Goal: Task Accomplishment & Management: Manage account settings

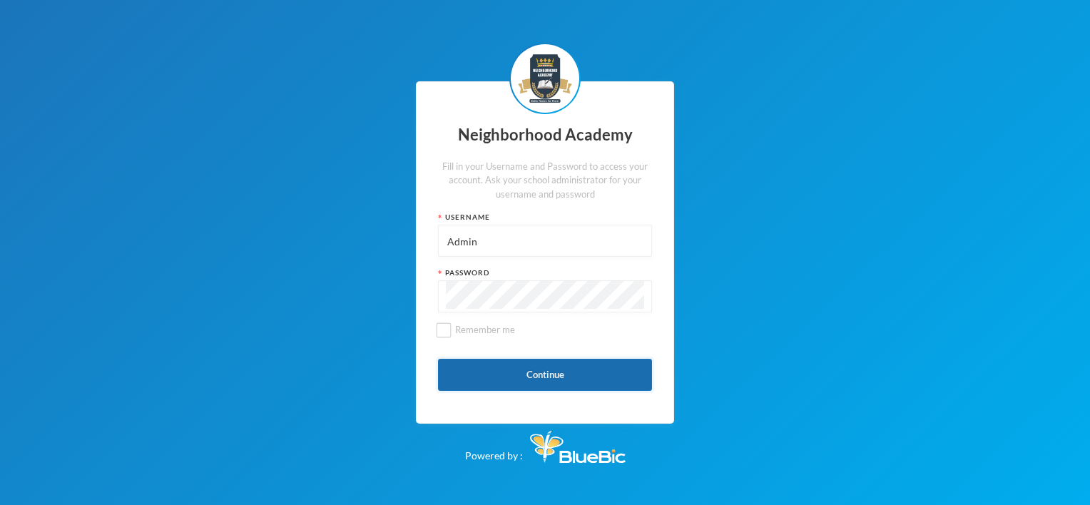
click at [552, 376] on button "Continue" at bounding box center [545, 375] width 214 height 32
type input "admin"
click at [549, 378] on button "Continue" at bounding box center [545, 375] width 214 height 32
click at [430, 307] on div "Neighborhood Academy Fill in your Username and Password to access your account.…" at bounding box center [545, 252] width 258 height 343
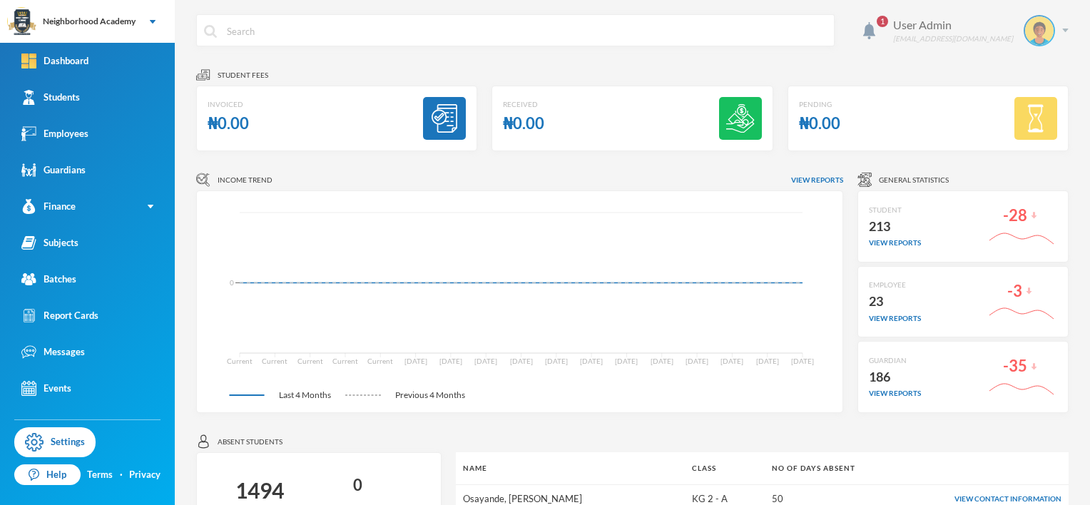
click at [1062, 31] on img at bounding box center [1065, 31] width 6 height 4
click at [1020, 73] on div "My Profile" at bounding box center [1019, 71] width 64 height 15
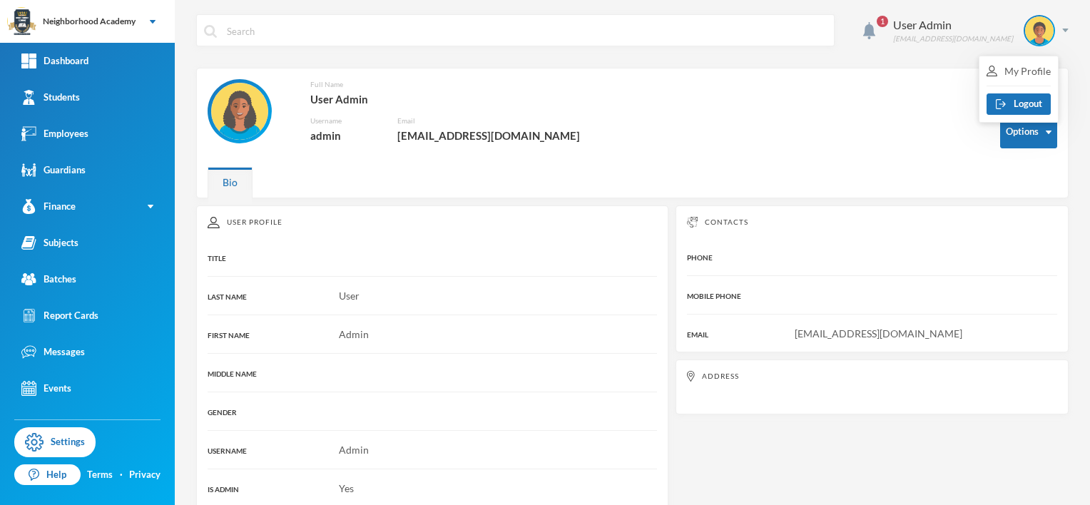
click at [933, 98] on div "Full Name User Admin Username admin Email [EMAIL_ADDRESS][DOMAIN_NAME]" at bounding box center [593, 119] width 771 height 81
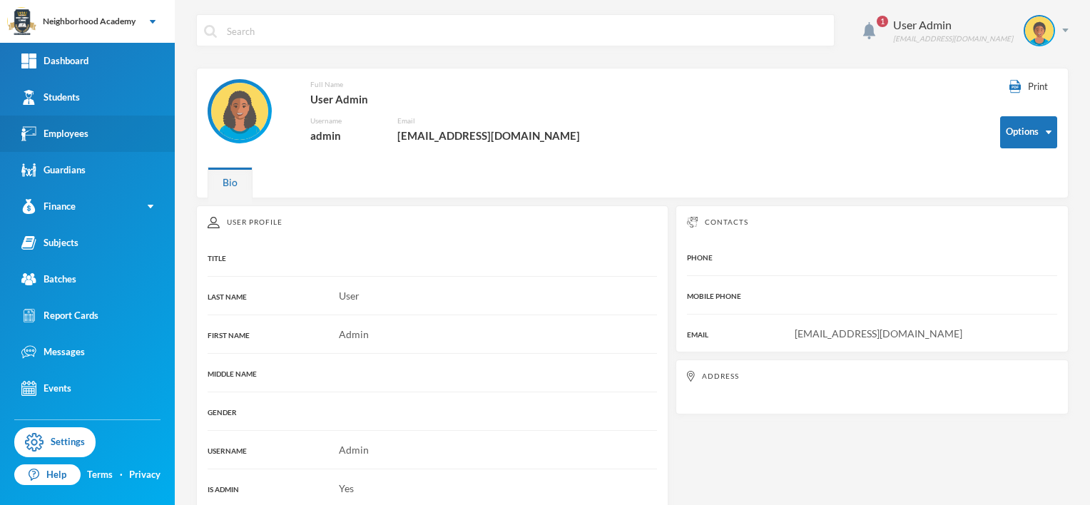
click at [78, 140] on div "Employees" at bounding box center [54, 133] width 67 height 15
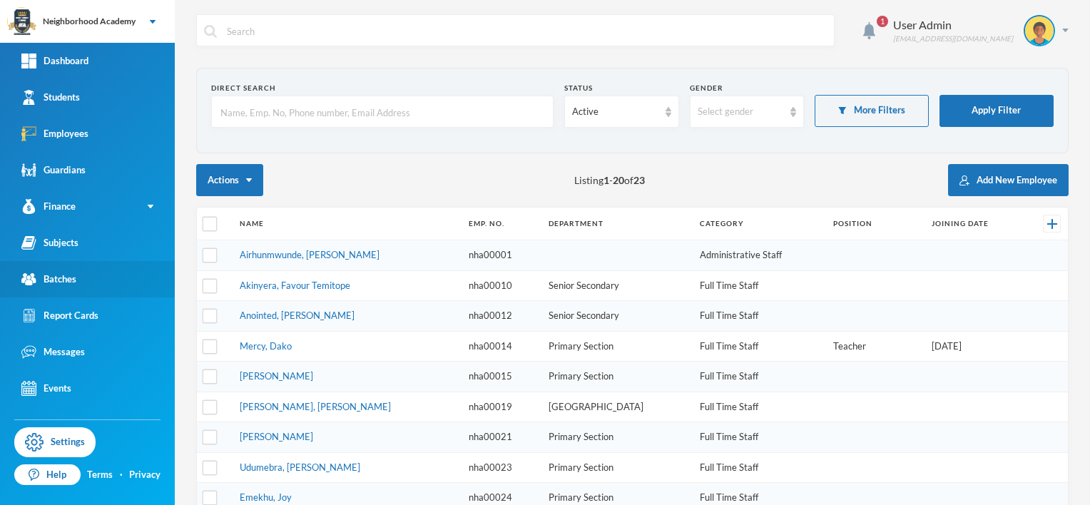
checkbox input "false"
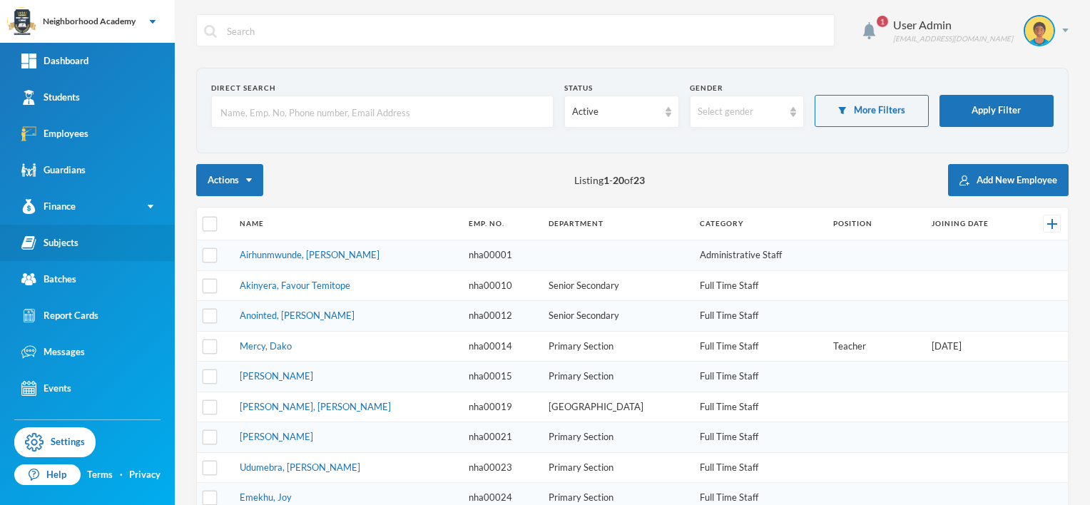
click at [64, 239] on div "Subjects" at bounding box center [49, 242] width 57 height 15
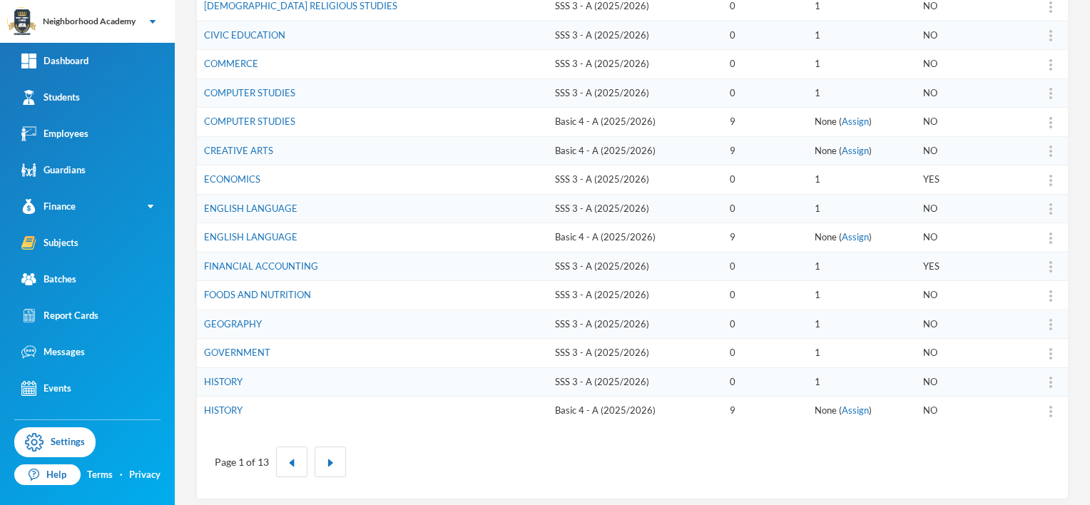
scroll to position [397, 0]
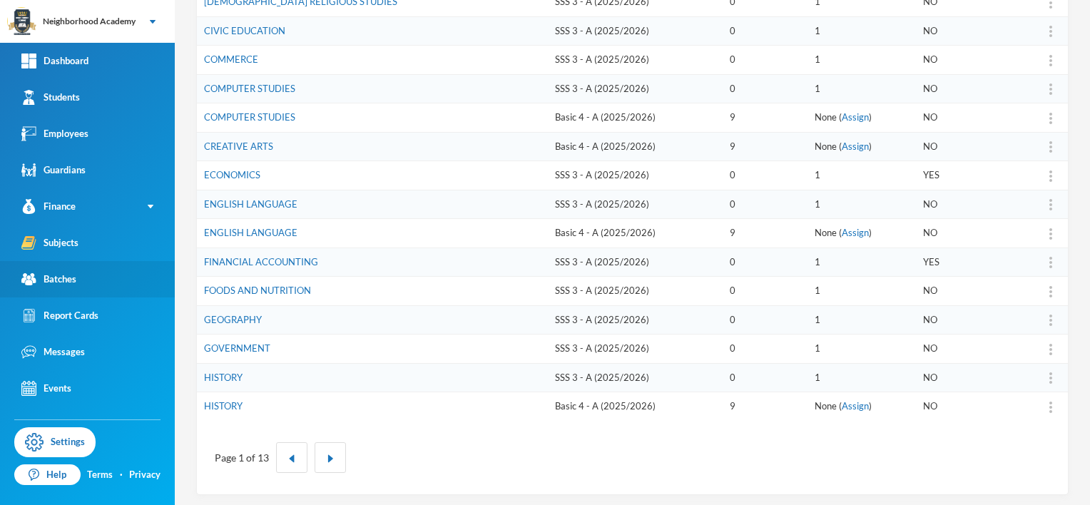
click at [74, 280] on div "Batches" at bounding box center [48, 279] width 55 height 15
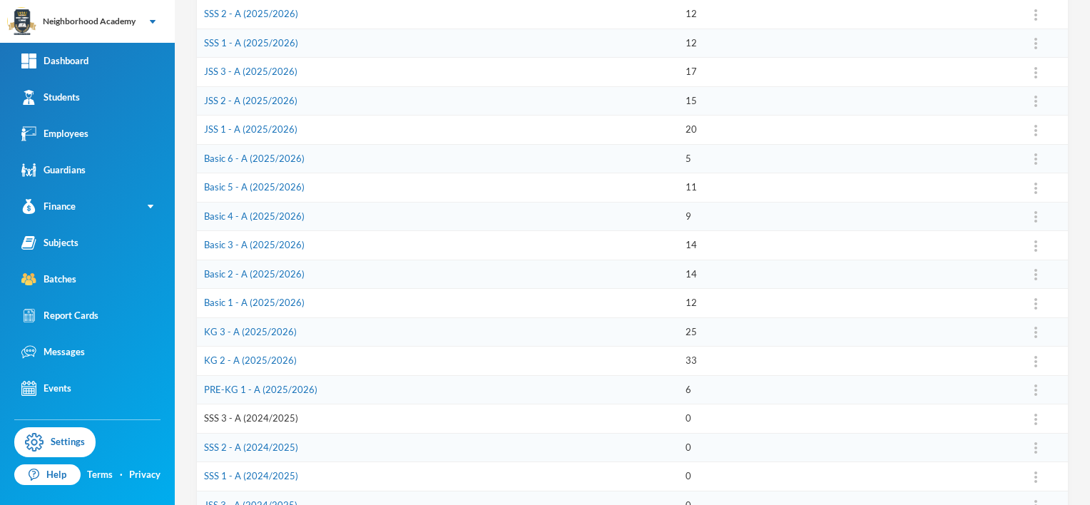
scroll to position [254, 0]
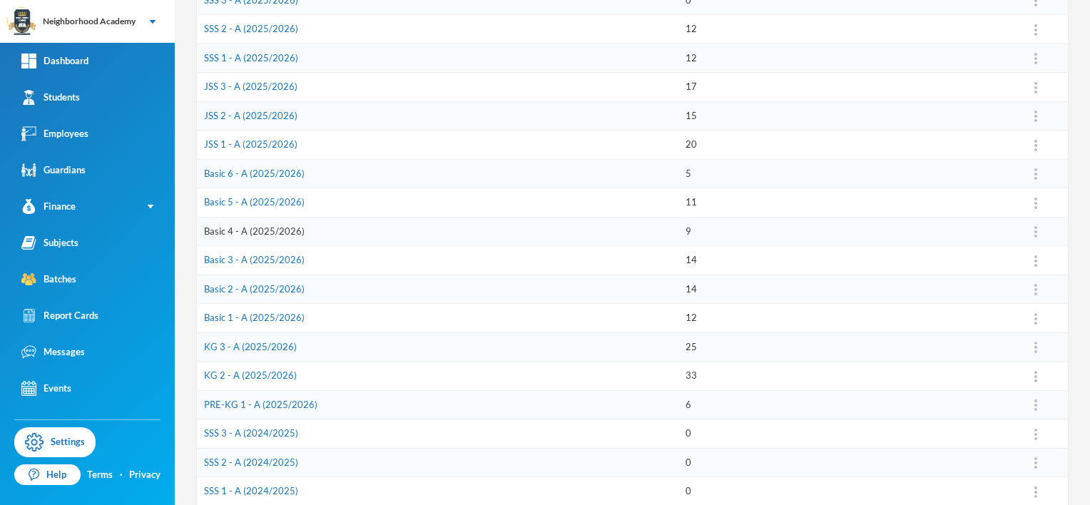
click at [250, 228] on link "Basic 4 - A (2025/2026)" at bounding box center [254, 230] width 101 height 11
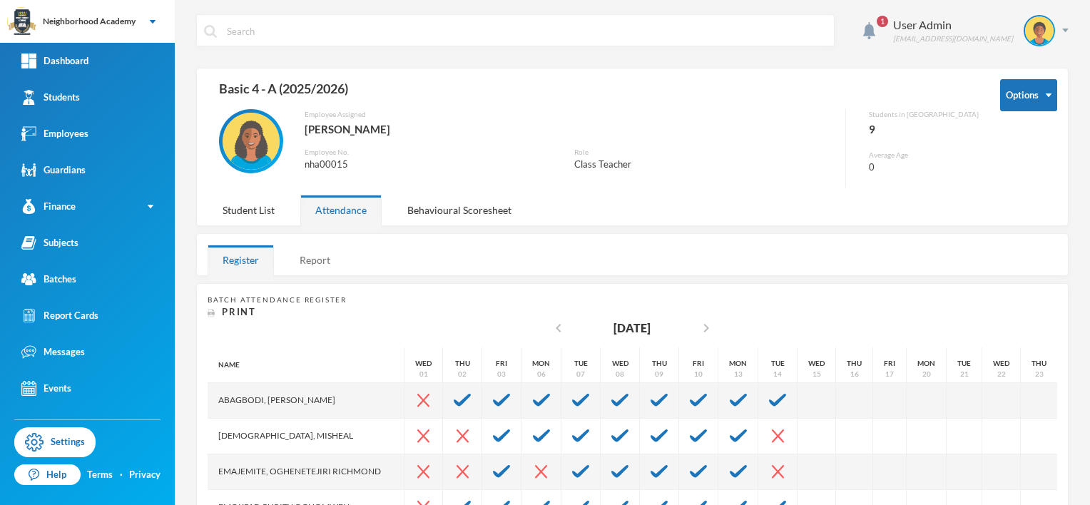
click at [317, 259] on div "Report" at bounding box center [315, 260] width 61 height 31
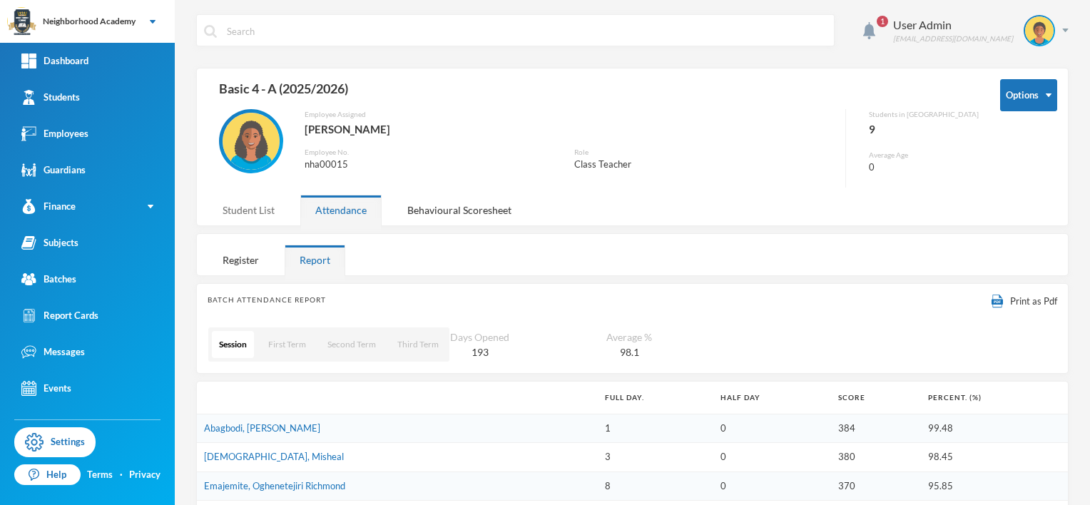
click at [239, 215] on div "Student List" at bounding box center [249, 210] width 82 height 31
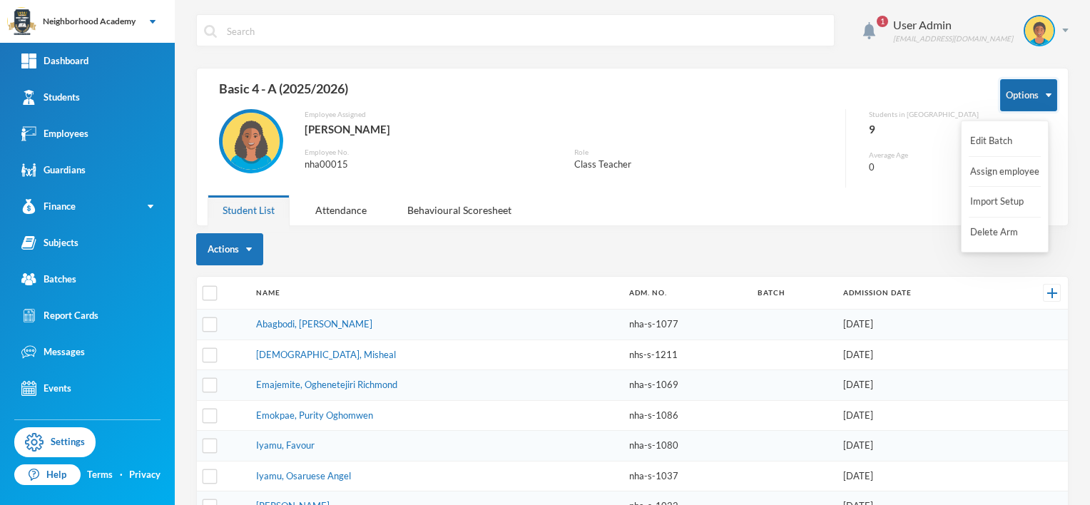
click at [1035, 98] on button "Options" at bounding box center [1028, 95] width 57 height 32
click at [357, 217] on div "Attendance" at bounding box center [340, 210] width 81 height 31
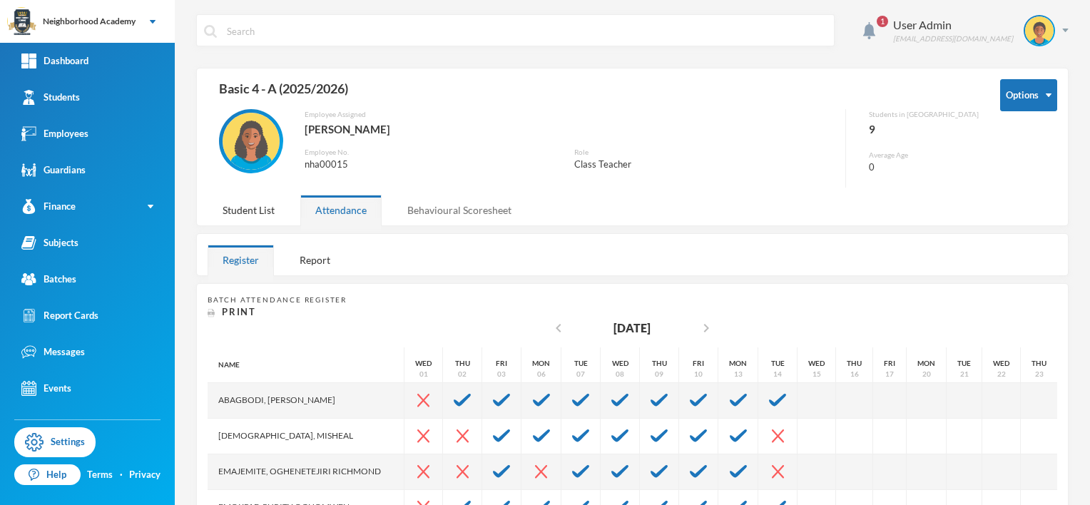
click at [462, 213] on div "Behavioural Scoresheet" at bounding box center [459, 210] width 134 height 31
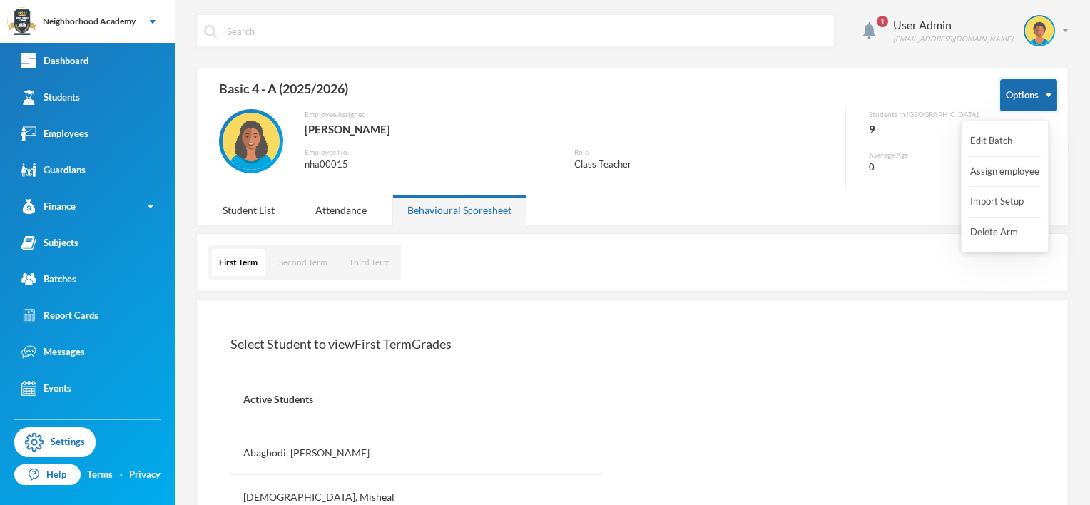
click at [1046, 93] on img "button" at bounding box center [1049, 95] width 6 height 4
click at [771, 183] on div "Employee Assigned [PERSON_NAME] Employee No. nha00015 Role Class Teacher" at bounding box center [527, 148] width 639 height 78
click at [1046, 95] on img "button" at bounding box center [1049, 95] width 6 height 4
click at [998, 203] on button "Import Setup" at bounding box center [997, 202] width 57 height 26
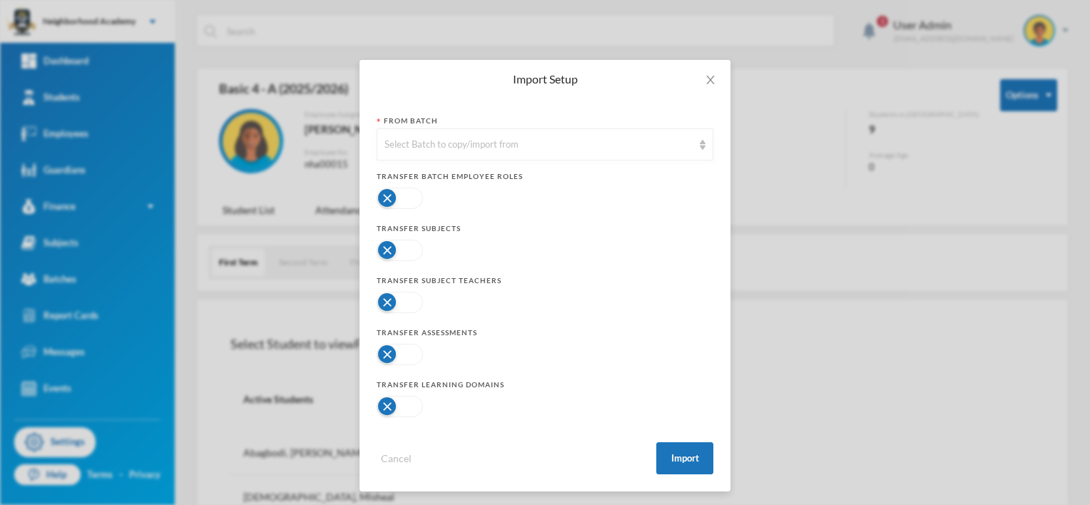
scroll to position [14, 0]
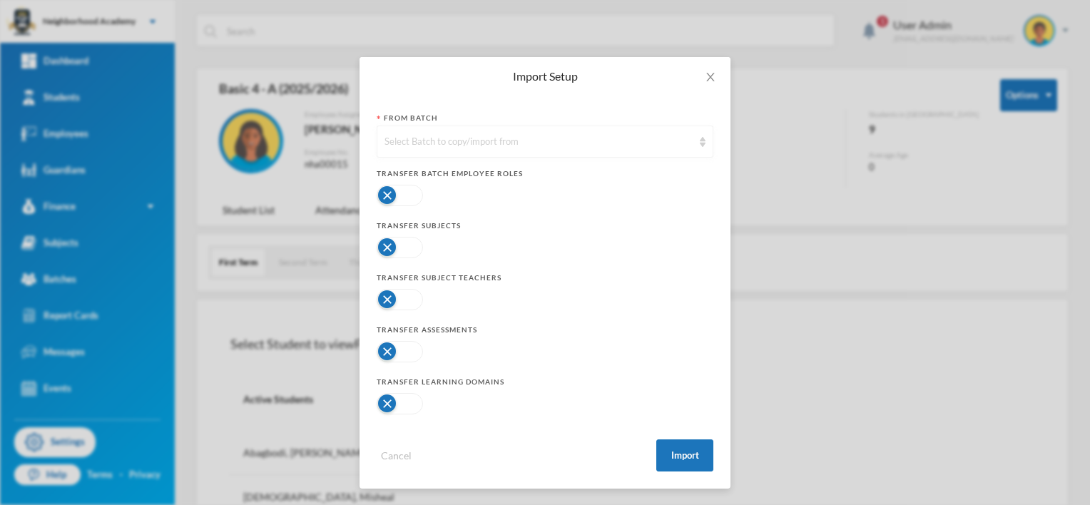
click at [700, 143] on img at bounding box center [703, 142] width 6 height 10
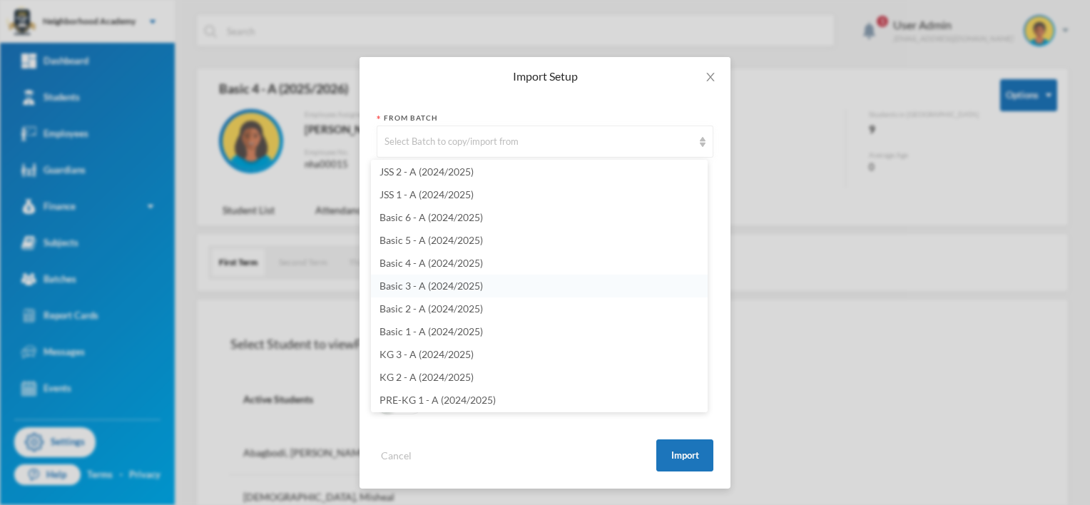
scroll to position [437, 0]
click at [465, 260] on span "Basic 4 - A (2024/2025)" at bounding box center [431, 261] width 103 height 12
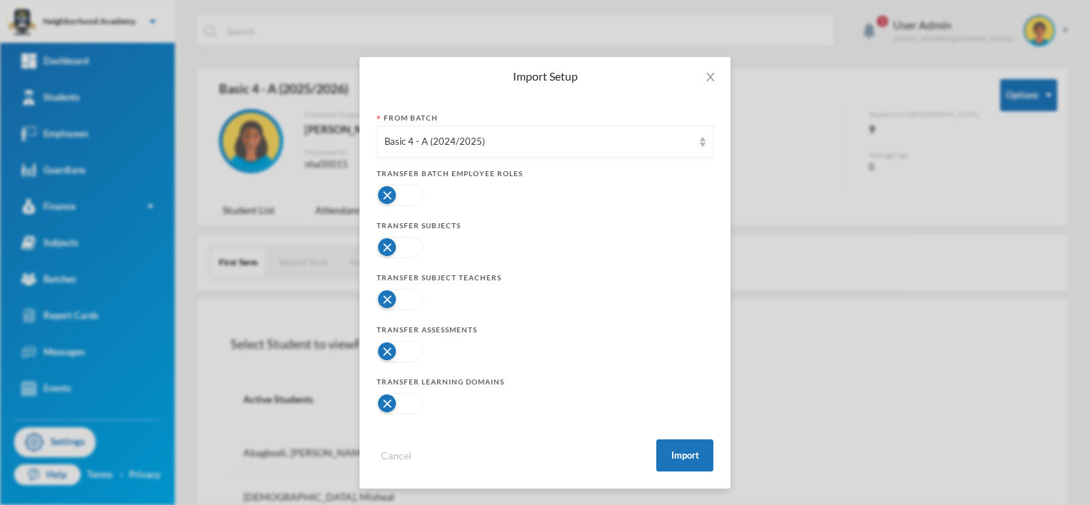
click at [383, 352] on button "button" at bounding box center [400, 351] width 46 height 21
click at [377, 402] on button "button" at bounding box center [400, 403] width 46 height 21
click at [379, 299] on button "button" at bounding box center [400, 299] width 46 height 21
click at [377, 247] on button "button" at bounding box center [400, 247] width 46 height 21
click at [377, 196] on button "button" at bounding box center [400, 195] width 46 height 21
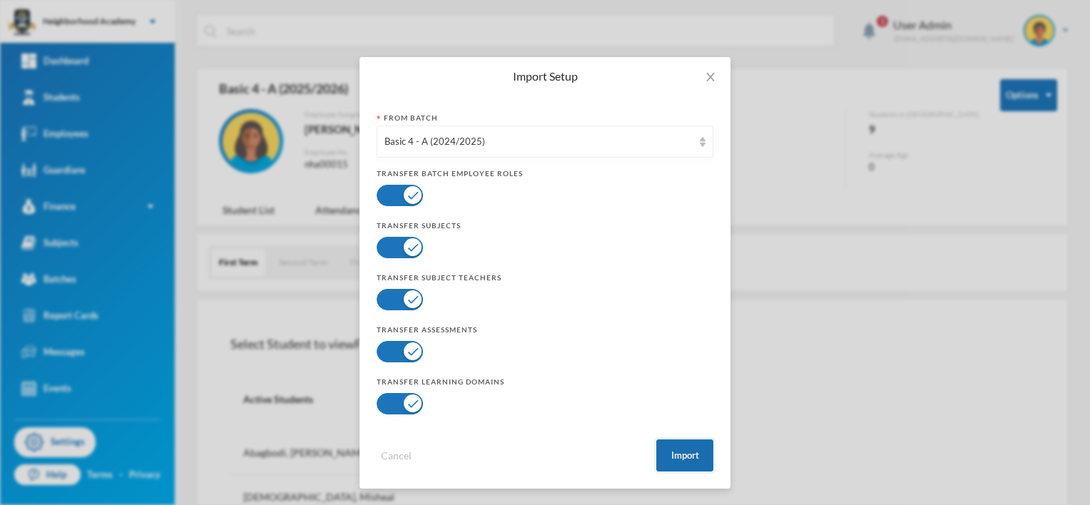
click at [687, 456] on button "Import" at bounding box center [684, 456] width 57 height 32
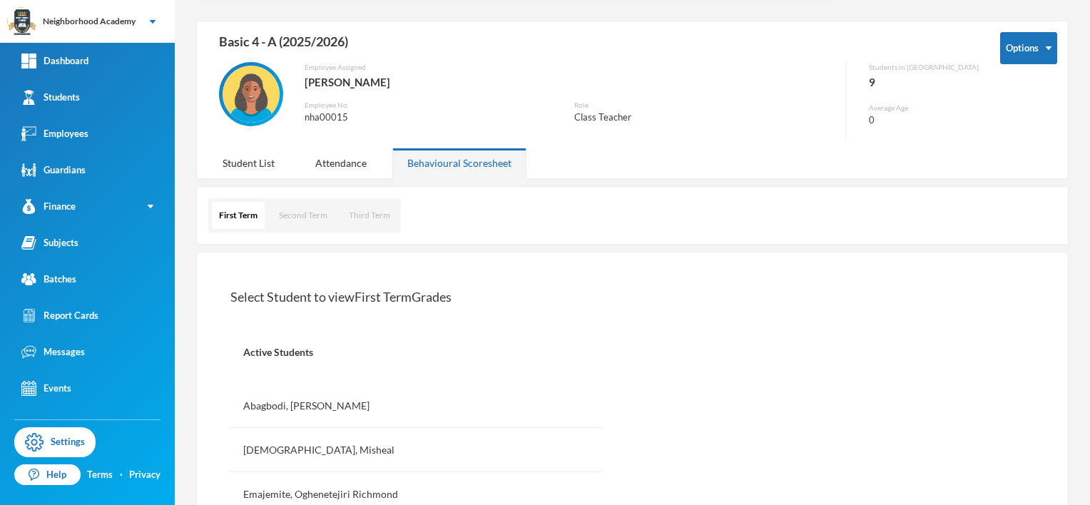
scroll to position [0, 0]
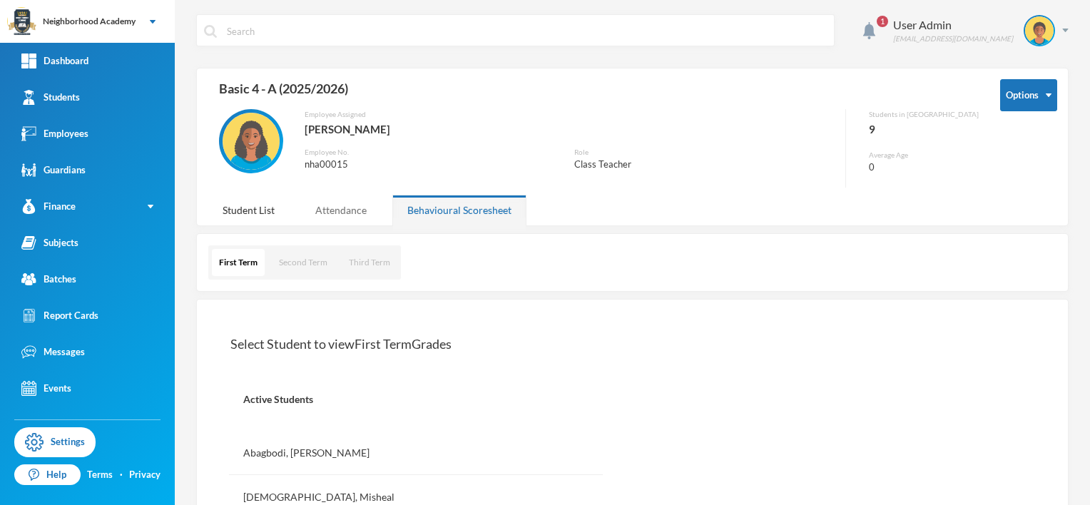
click at [347, 211] on div "Attendance" at bounding box center [340, 210] width 81 height 31
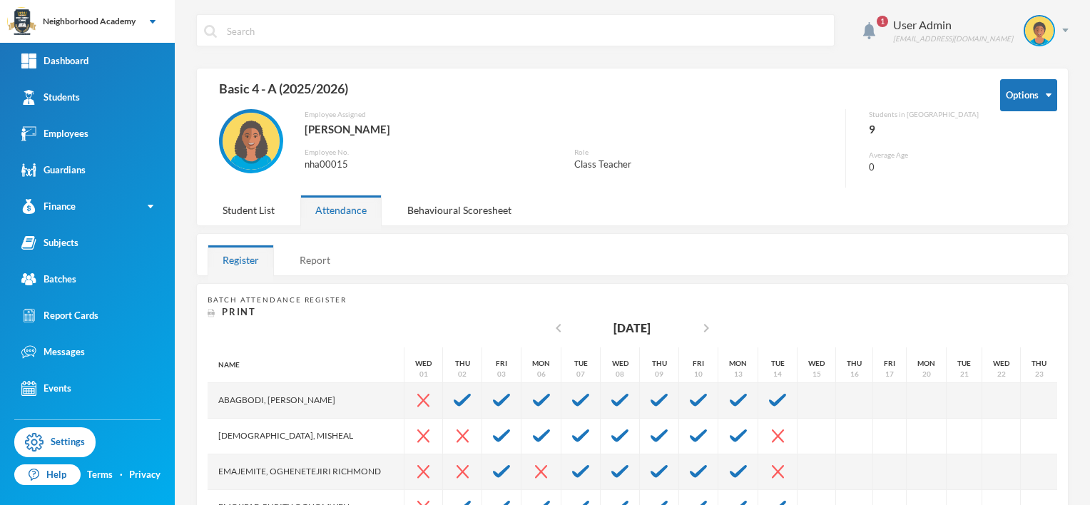
click at [325, 260] on div "Report" at bounding box center [315, 260] width 61 height 31
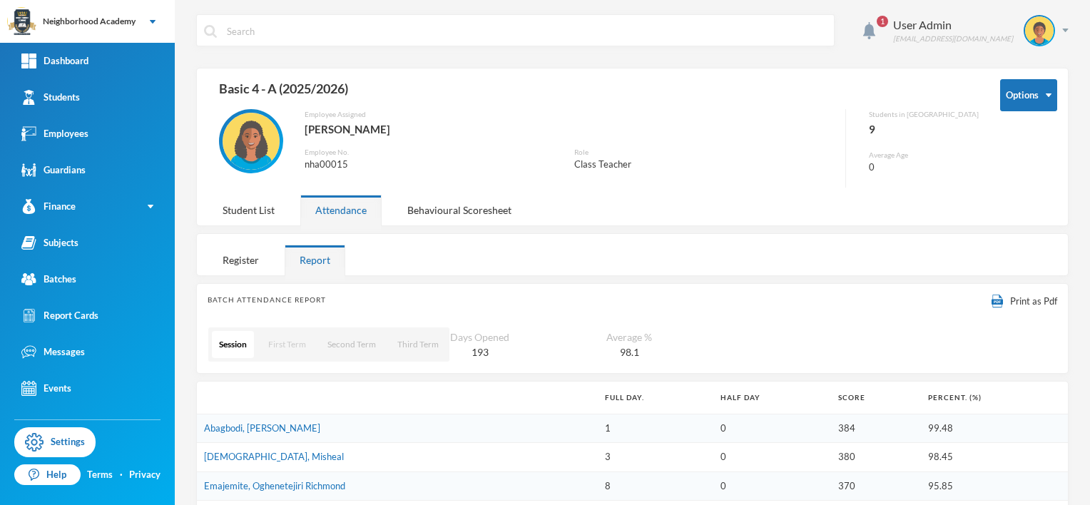
click at [295, 346] on button "First Term" at bounding box center [287, 344] width 52 height 27
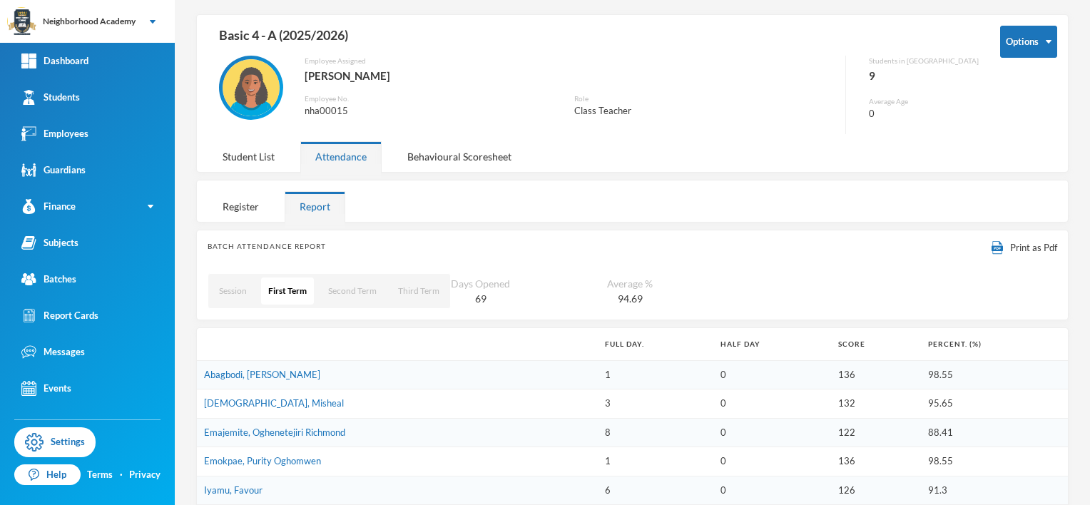
scroll to position [37, 0]
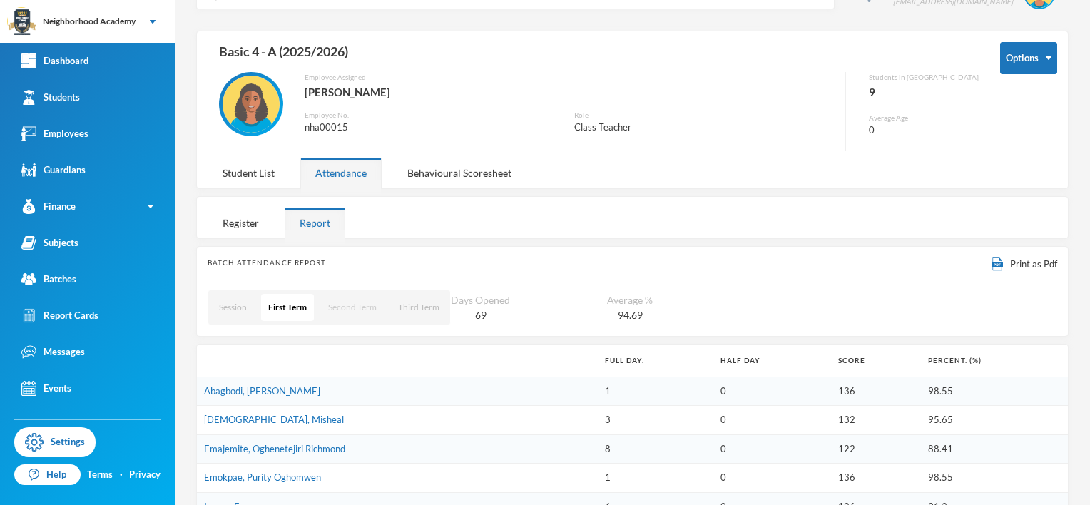
click at [365, 310] on button "Second Term" at bounding box center [352, 307] width 63 height 27
click at [437, 308] on button "Third Term" at bounding box center [418, 307] width 56 height 27
click at [288, 311] on button "First Term" at bounding box center [287, 307] width 52 height 27
click at [473, 173] on div "Behavioural Scoresheet" at bounding box center [459, 173] width 134 height 31
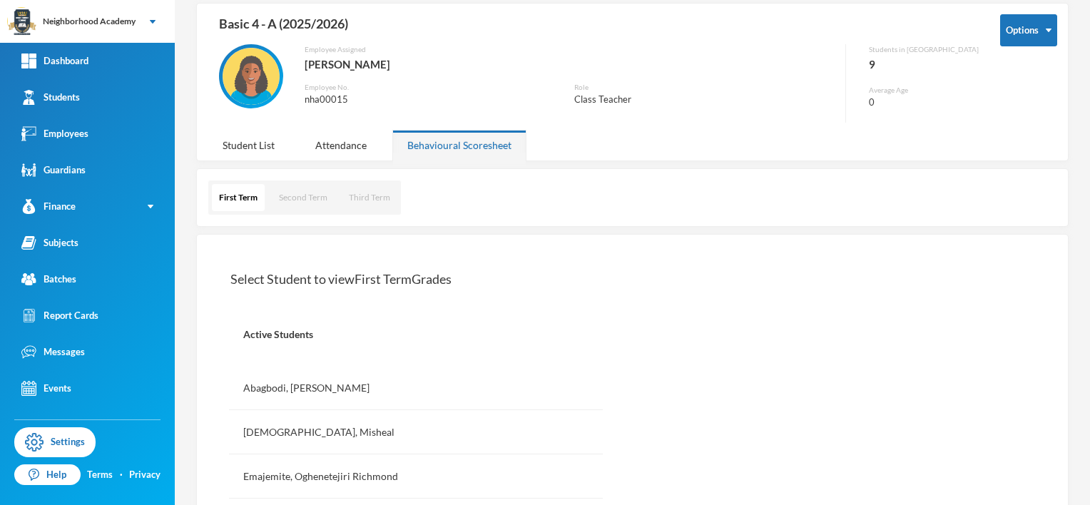
scroll to position [0, 0]
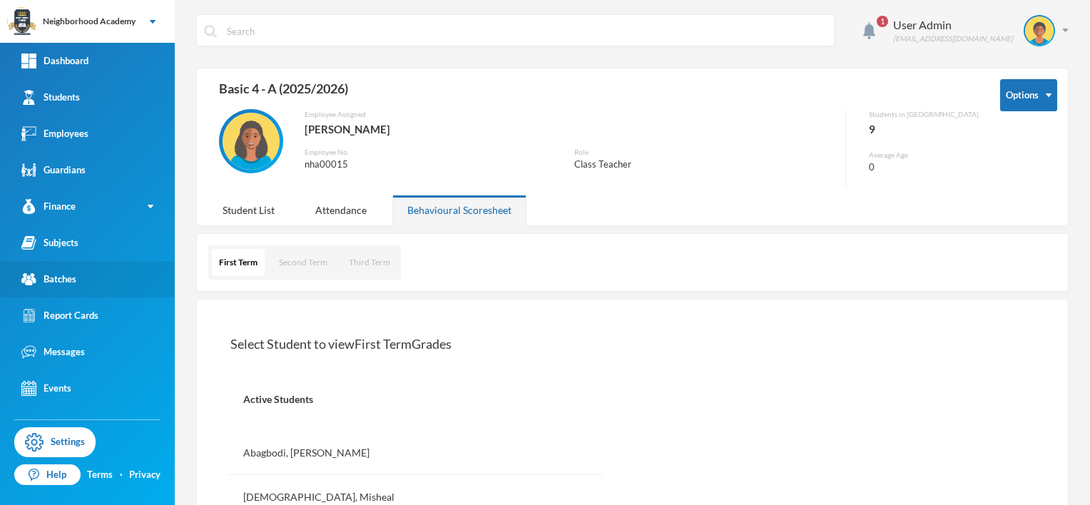
click at [71, 283] on div "Batches" at bounding box center [48, 279] width 55 height 15
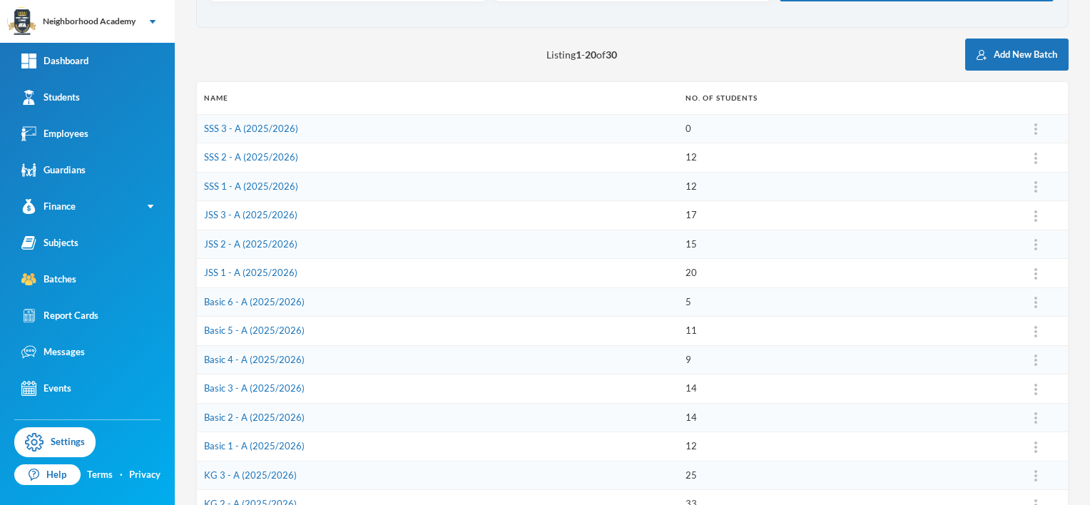
scroll to position [40, 0]
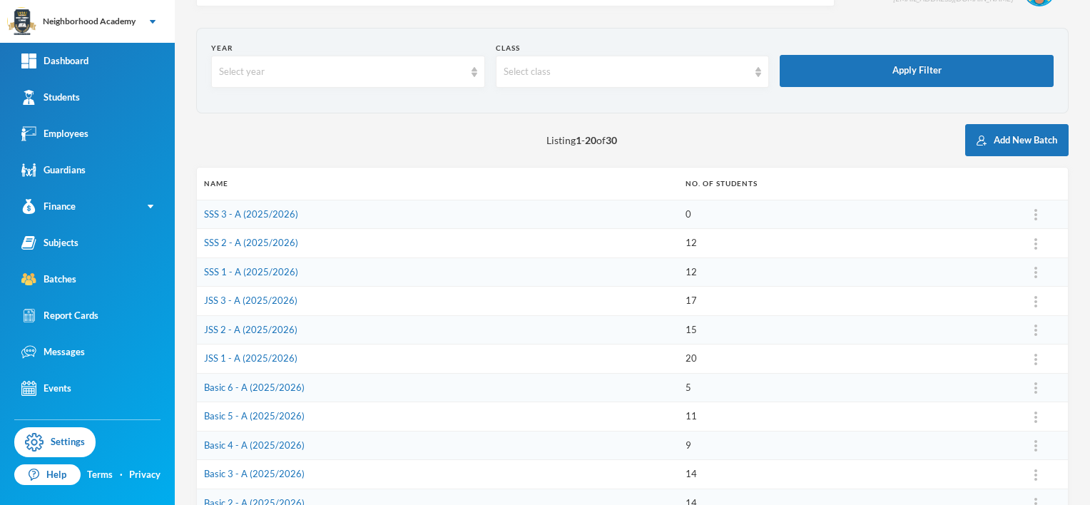
click at [303, 443] on td "Basic 4 - A (2025/2026)" at bounding box center [438, 445] width 482 height 29
click at [263, 447] on link "Basic 4 - A (2025/2026)" at bounding box center [254, 445] width 101 height 11
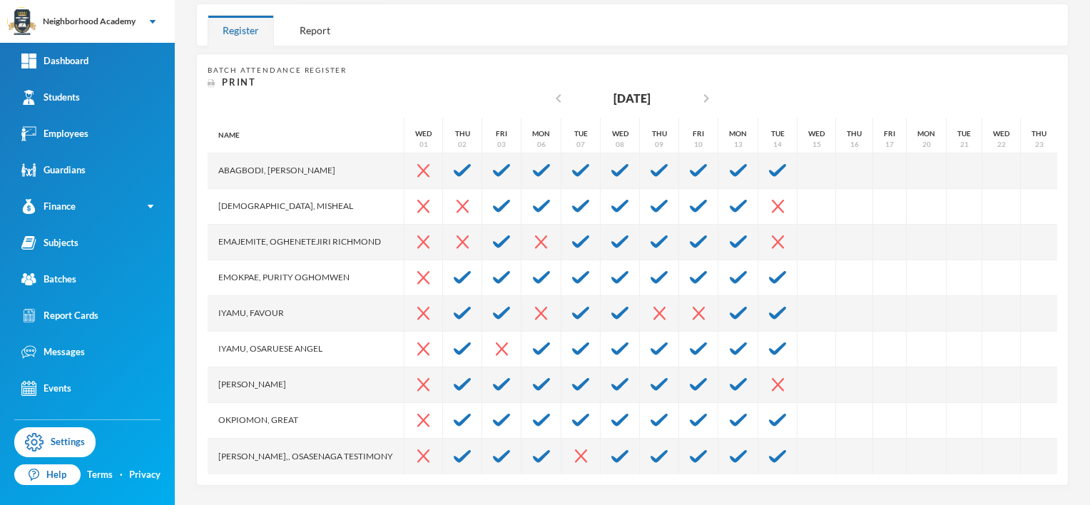
scroll to position [158, 0]
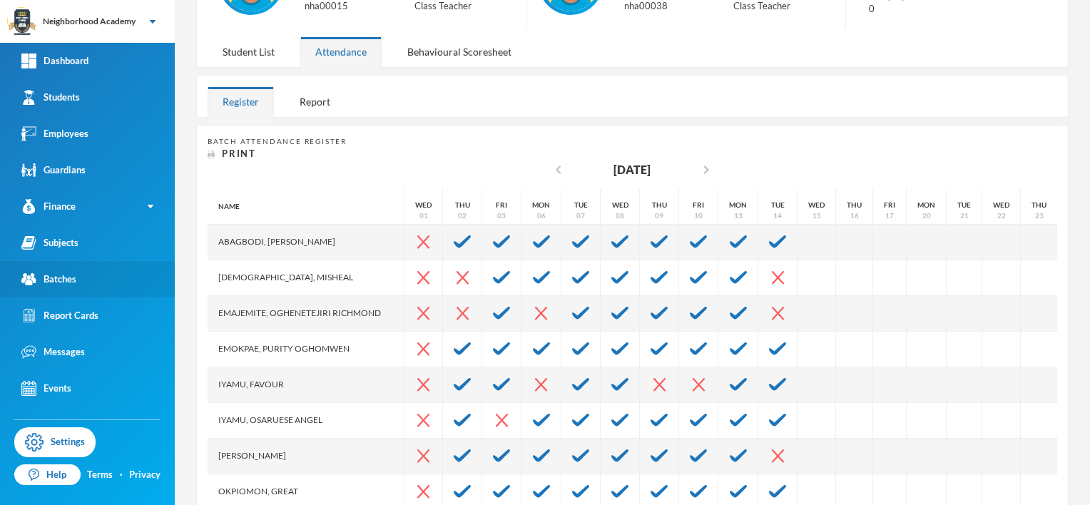
click at [60, 283] on div "Batches" at bounding box center [48, 279] width 55 height 15
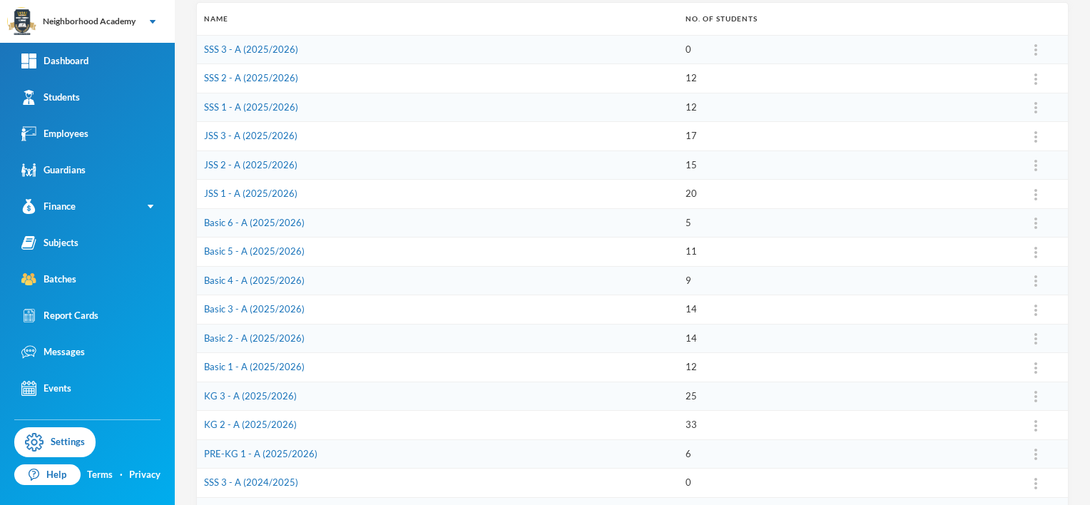
scroll to position [230, 0]
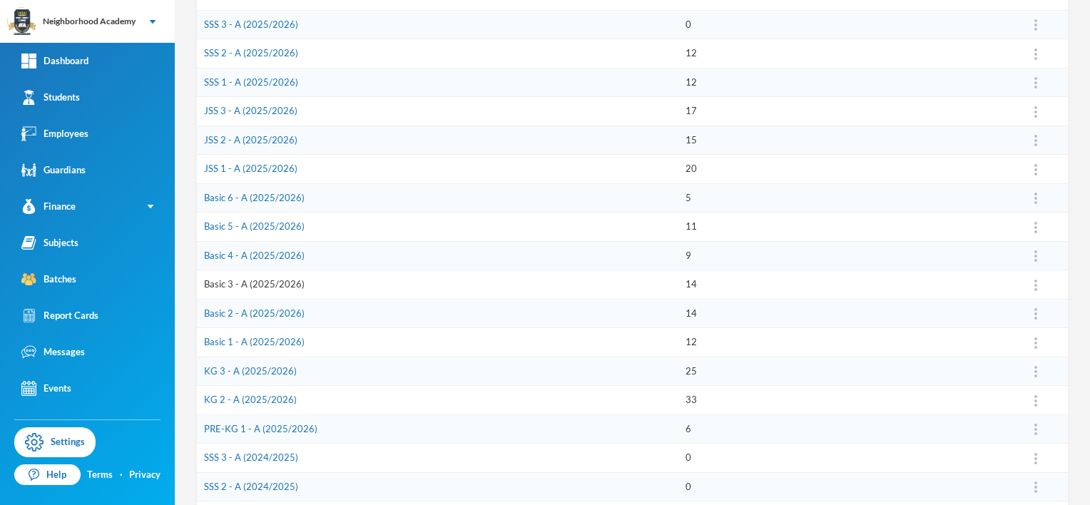
click at [260, 285] on link "Basic 3 - A (2025/2026)" at bounding box center [254, 283] width 101 height 11
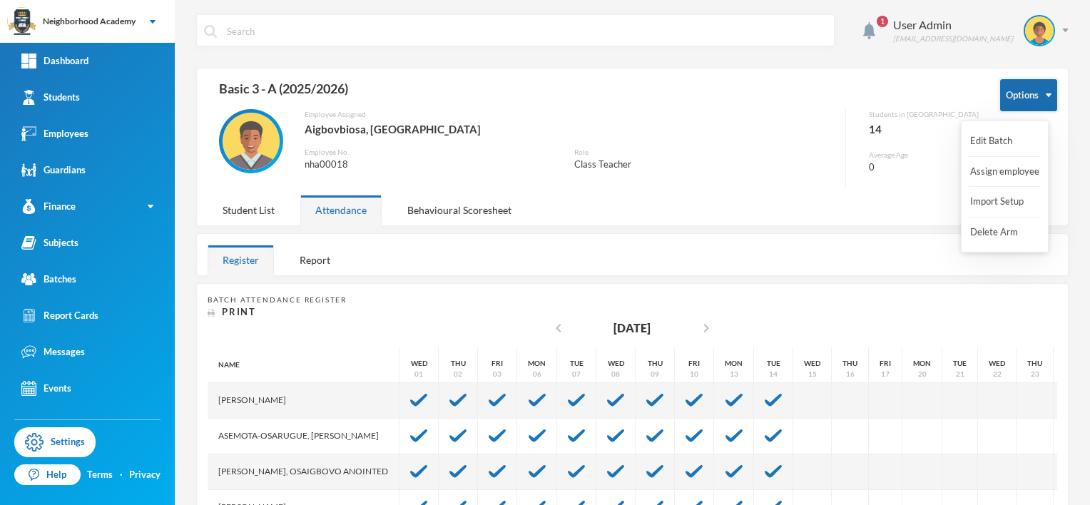
click at [1036, 97] on button "Options" at bounding box center [1028, 95] width 57 height 32
click at [1000, 205] on button "Import Setup" at bounding box center [997, 202] width 57 height 26
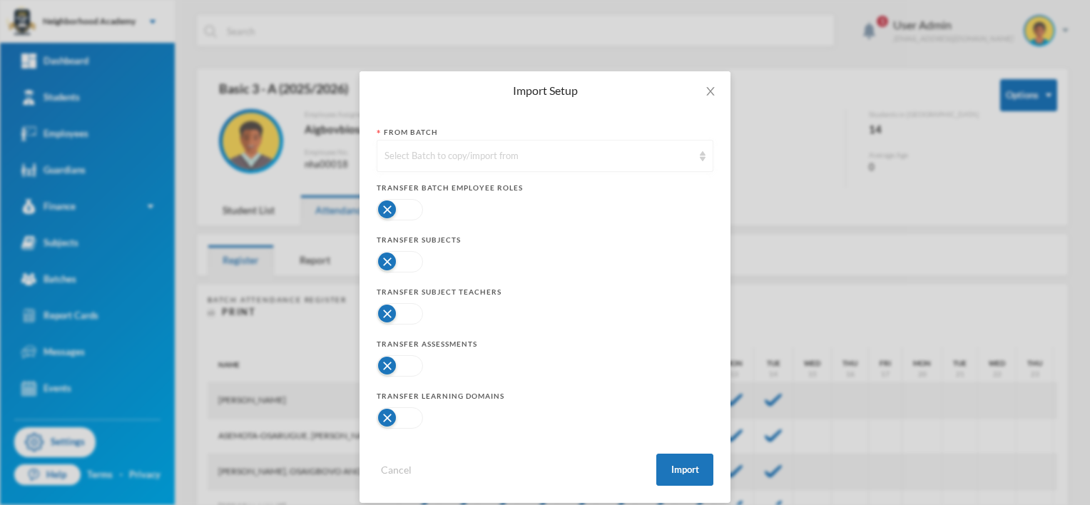
click at [700, 160] on img at bounding box center [703, 156] width 6 height 10
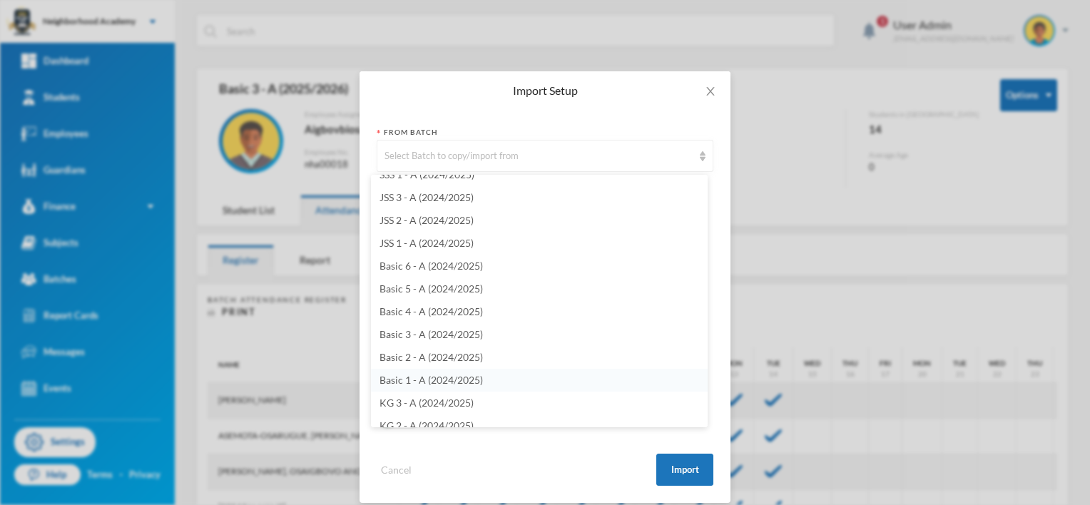
scroll to position [428, 0]
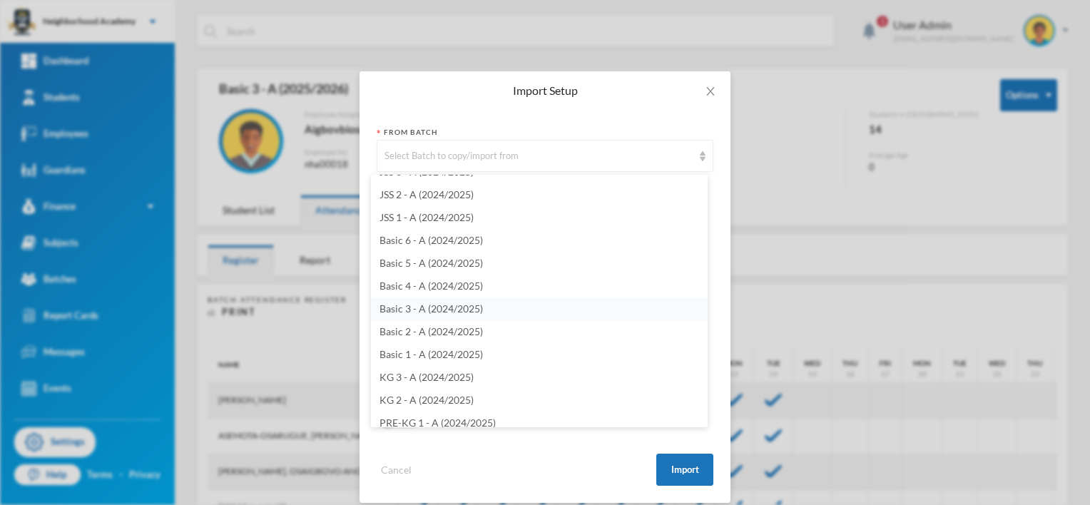
click at [425, 308] on span "Basic 3 - A (2024/2025)" at bounding box center [431, 309] width 103 height 12
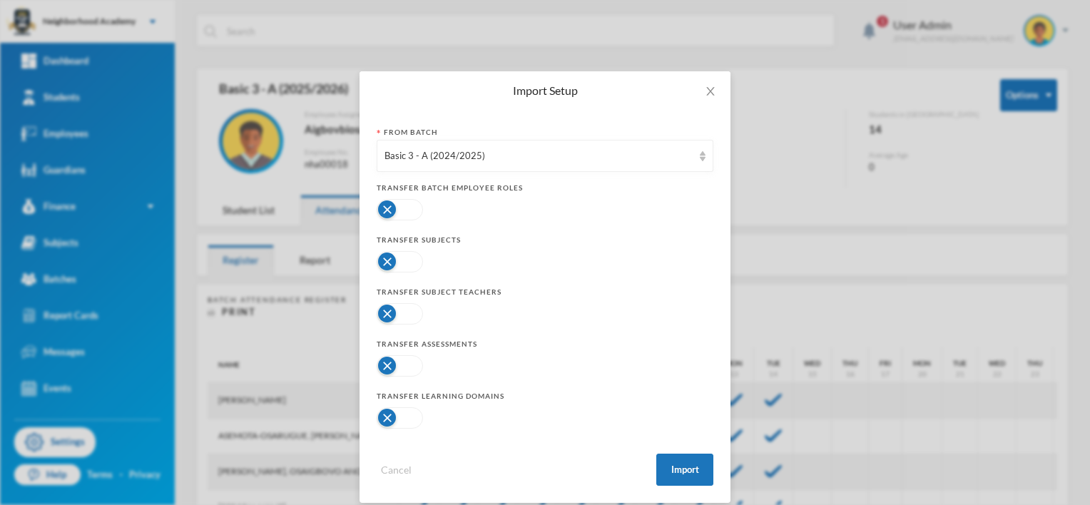
click at [385, 260] on button "button" at bounding box center [400, 261] width 46 height 21
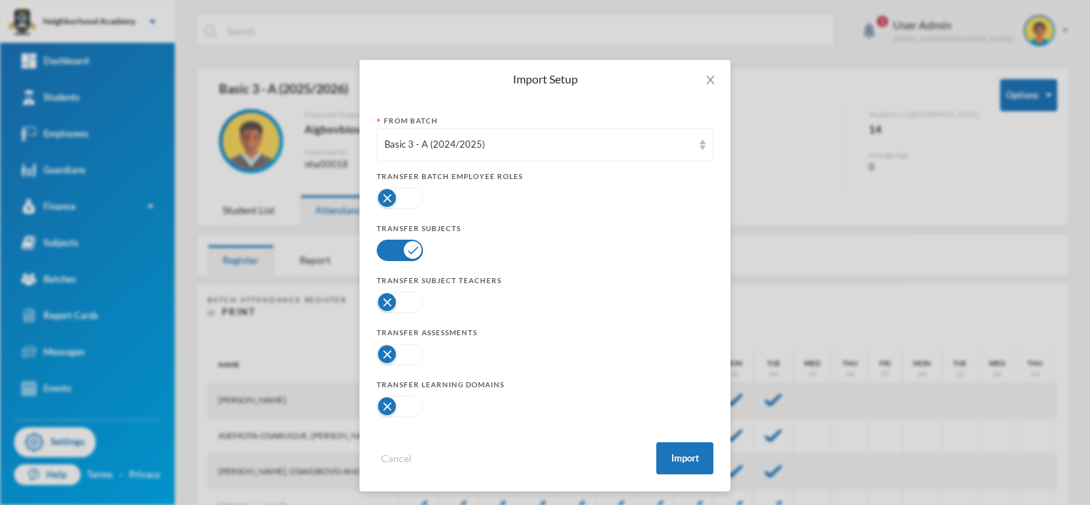
scroll to position [14, 0]
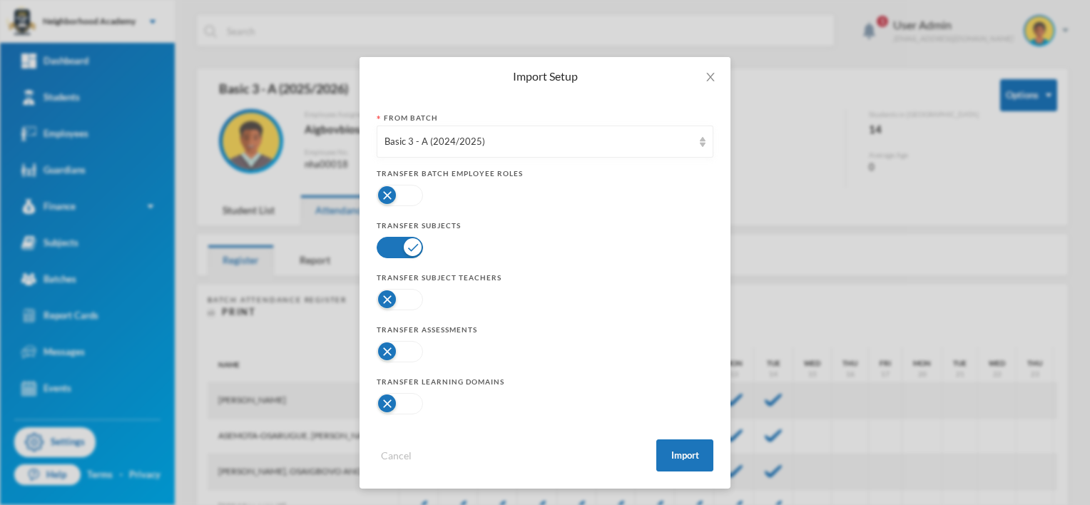
click at [382, 349] on button "button" at bounding box center [400, 351] width 46 height 21
click at [380, 402] on button "button" at bounding box center [400, 403] width 46 height 21
click at [676, 457] on button "Import" at bounding box center [684, 456] width 57 height 32
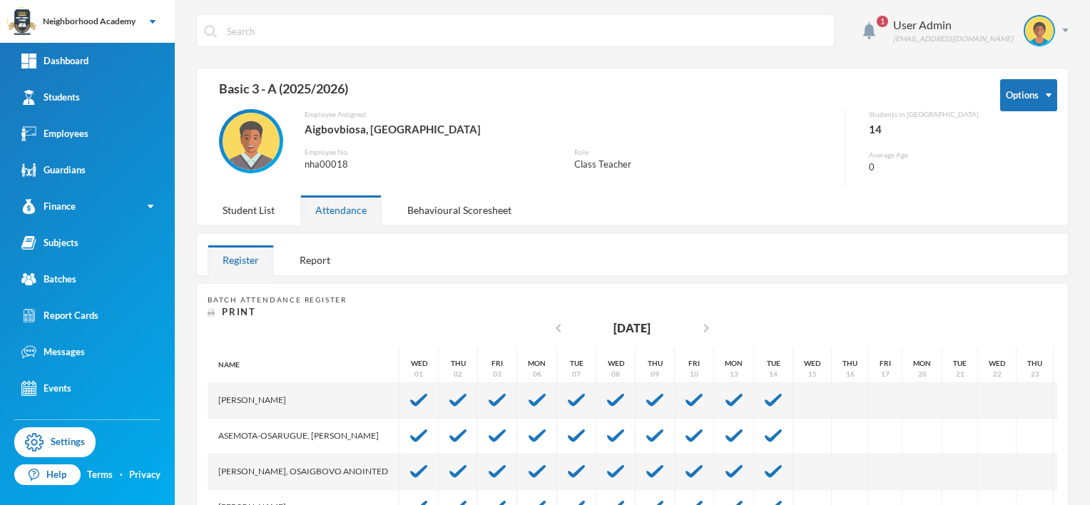
scroll to position [0, 0]
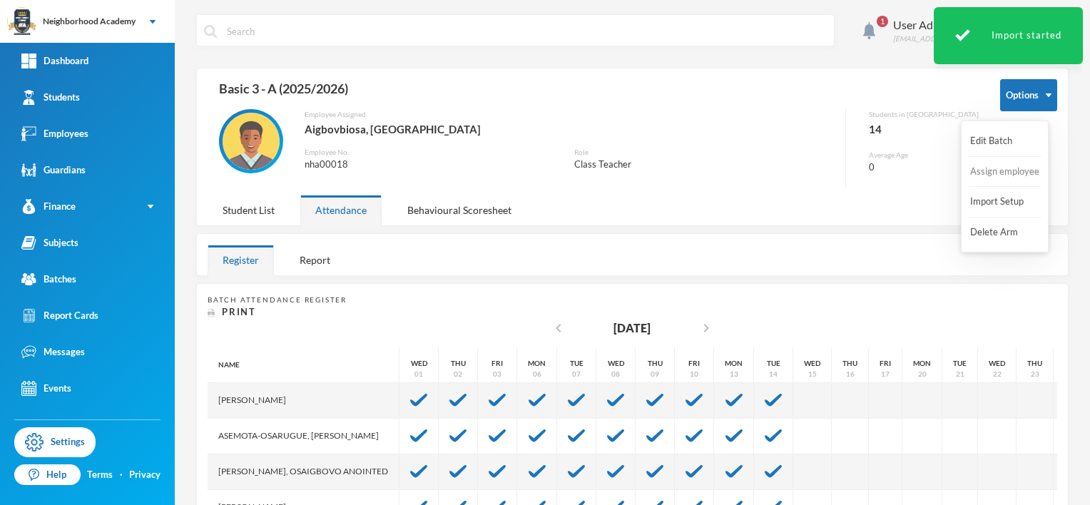
click at [1012, 173] on button "Assign employee" at bounding box center [1005, 172] width 72 height 26
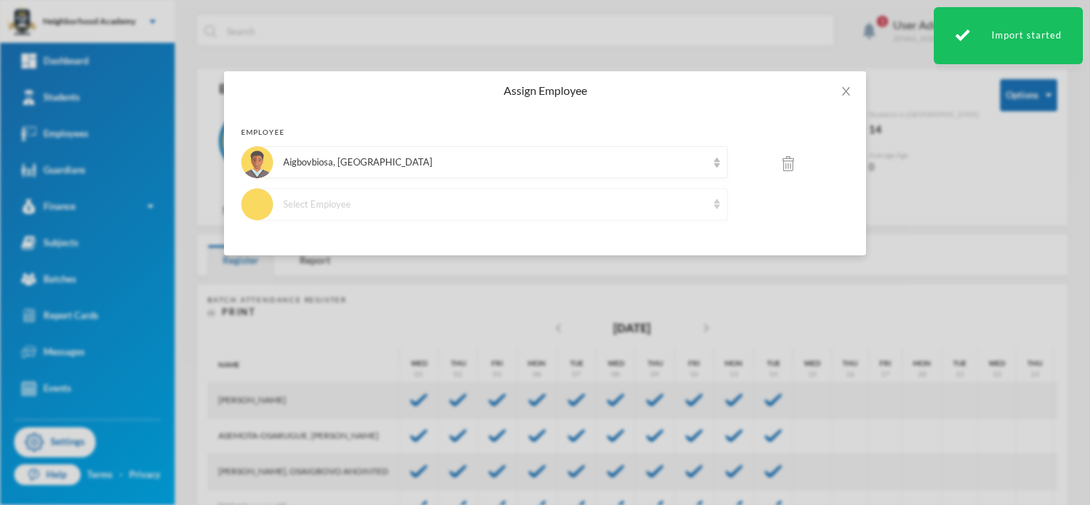
click at [714, 205] on img at bounding box center [717, 204] width 6 height 10
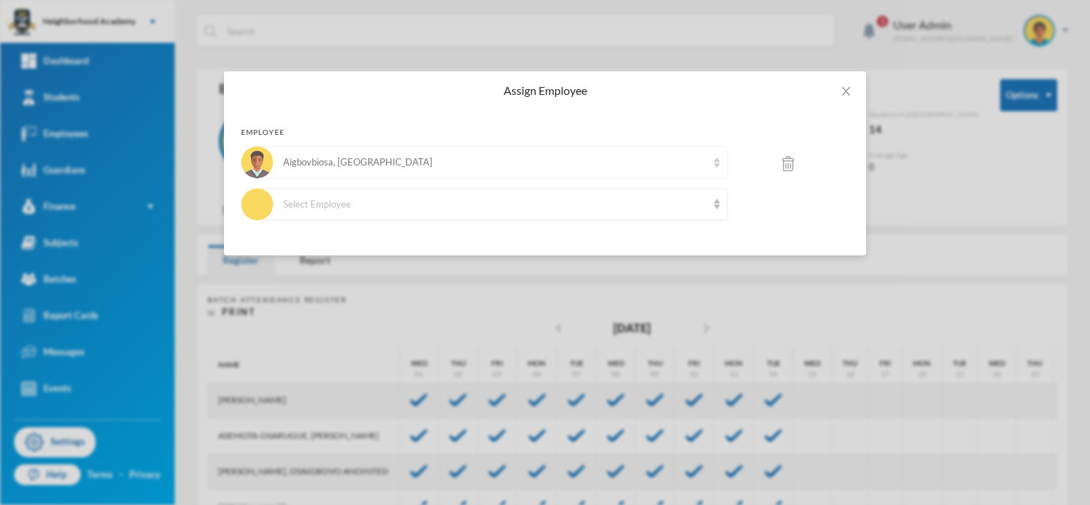
click at [716, 165] on img at bounding box center [717, 163] width 6 height 10
click at [717, 166] on img at bounding box center [717, 163] width 6 height 10
click at [715, 201] on img at bounding box center [717, 204] width 6 height 10
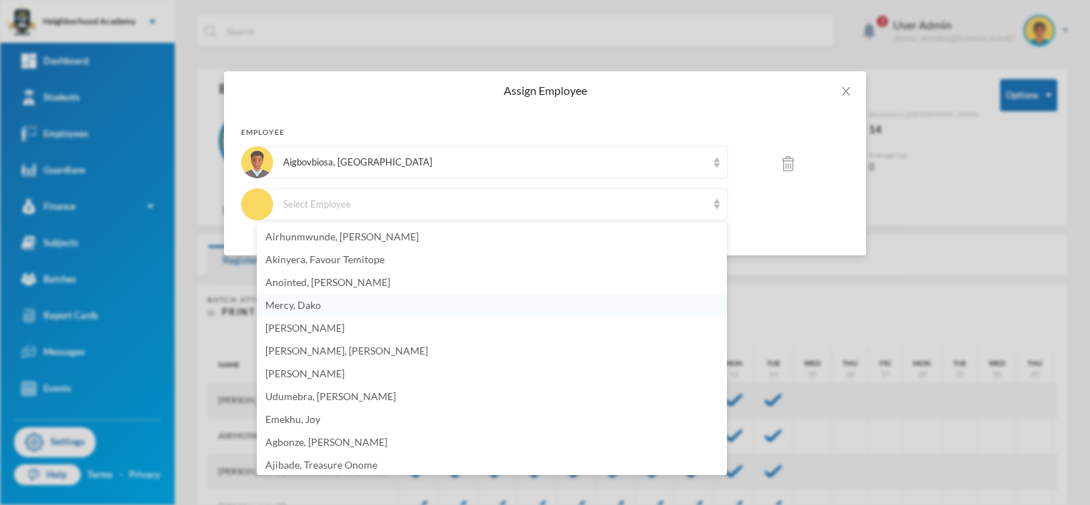
click at [312, 306] on span "Mercy, Dako" at bounding box center [293, 305] width 56 height 12
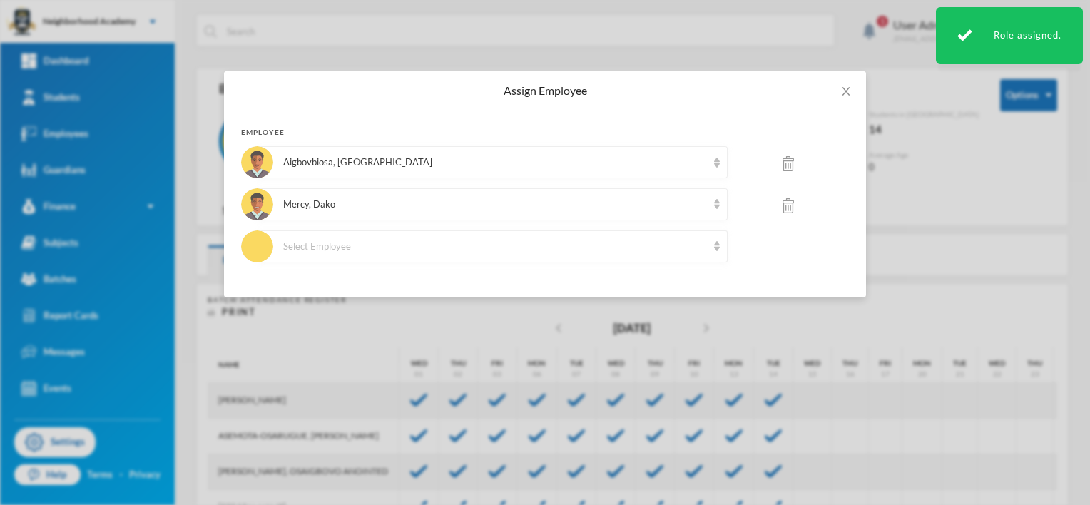
click at [788, 162] on img at bounding box center [788, 163] width 11 height 15
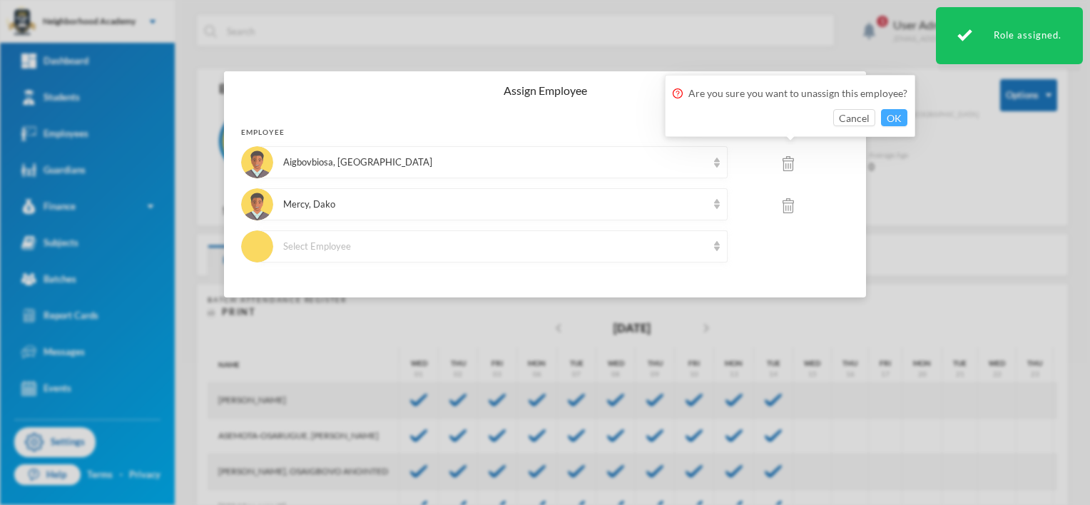
click at [889, 114] on button "OK" at bounding box center [894, 117] width 26 height 17
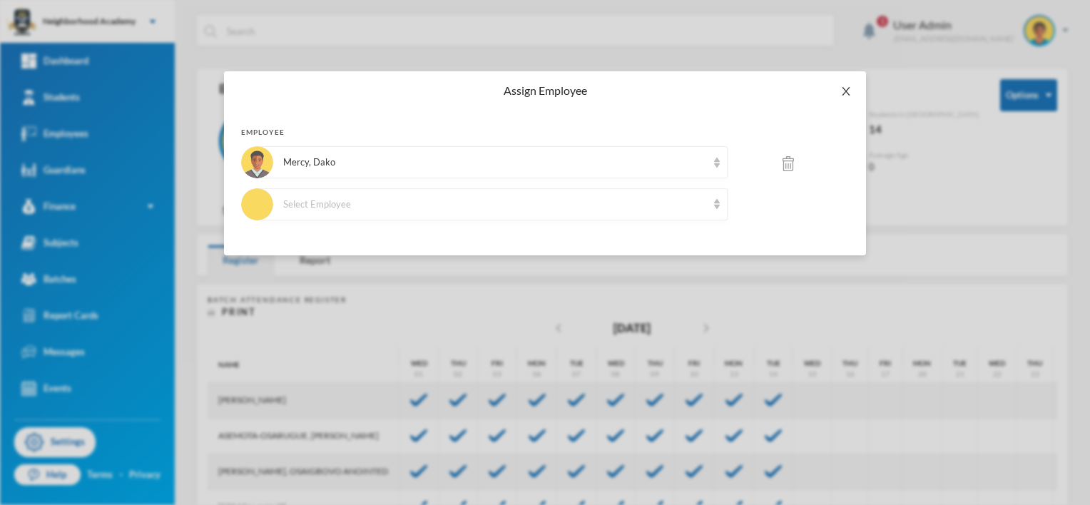
click at [843, 90] on icon "icon: close" at bounding box center [846, 91] width 11 height 11
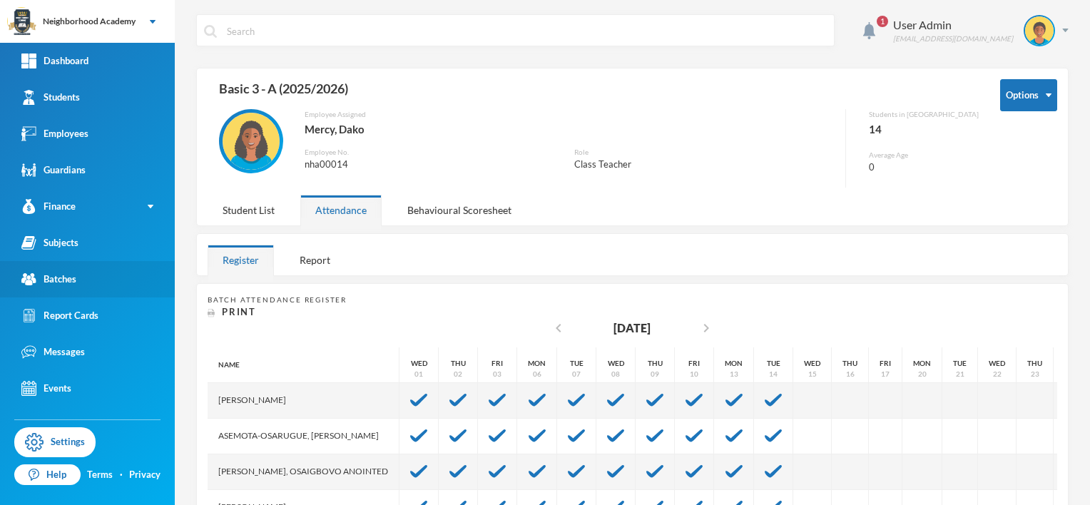
click at [70, 280] on div "Batches" at bounding box center [48, 279] width 55 height 15
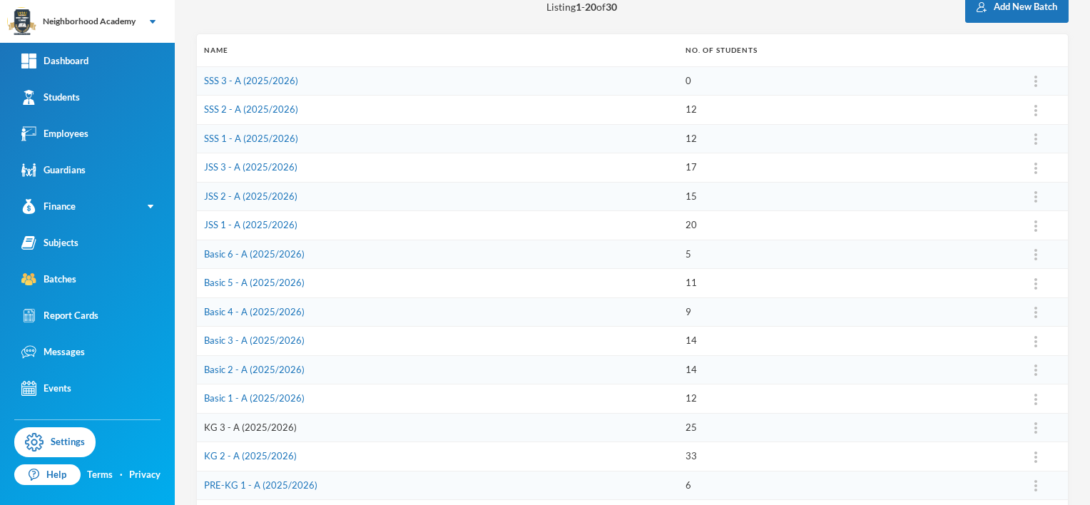
scroll to position [214, 0]
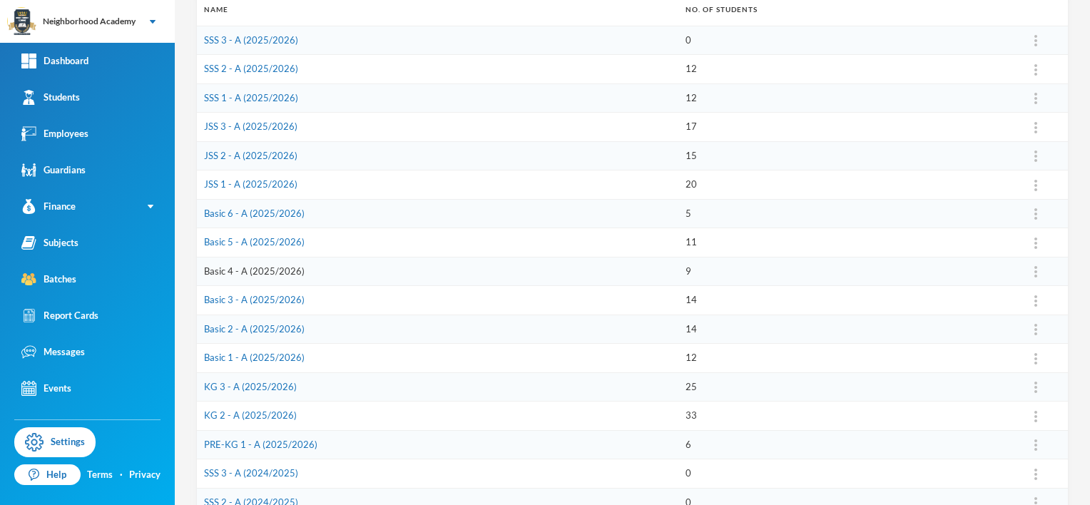
click at [285, 270] on link "Basic 4 - A (2025/2026)" at bounding box center [254, 270] width 101 height 11
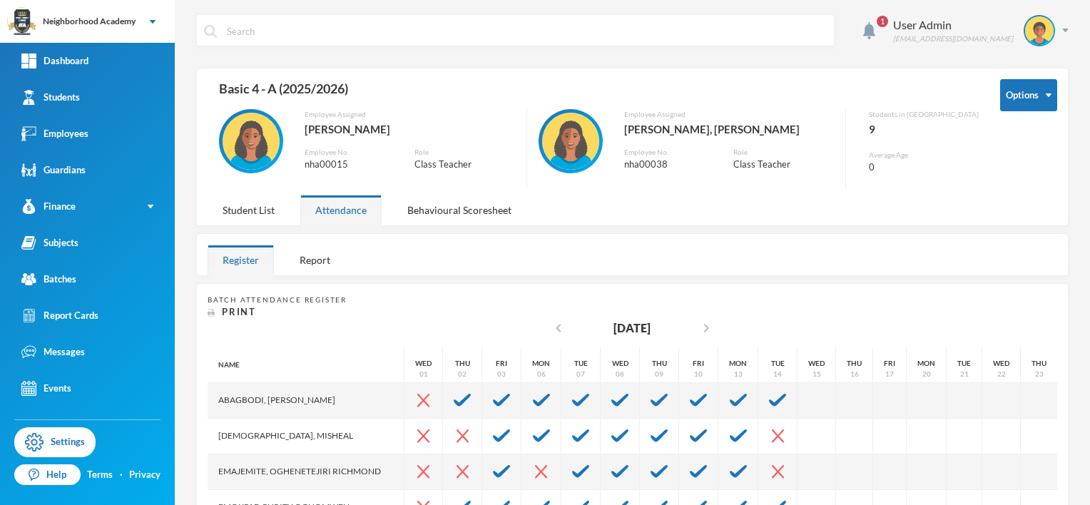
click at [691, 137] on div "[PERSON_NAME], [PERSON_NAME]" at bounding box center [729, 129] width 211 height 19
click at [1014, 168] on button "Assign employee" at bounding box center [1005, 172] width 72 height 26
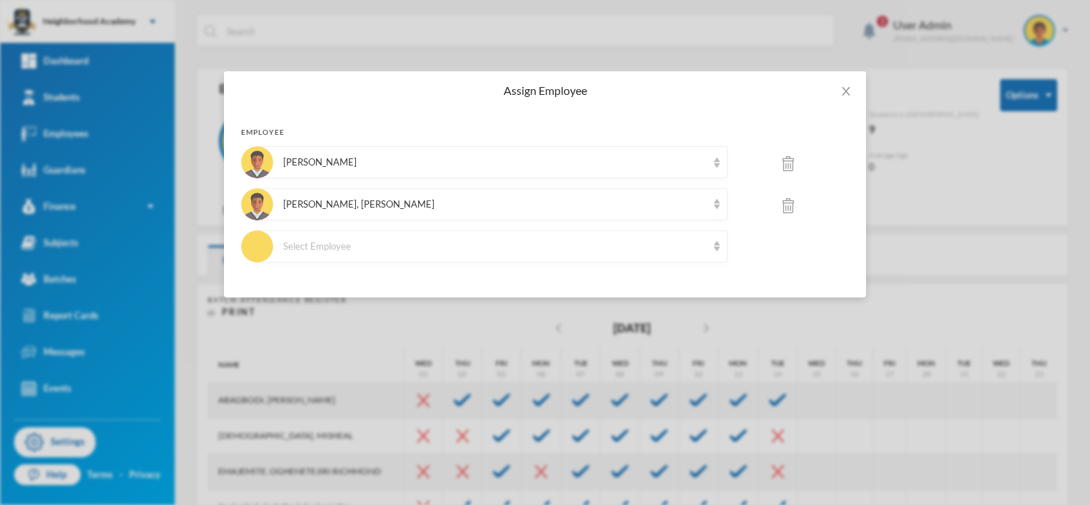
click at [791, 206] on img at bounding box center [788, 205] width 11 height 15
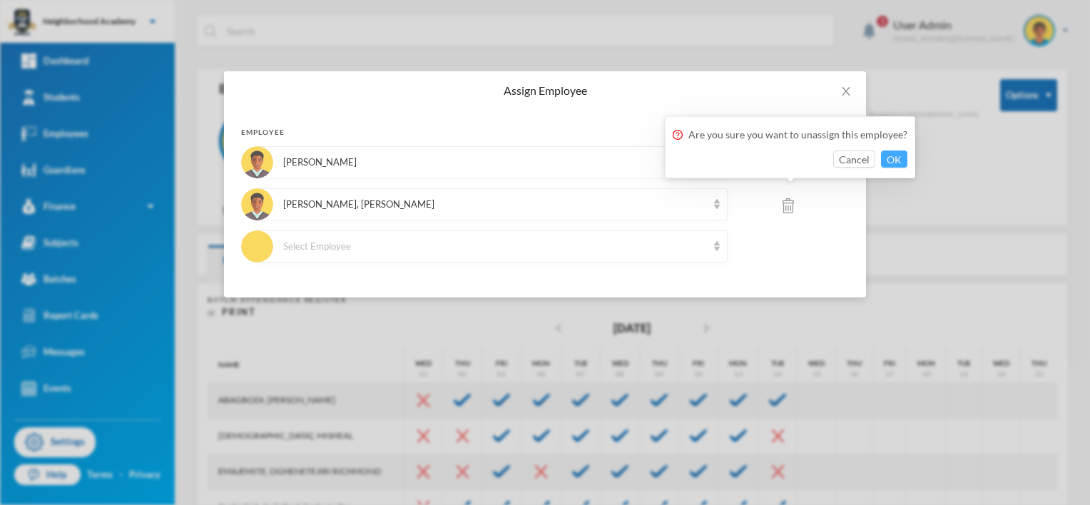
click at [887, 160] on button "OK" at bounding box center [894, 159] width 26 height 17
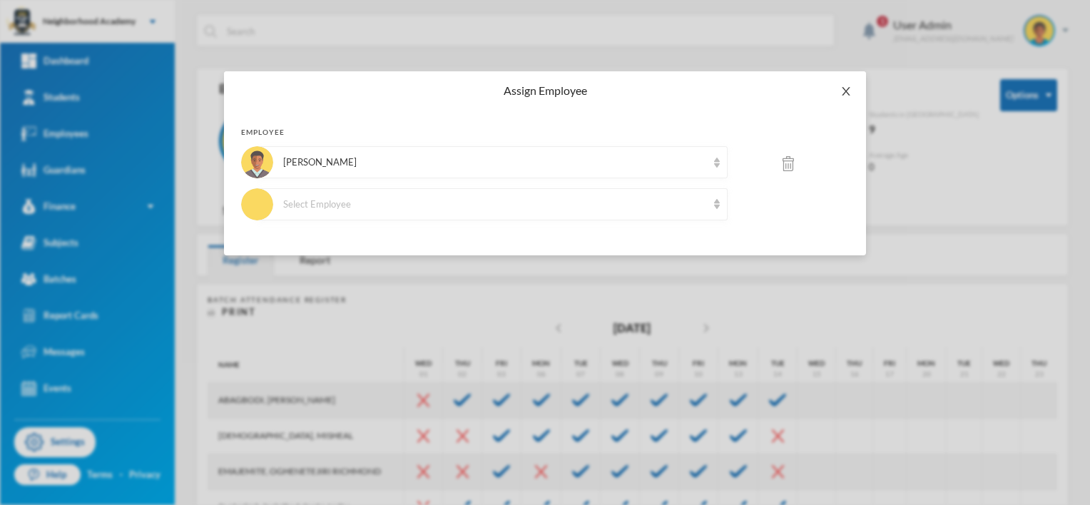
click at [848, 96] on icon "icon: close" at bounding box center [846, 91] width 11 height 11
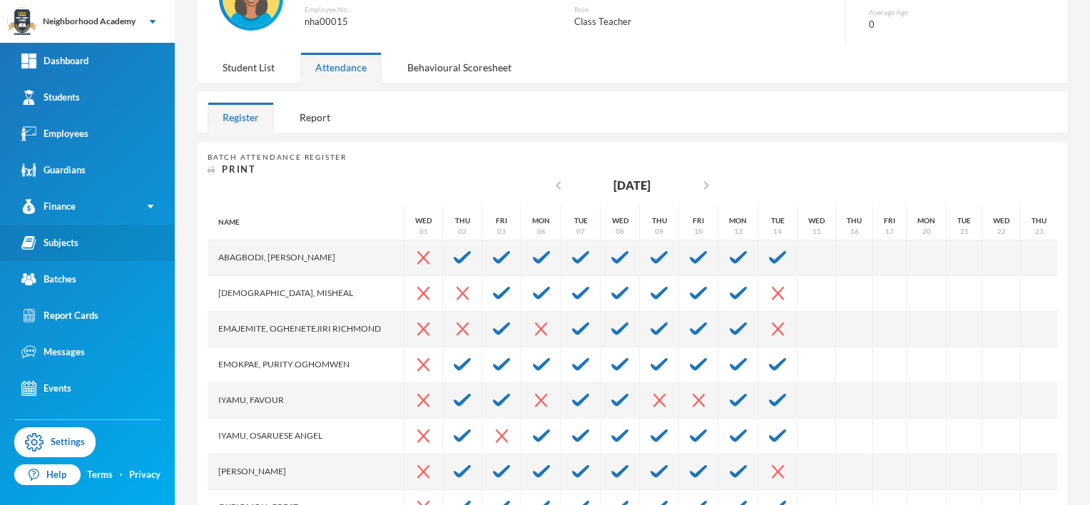
click at [67, 245] on div "Subjects" at bounding box center [49, 242] width 57 height 15
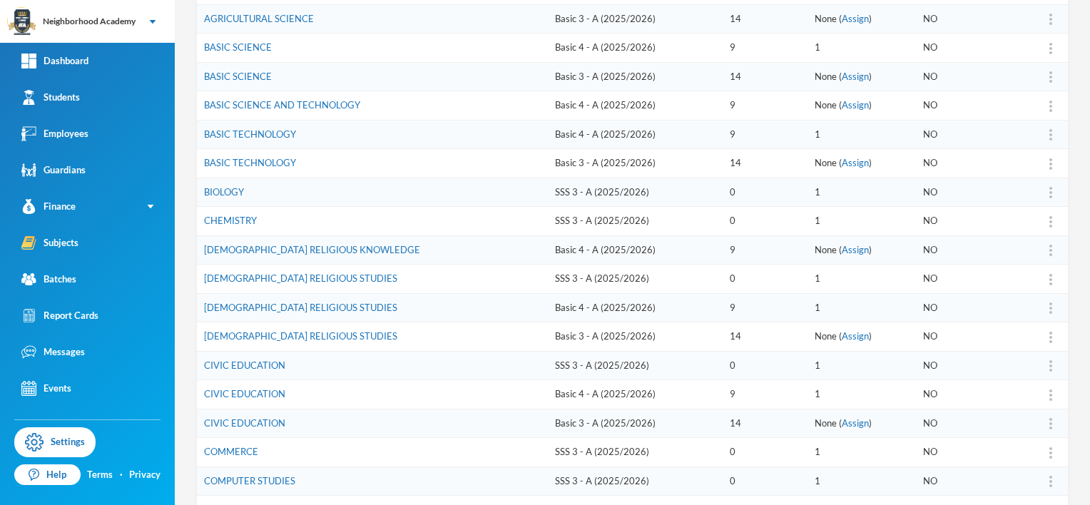
scroll to position [397, 0]
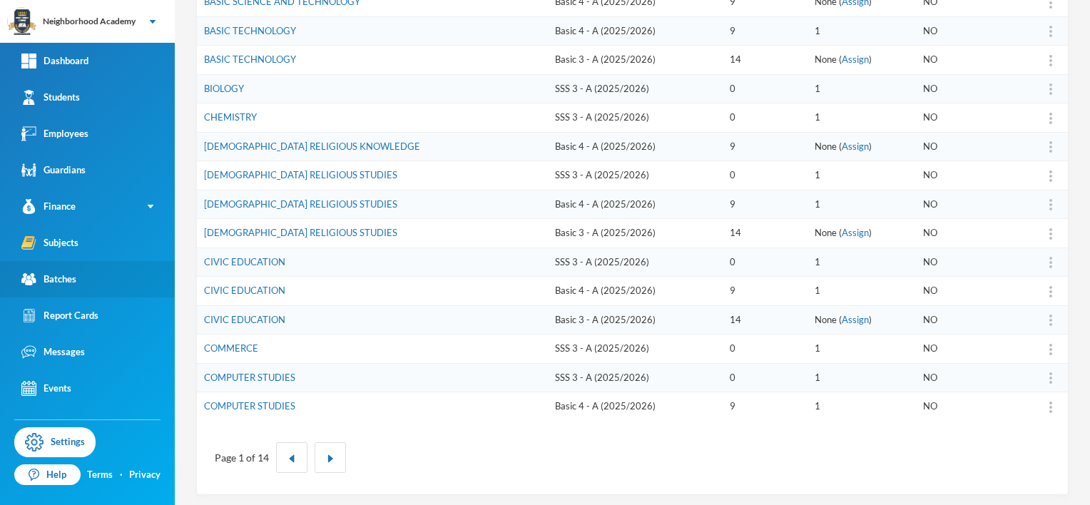
click at [54, 280] on div "Batches" at bounding box center [48, 279] width 55 height 15
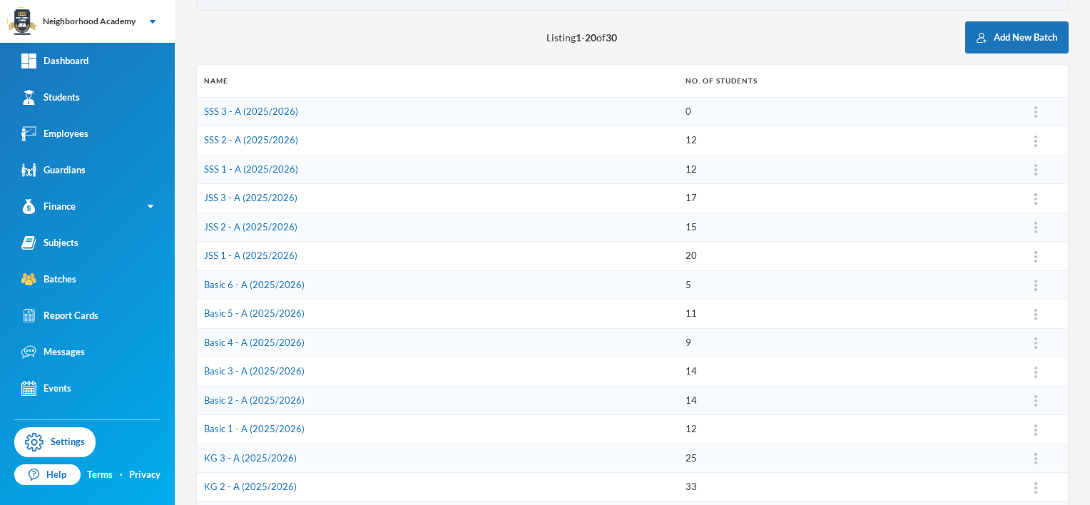
scroll to position [214, 0]
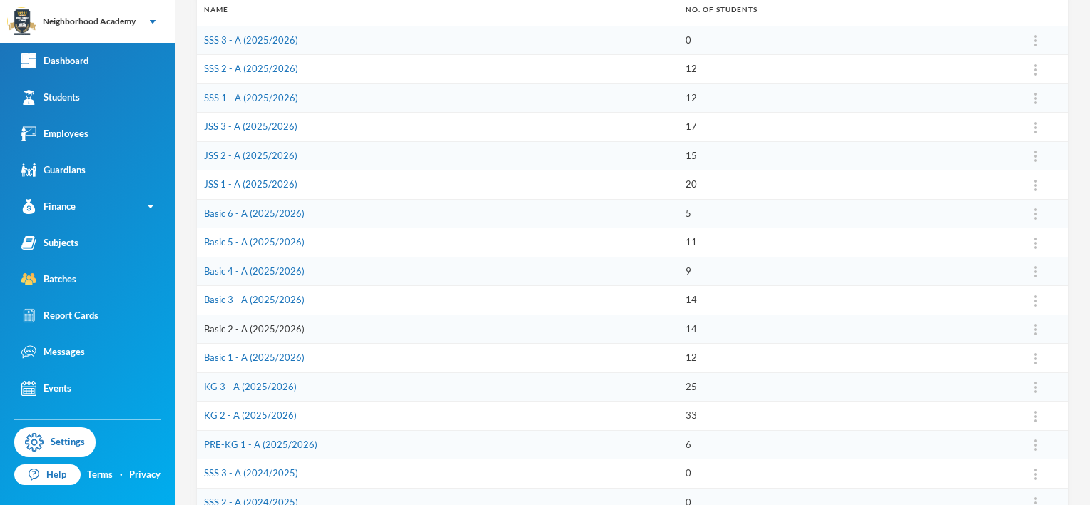
click at [258, 323] on link "Basic 2 - A (2025/2026)" at bounding box center [254, 328] width 101 height 11
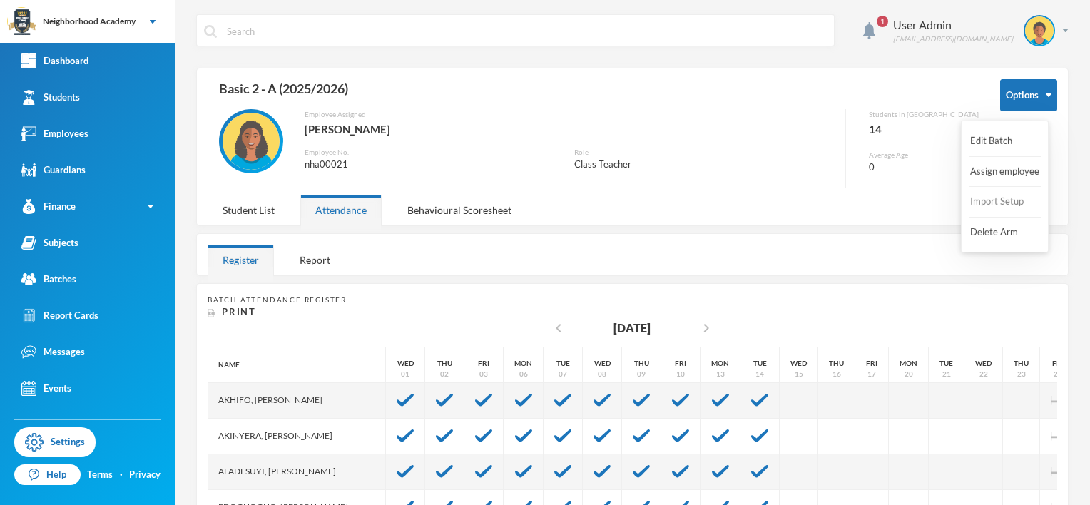
click at [1003, 206] on button "Import Setup" at bounding box center [997, 202] width 57 height 26
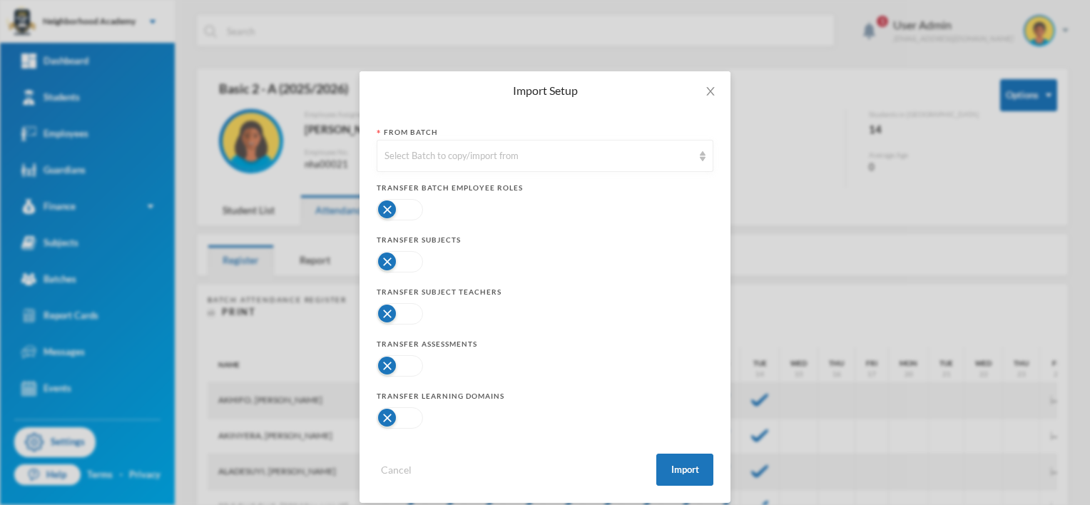
click at [380, 263] on button "button" at bounding box center [400, 261] width 46 height 21
click at [377, 364] on button "button" at bounding box center [400, 365] width 46 height 21
click at [385, 414] on button "button" at bounding box center [400, 417] width 46 height 21
click at [689, 465] on button "Import" at bounding box center [684, 470] width 57 height 32
click at [700, 153] on img at bounding box center [703, 156] width 6 height 10
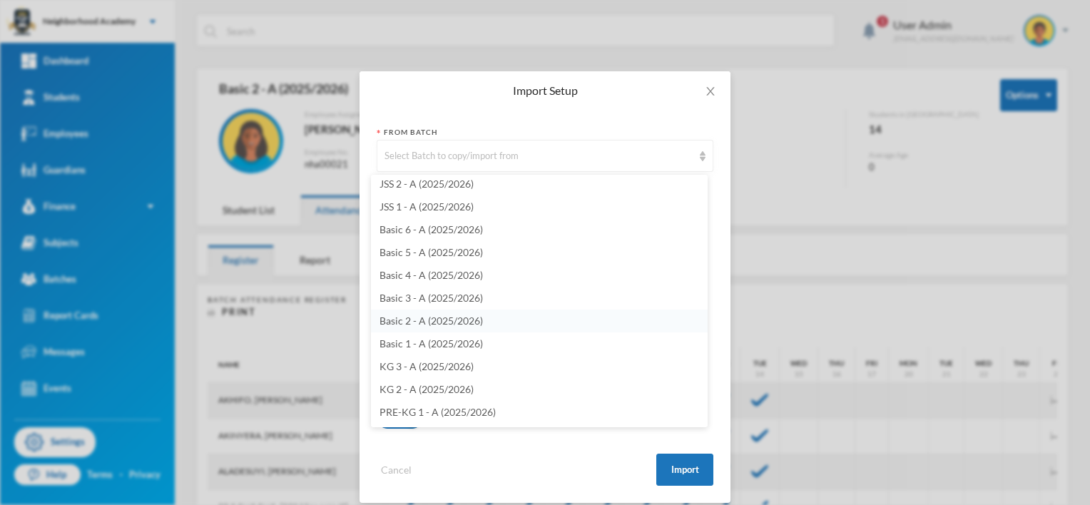
scroll to position [71, 0]
click at [444, 346] on span "Basic 2 - A (2025/2026)" at bounding box center [431, 346] width 103 height 12
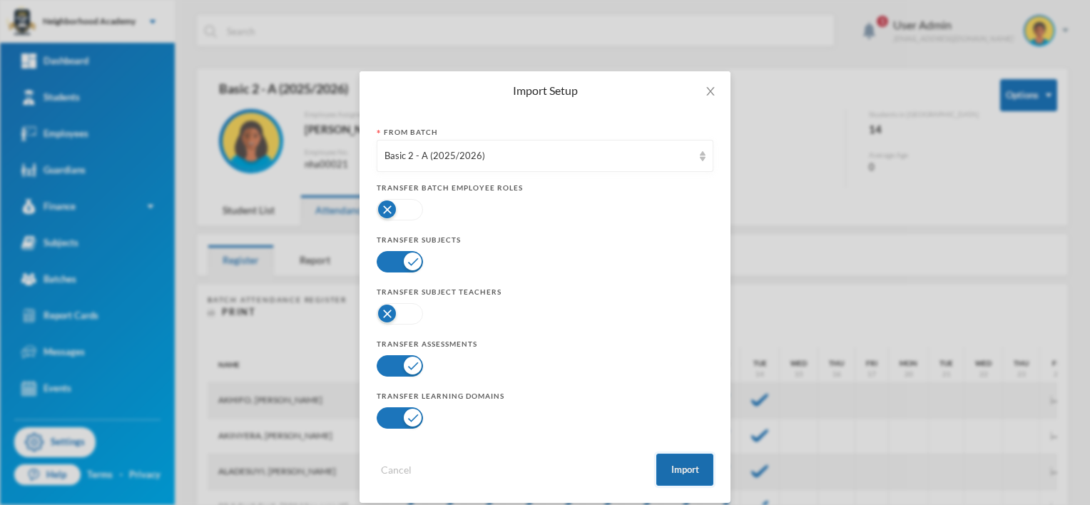
click at [674, 470] on button "Import" at bounding box center [684, 470] width 57 height 32
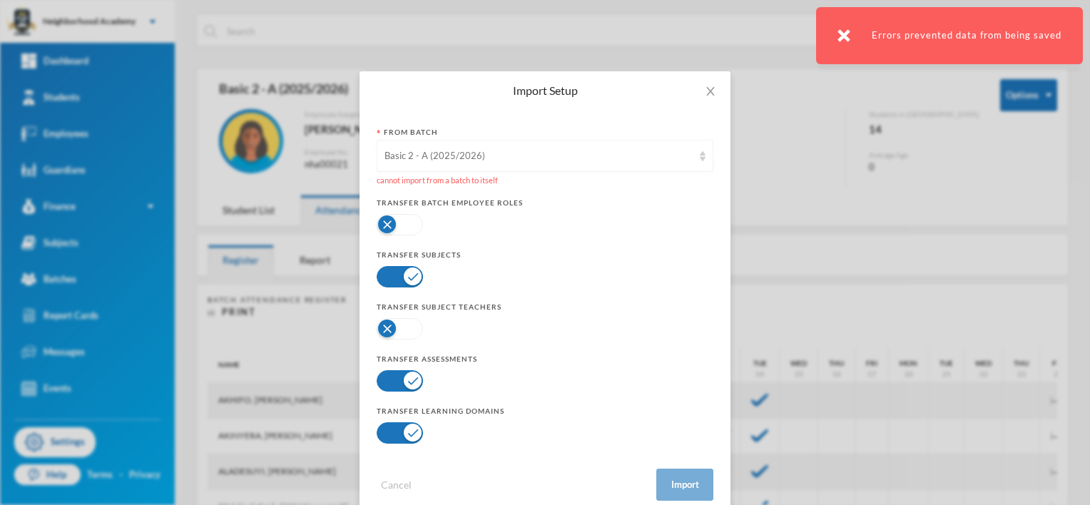
click at [700, 157] on img at bounding box center [703, 156] width 6 height 10
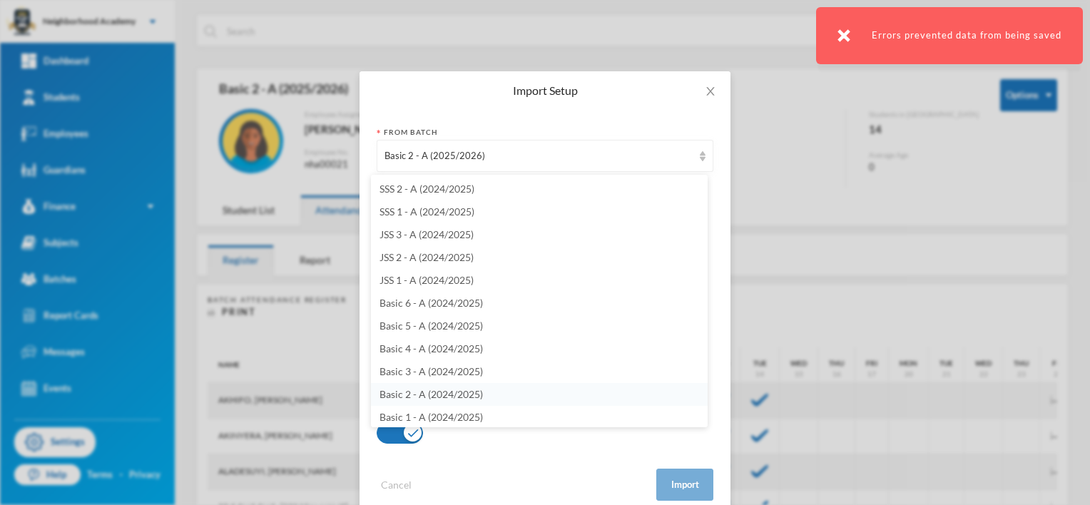
scroll to position [428, 0]
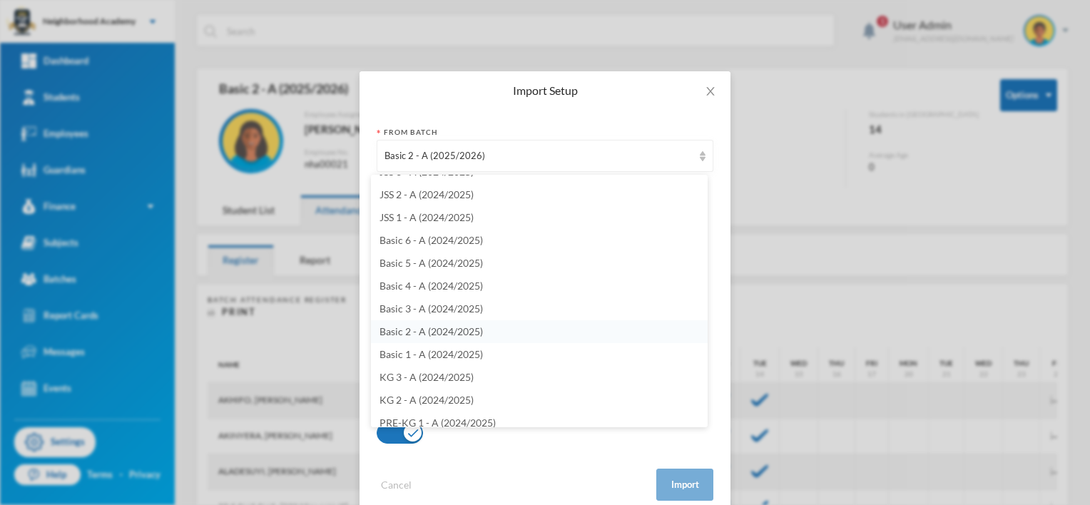
click at [430, 331] on span "Basic 2 - A (2024/2025)" at bounding box center [431, 331] width 103 height 12
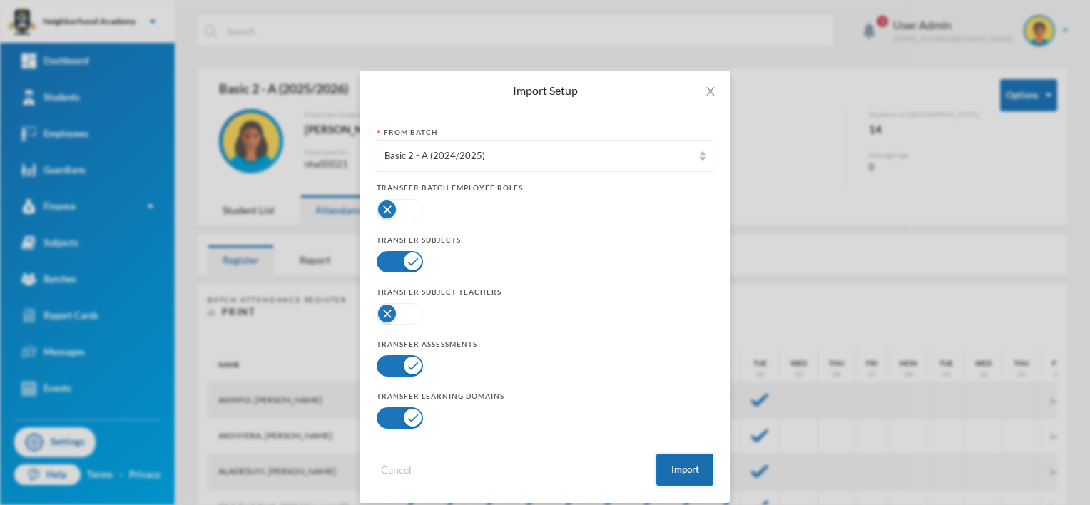
click at [676, 467] on button "Import" at bounding box center [684, 470] width 57 height 32
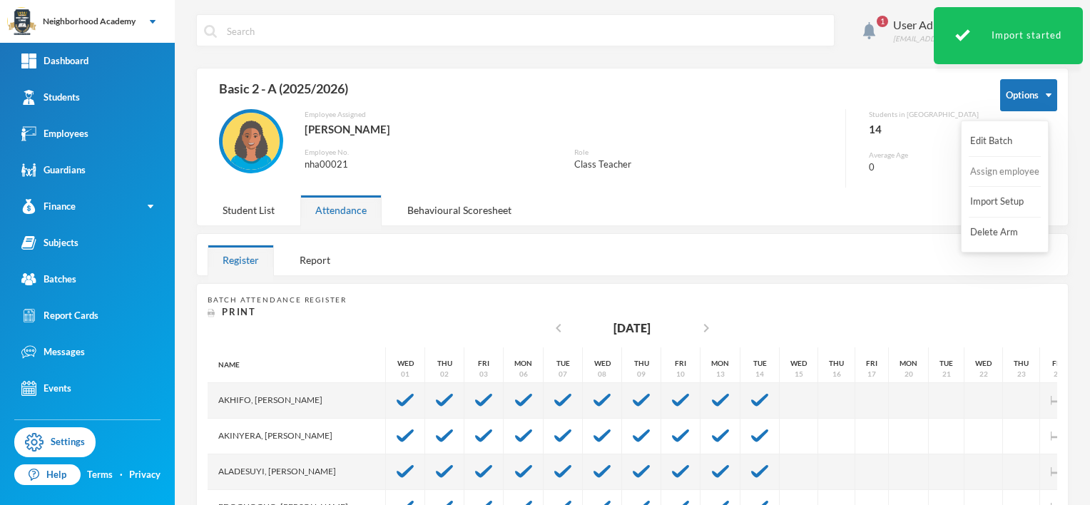
click at [1010, 172] on button "Assign employee" at bounding box center [1005, 172] width 72 height 26
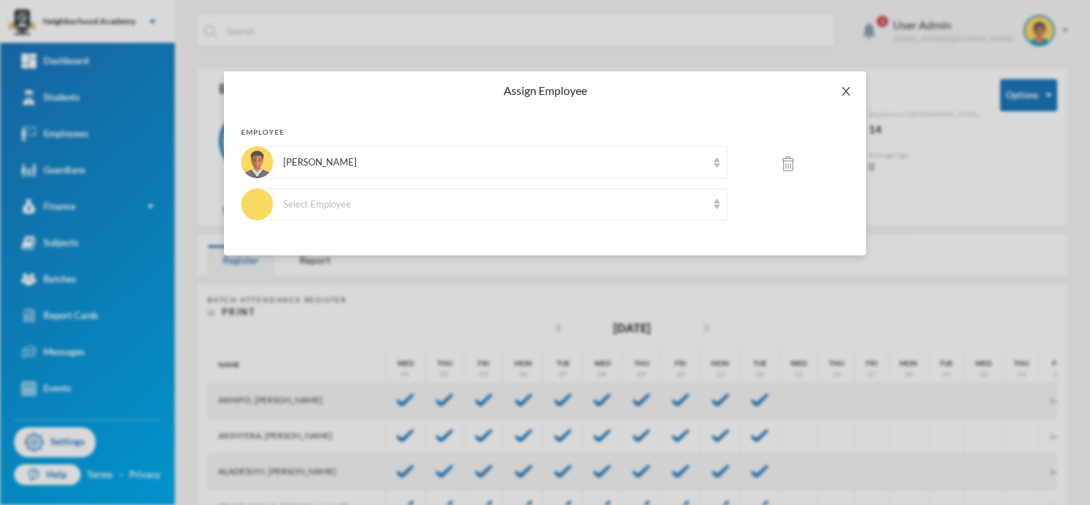
click at [843, 92] on icon "icon: close" at bounding box center [846, 91] width 11 height 11
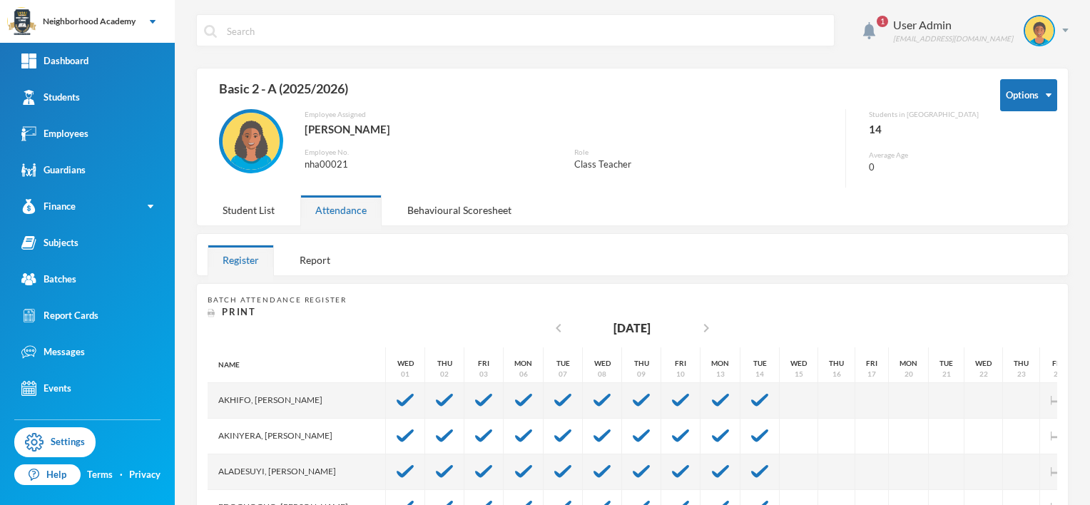
scroll to position [0, 0]
click at [489, 210] on div "Behavioural Scoresheet" at bounding box center [459, 210] width 134 height 31
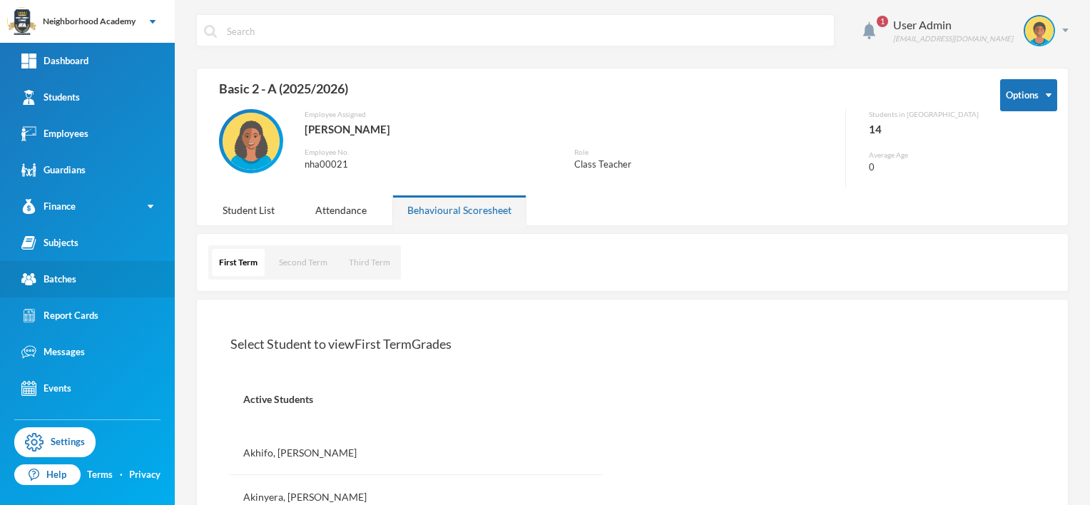
click at [64, 275] on div "Batches" at bounding box center [48, 279] width 55 height 15
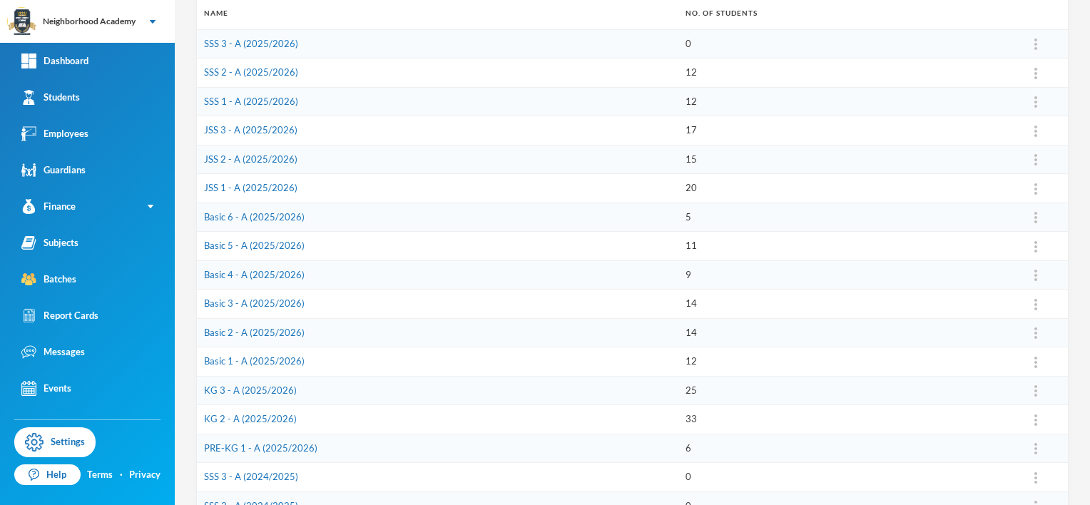
scroll to position [214, 0]
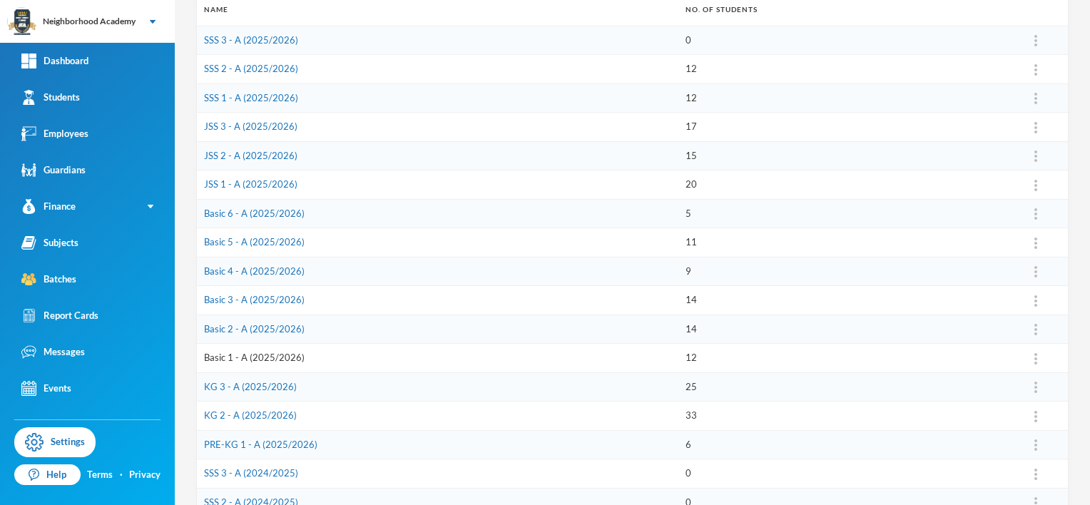
click at [251, 357] on link "Basic 1 - A (2025/2026)" at bounding box center [254, 357] width 101 height 11
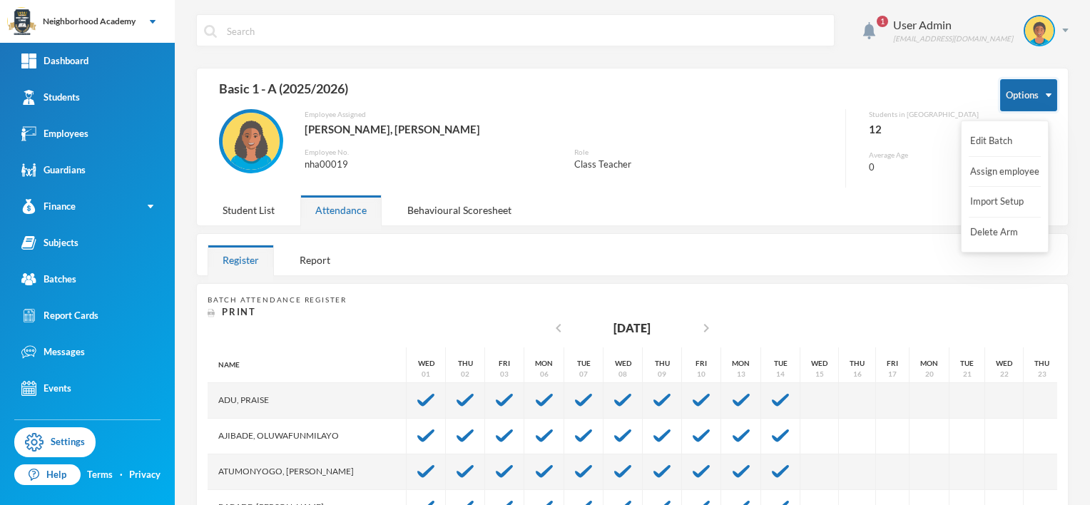
click at [1042, 95] on button "Options" at bounding box center [1028, 95] width 57 height 32
click at [1008, 202] on button "Import Setup" at bounding box center [997, 202] width 57 height 26
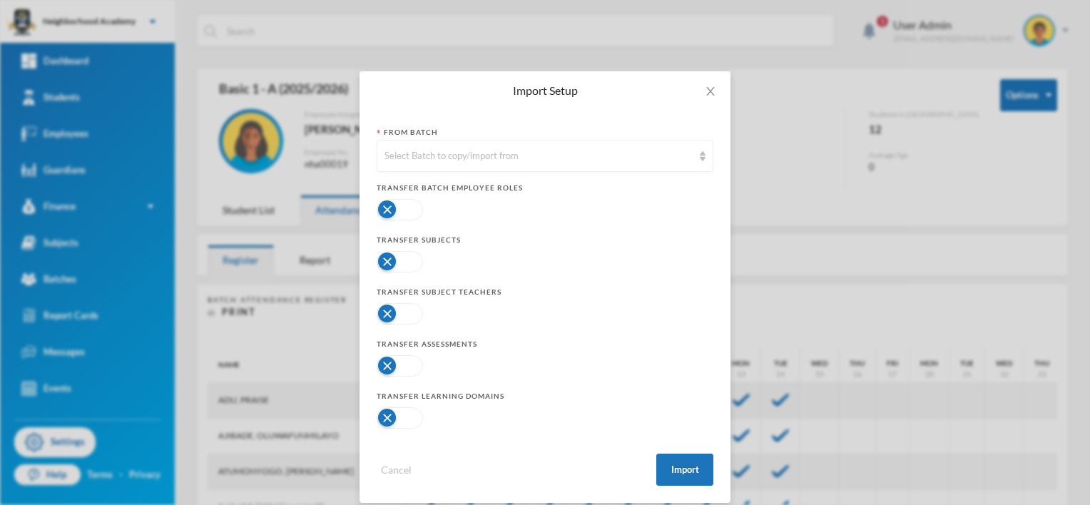
click at [751, 98] on div "Import Setup From Batch Select Batch to copy/import from Transfer Batch Employe…" at bounding box center [545, 252] width 1090 height 505
click at [381, 260] on button "button" at bounding box center [400, 261] width 46 height 21
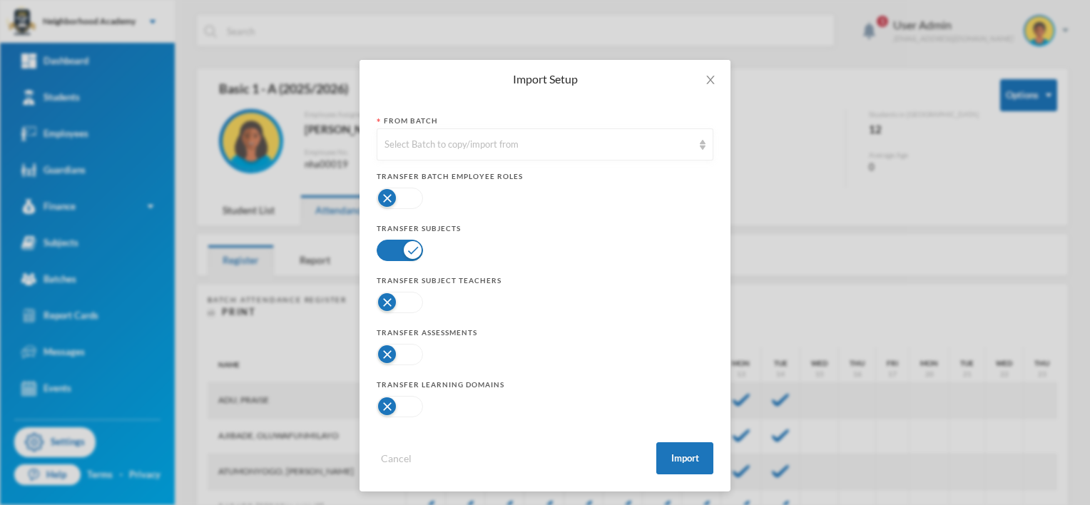
scroll to position [14, 0]
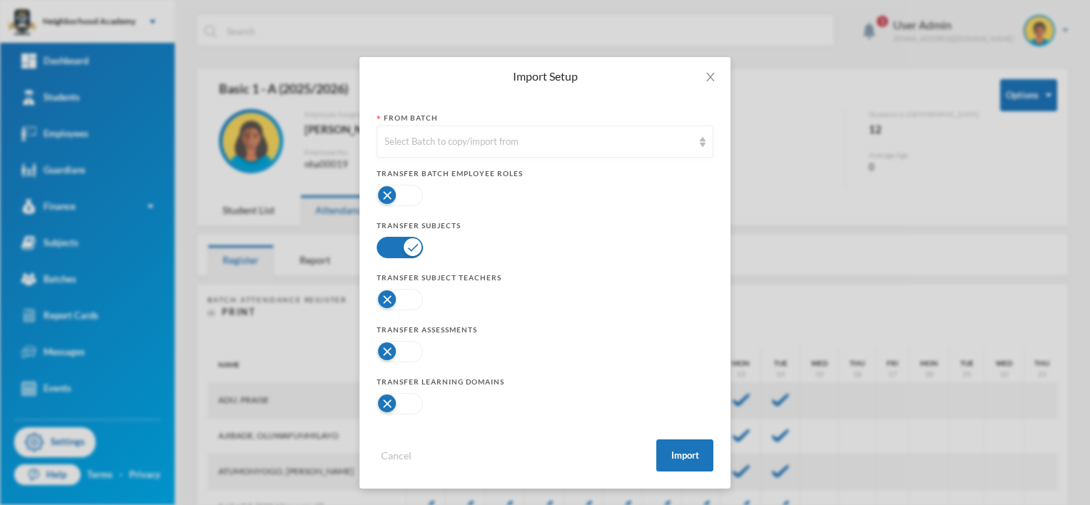
click at [379, 352] on button "button" at bounding box center [400, 351] width 46 height 21
drag, startPoint x: 382, startPoint y: 400, endPoint x: 409, endPoint y: 407, distance: 28.0
click at [382, 400] on button "button" at bounding box center [400, 403] width 46 height 21
click at [677, 452] on button "Import" at bounding box center [684, 456] width 57 height 32
click at [691, 137] on div "Select Batch to copy/import from" at bounding box center [545, 142] width 337 height 32
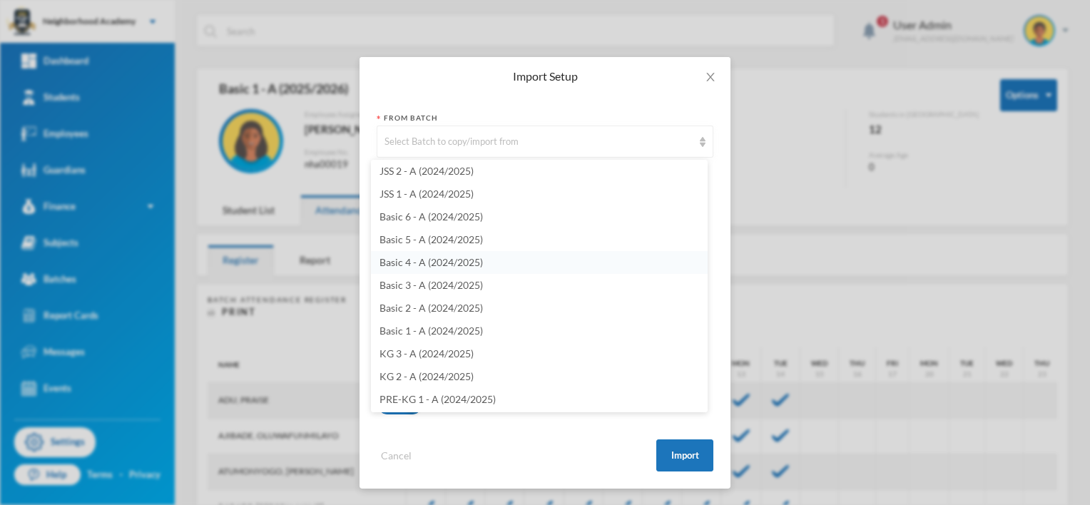
scroll to position [437, 0]
click at [452, 328] on span "Basic 1 - A (2024/2025)" at bounding box center [431, 330] width 103 height 12
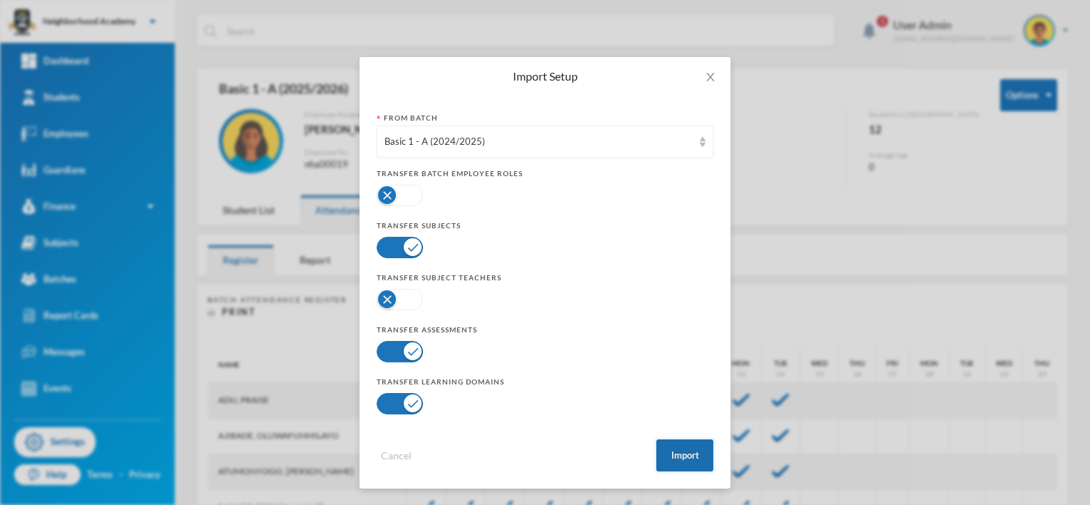
click at [672, 459] on button "Import" at bounding box center [684, 456] width 57 height 32
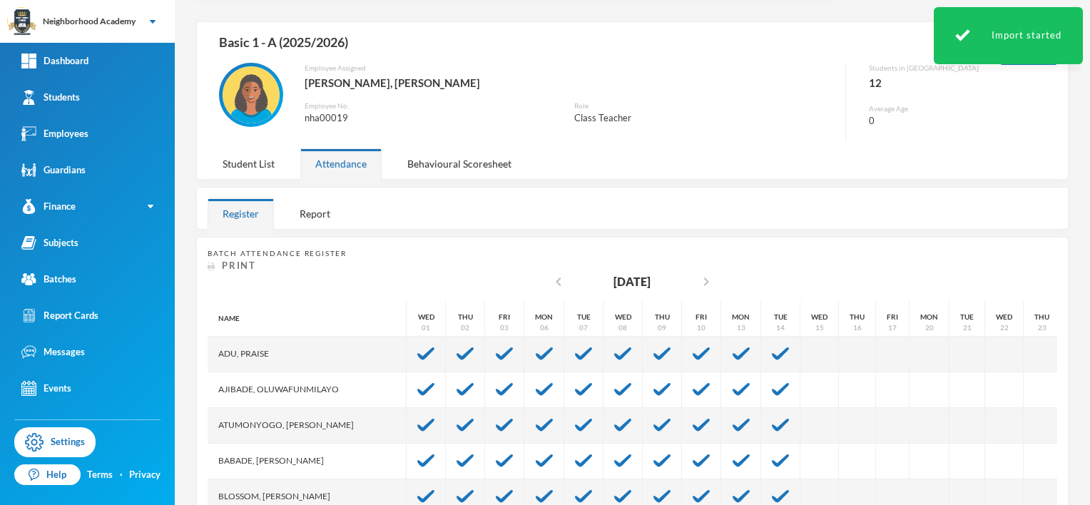
scroll to position [0, 0]
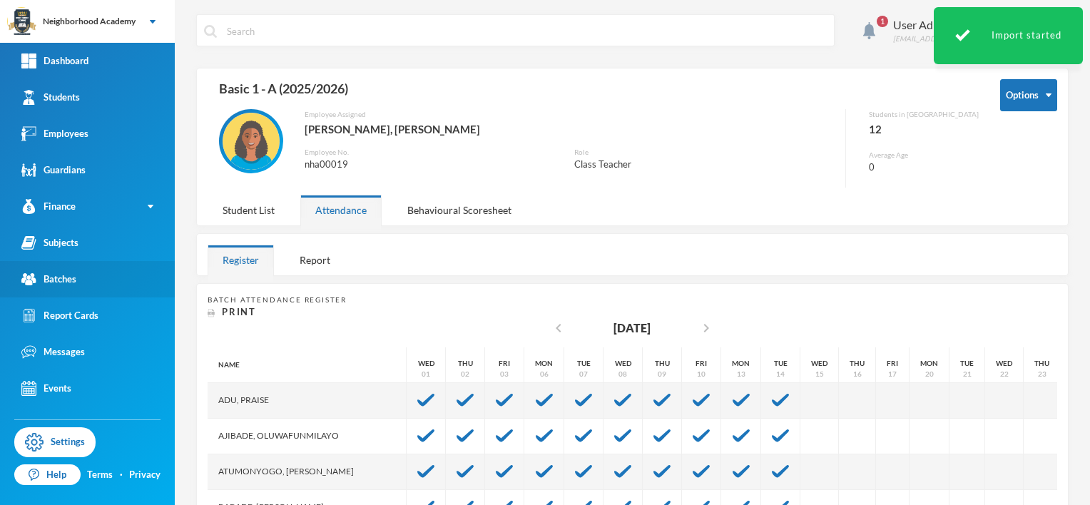
click at [91, 280] on link "Batches" at bounding box center [87, 279] width 175 height 36
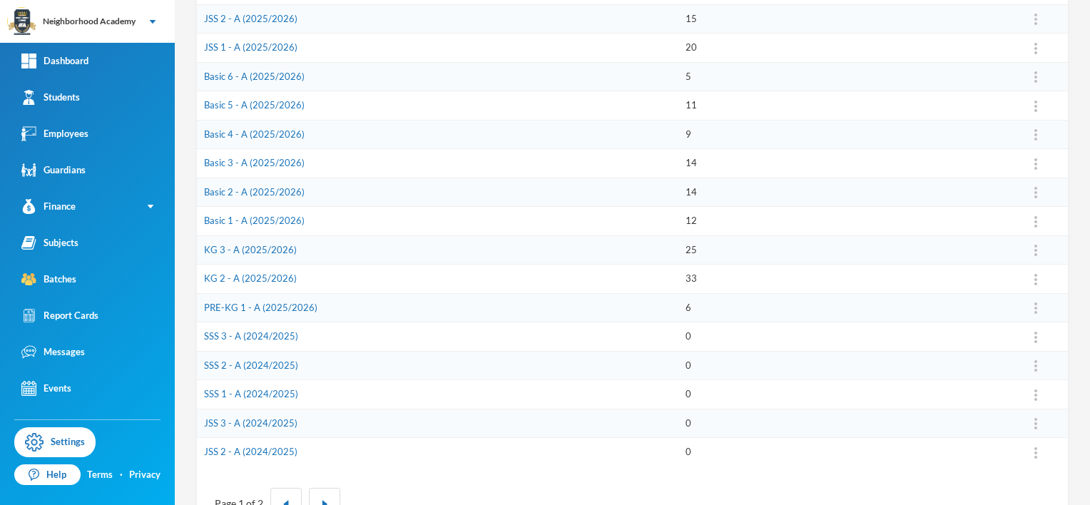
scroll to position [325, 0]
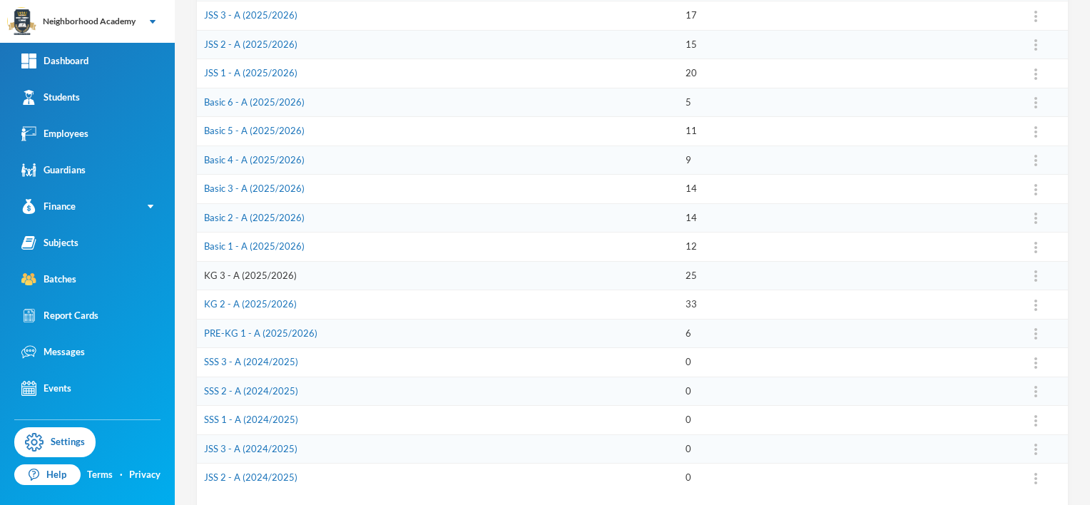
click at [257, 271] on link "KG 3 - A (2025/2026)" at bounding box center [250, 275] width 93 height 11
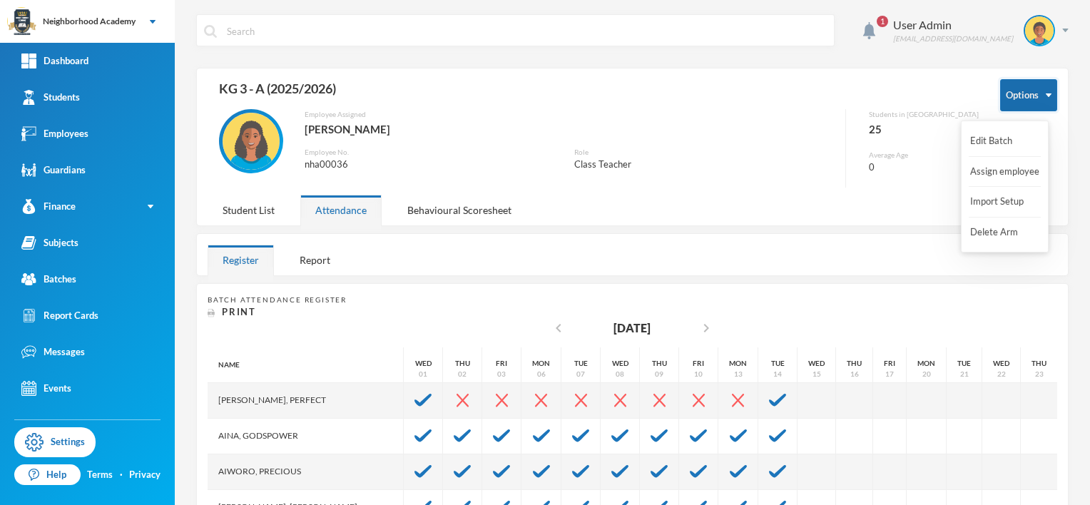
click at [1036, 97] on button "Options" at bounding box center [1028, 95] width 57 height 32
click at [998, 203] on button "Import Setup" at bounding box center [997, 202] width 57 height 26
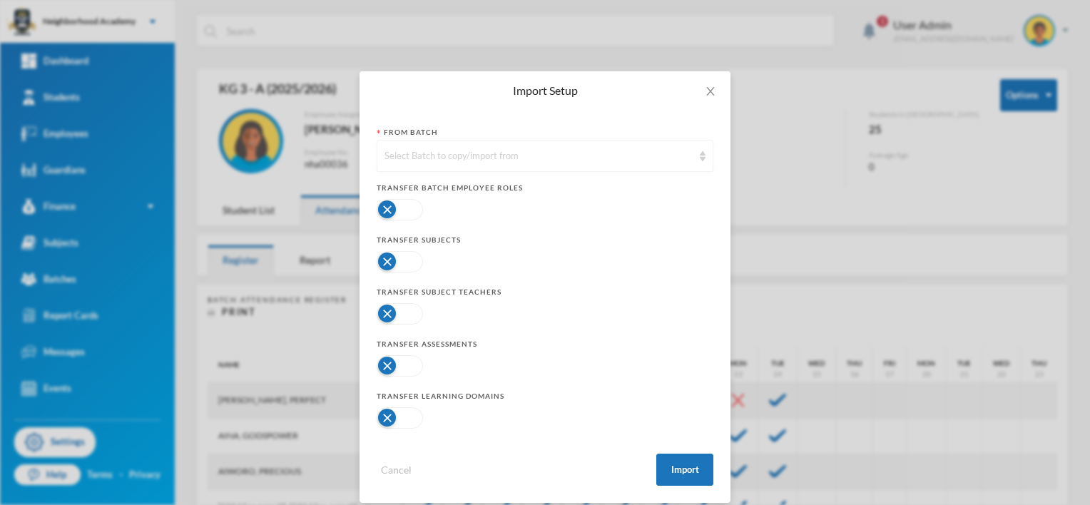
click at [700, 151] on img at bounding box center [703, 156] width 6 height 10
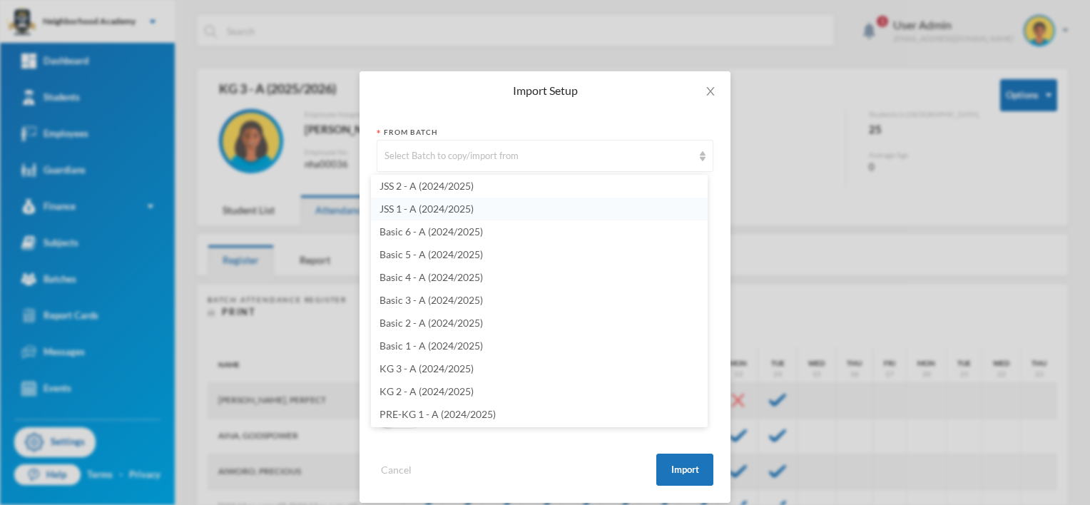
scroll to position [437, 0]
click at [438, 370] on span "KG 3 - A (2024/2025)" at bounding box center [427, 368] width 94 height 12
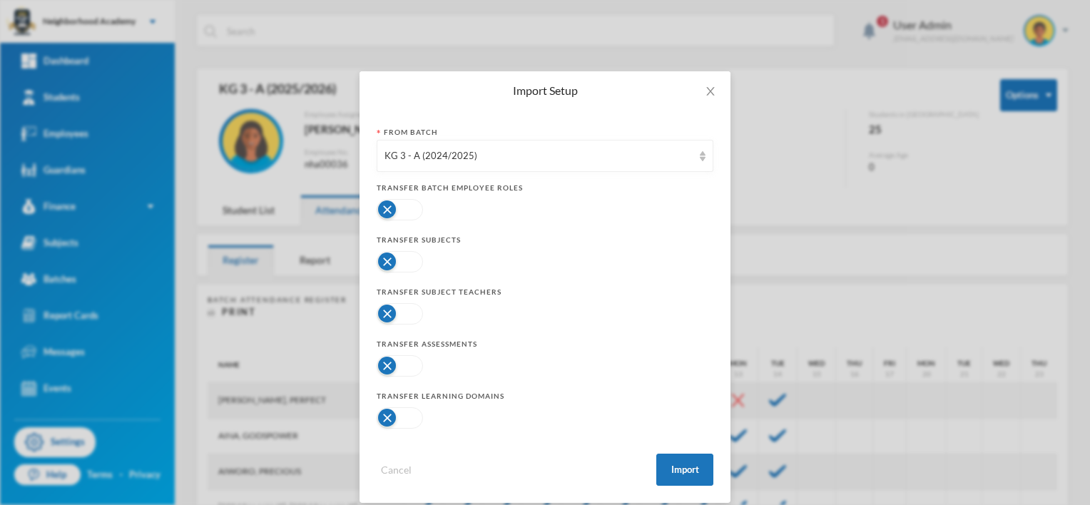
click at [382, 257] on button "button" at bounding box center [400, 261] width 46 height 21
click at [387, 372] on button "button" at bounding box center [400, 365] width 46 height 21
click at [380, 414] on button "button" at bounding box center [400, 417] width 46 height 21
click at [679, 470] on button "Import" at bounding box center [684, 470] width 57 height 32
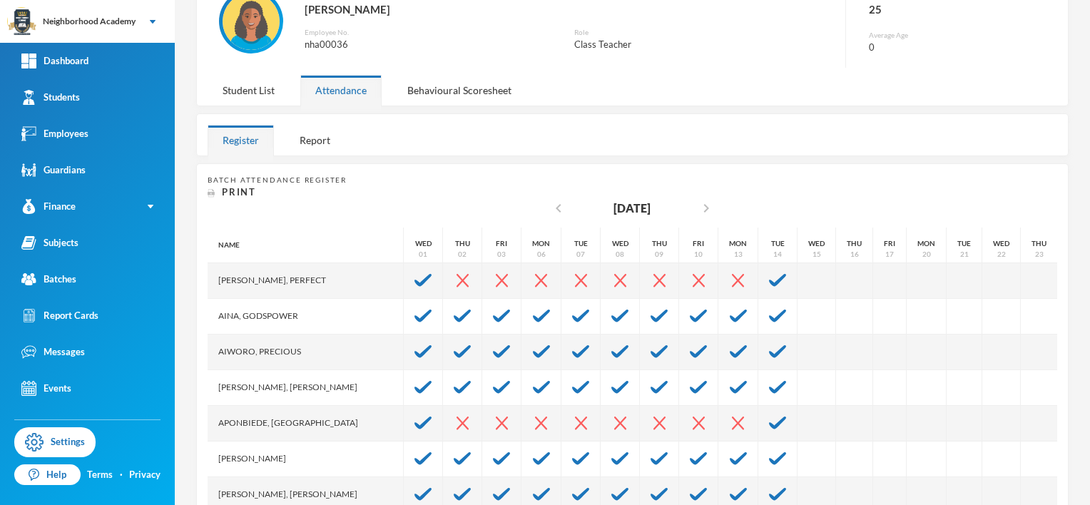
scroll to position [87, 0]
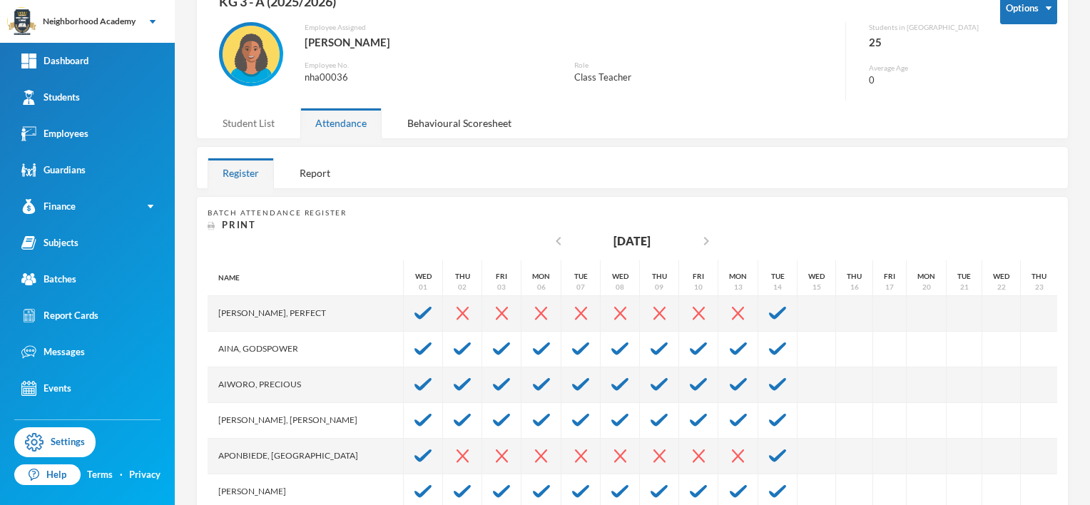
click at [233, 126] on div "Student List" at bounding box center [249, 123] width 82 height 31
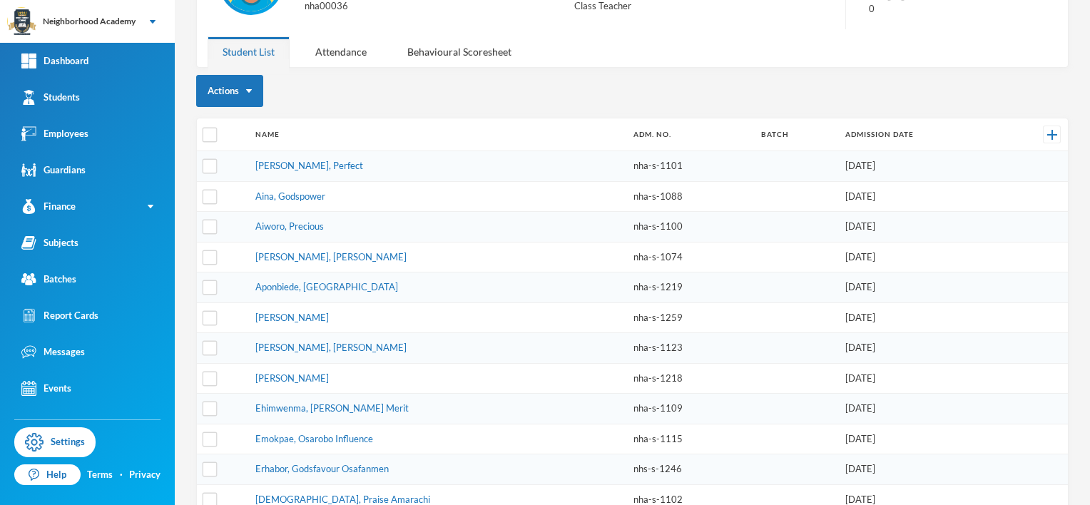
scroll to position [230, 0]
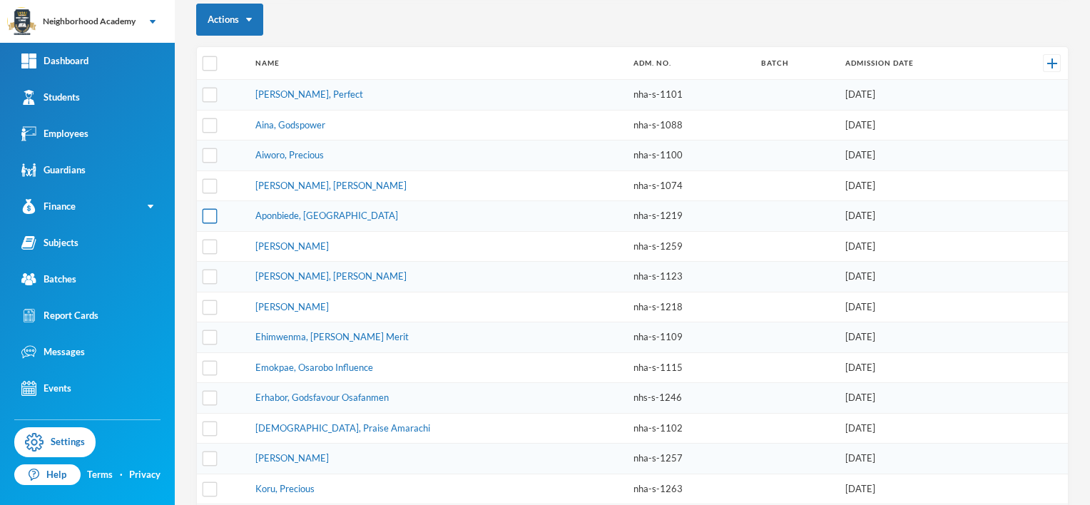
click at [206, 210] on input "checkbox" at bounding box center [210, 216] width 15 height 15
checkbox input "true"
click at [208, 96] on input "checkbox" at bounding box center [210, 95] width 15 height 15
checkbox input "true"
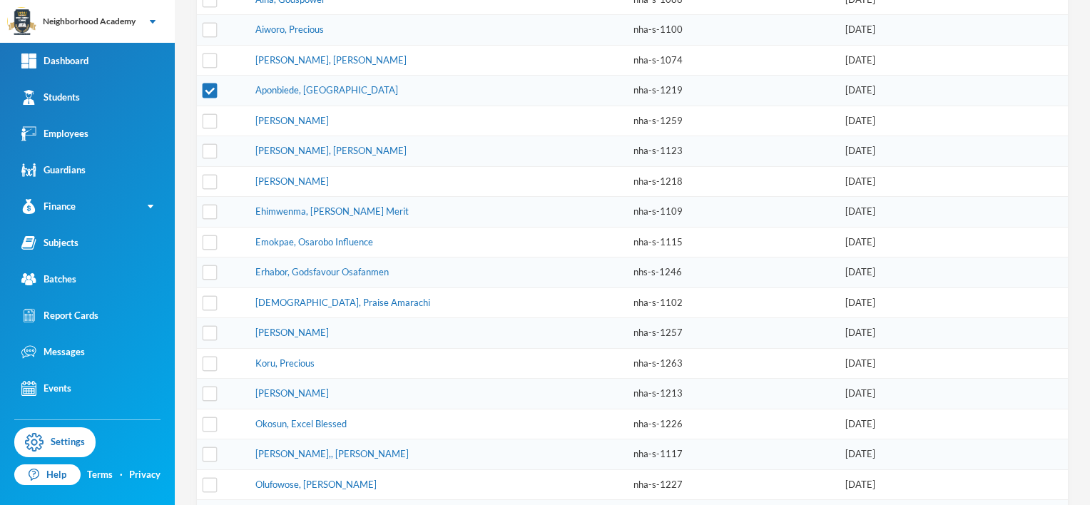
scroll to position [372, 0]
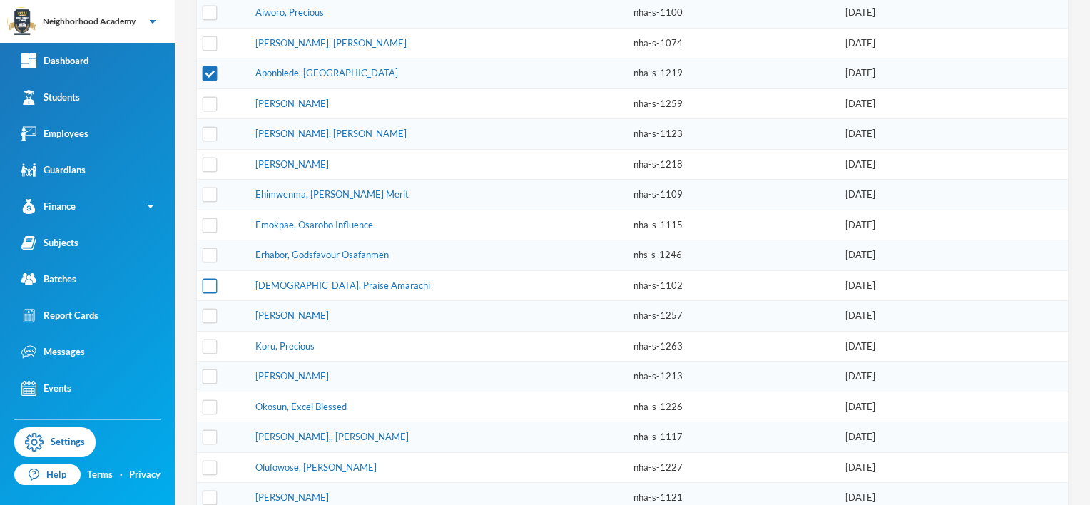
click at [208, 278] on input "checkbox" at bounding box center [210, 285] width 15 height 15
checkbox input "true"
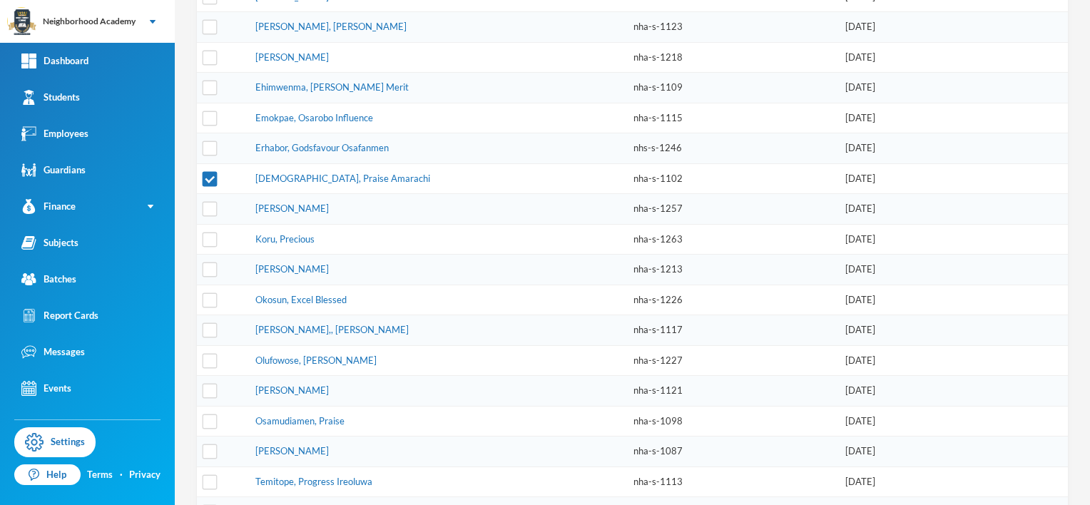
scroll to position [515, 0]
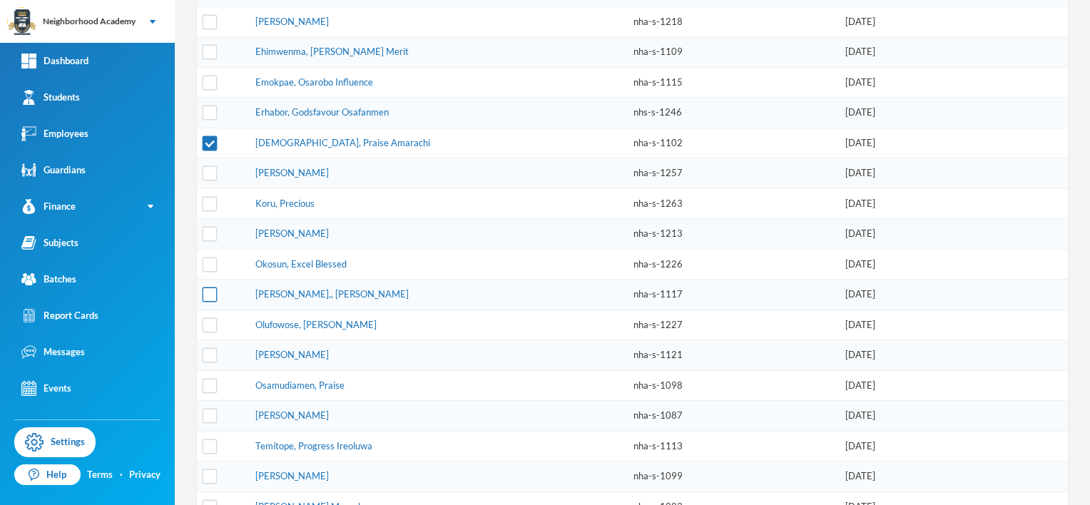
click at [210, 288] on input "checkbox" at bounding box center [210, 295] width 15 height 15
checkbox input "true"
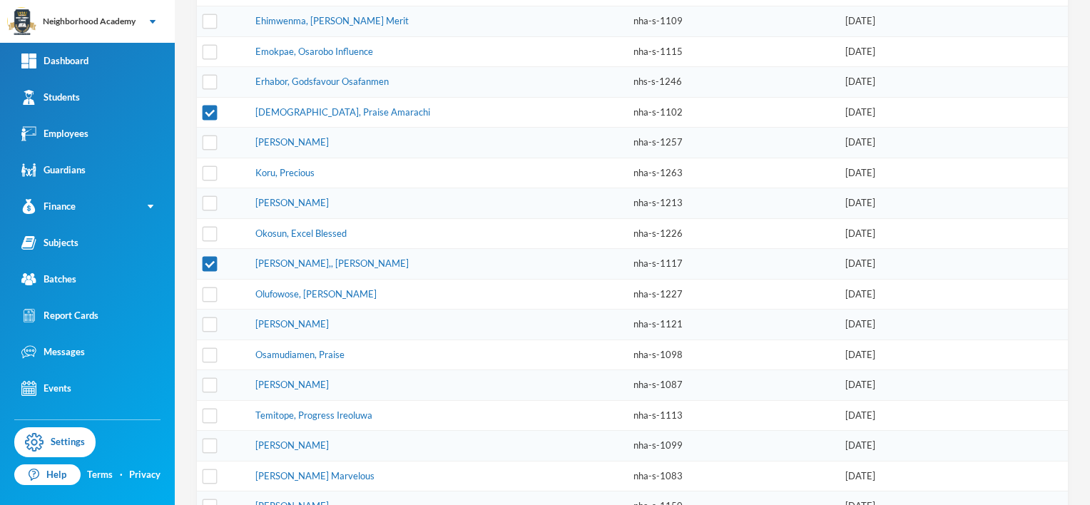
scroll to position [563, 0]
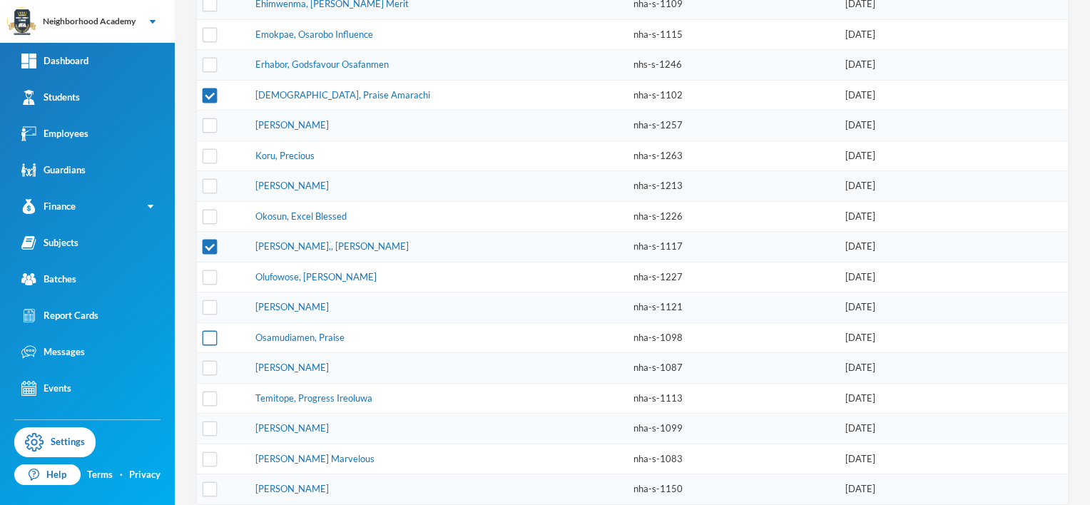
click at [206, 330] on input "checkbox" at bounding box center [210, 337] width 15 height 15
checkbox input "true"
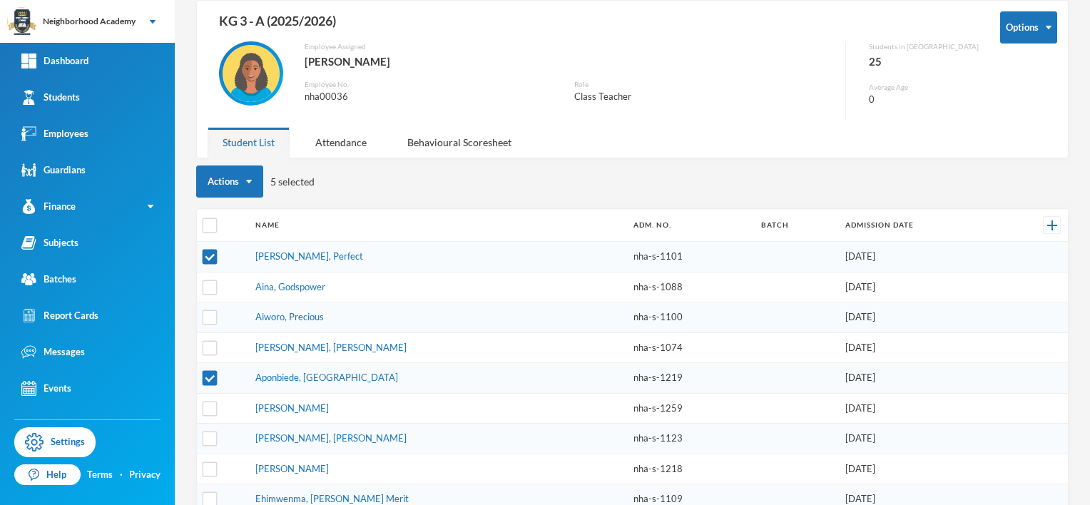
scroll to position [64, 0]
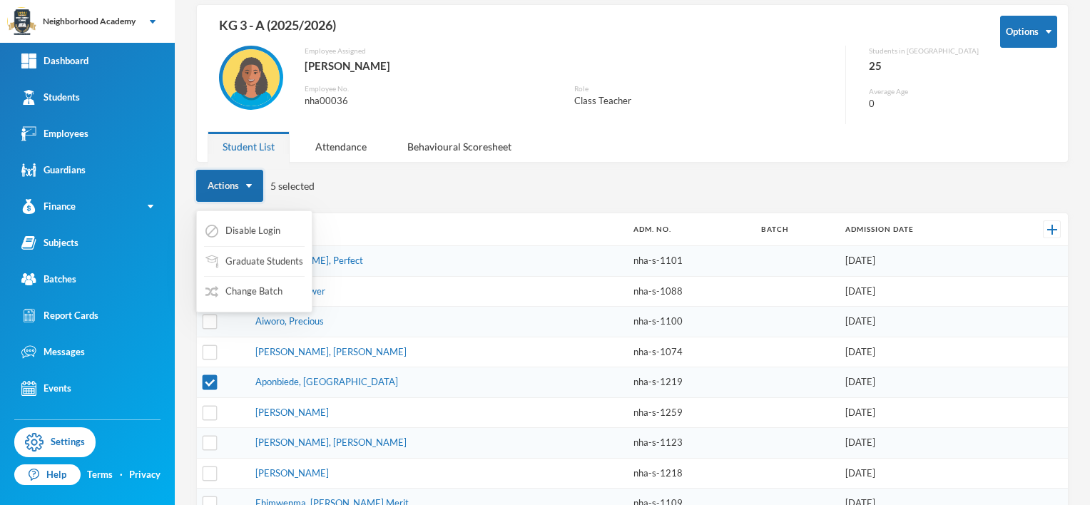
click at [252, 189] on button "Actions" at bounding box center [229, 186] width 67 height 32
click at [263, 264] on button "Graduate Students" at bounding box center [254, 262] width 101 height 26
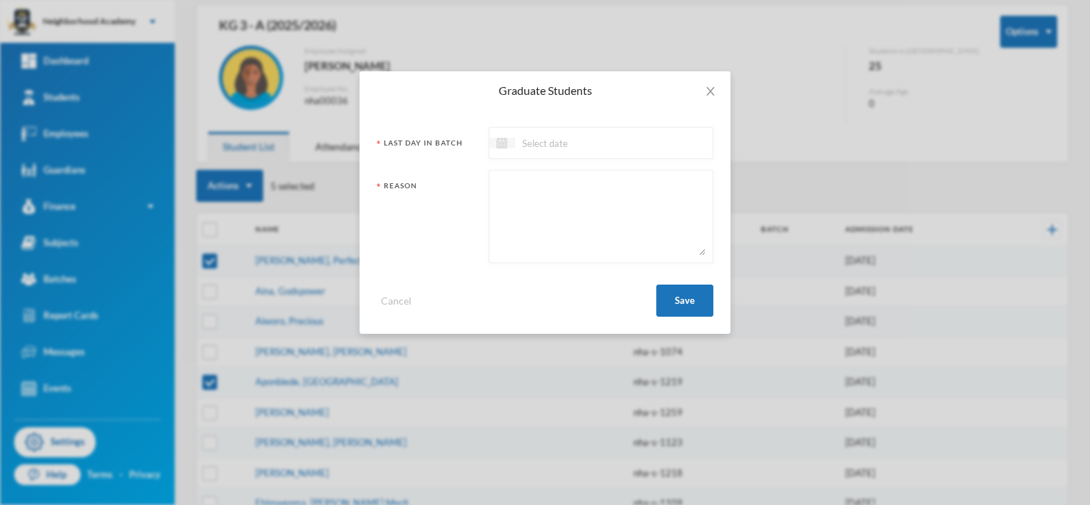
click at [503, 146] on img at bounding box center [502, 143] width 11 height 11
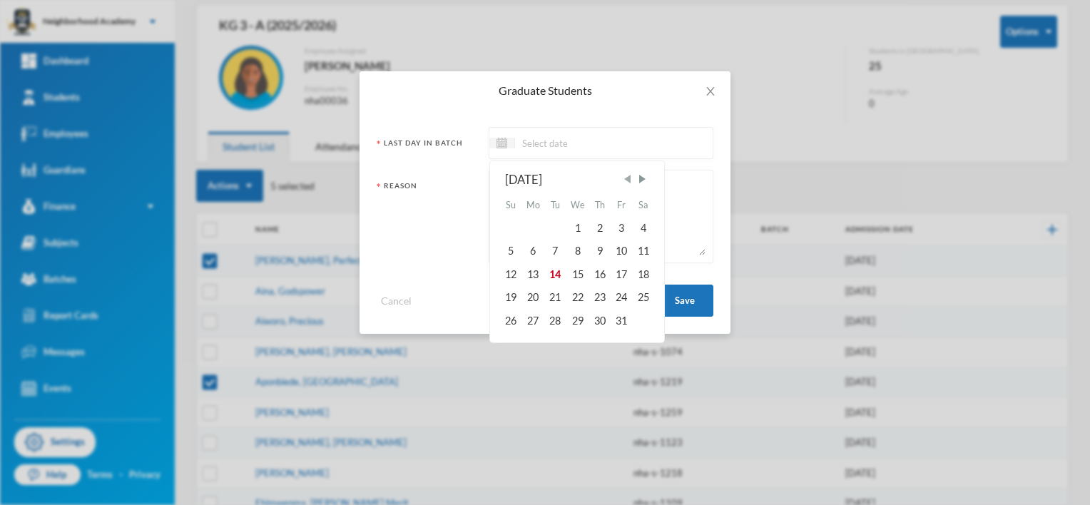
click at [628, 179] on span "Previous Month" at bounding box center [627, 179] width 13 height 13
click at [645, 178] on span "Next Month" at bounding box center [642, 179] width 13 height 13
click at [534, 273] on div "15" at bounding box center [533, 274] width 23 height 23
type input "[DATE]"
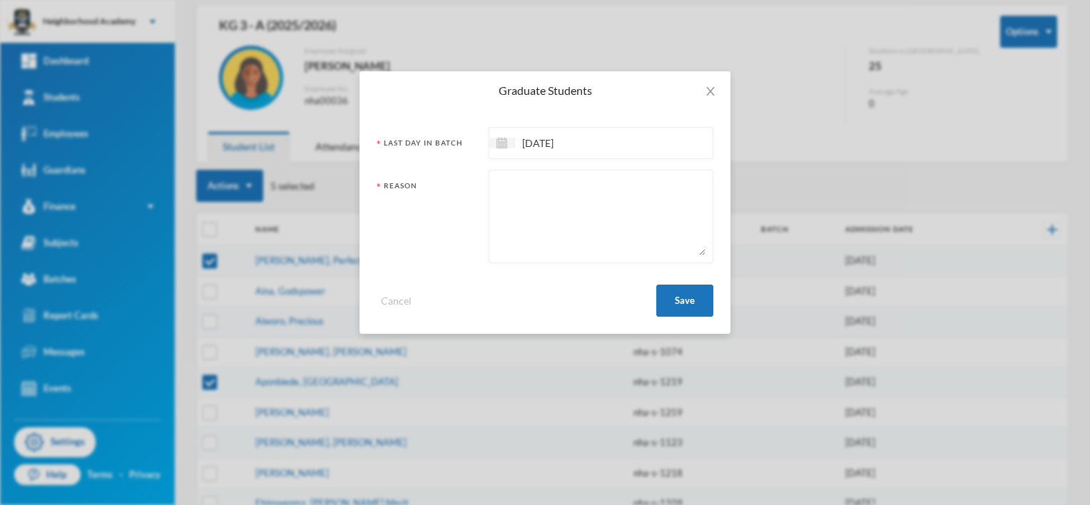
click at [509, 192] on textarea at bounding box center [601, 217] width 209 height 78
type textarea "Left the institution"
click at [686, 301] on button "Save" at bounding box center [684, 301] width 57 height 32
checkbox input "false"
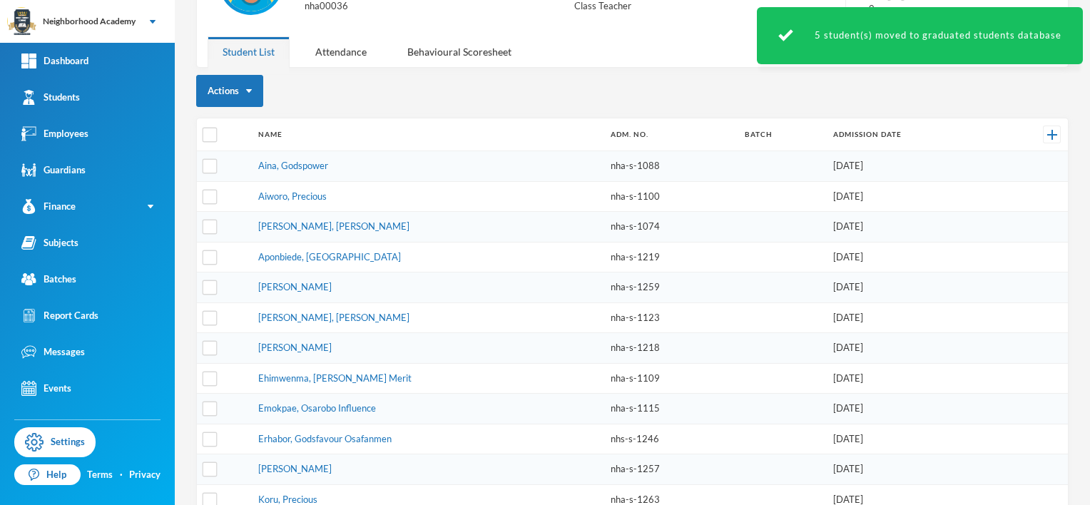
scroll to position [0, 0]
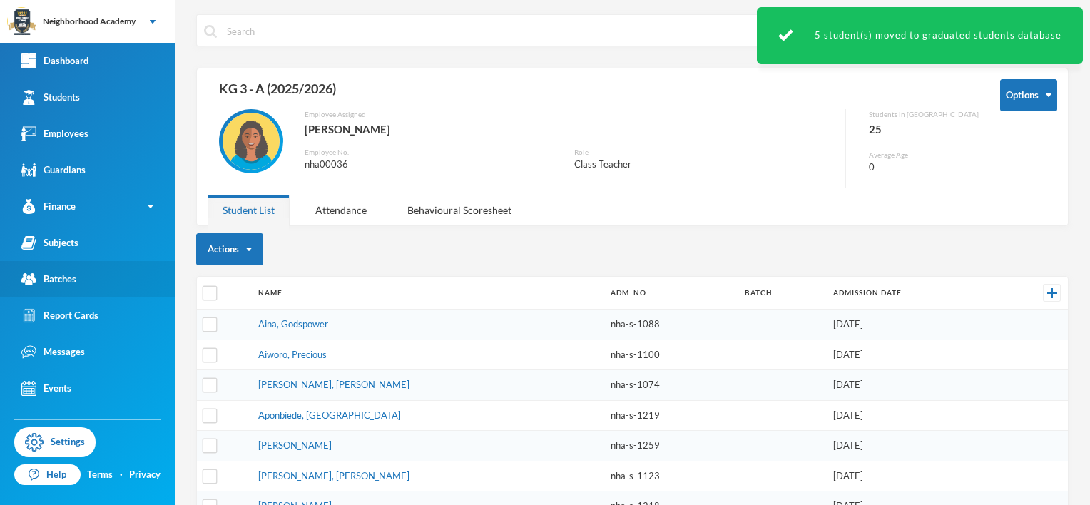
click at [71, 281] on div "Batches" at bounding box center [48, 279] width 55 height 15
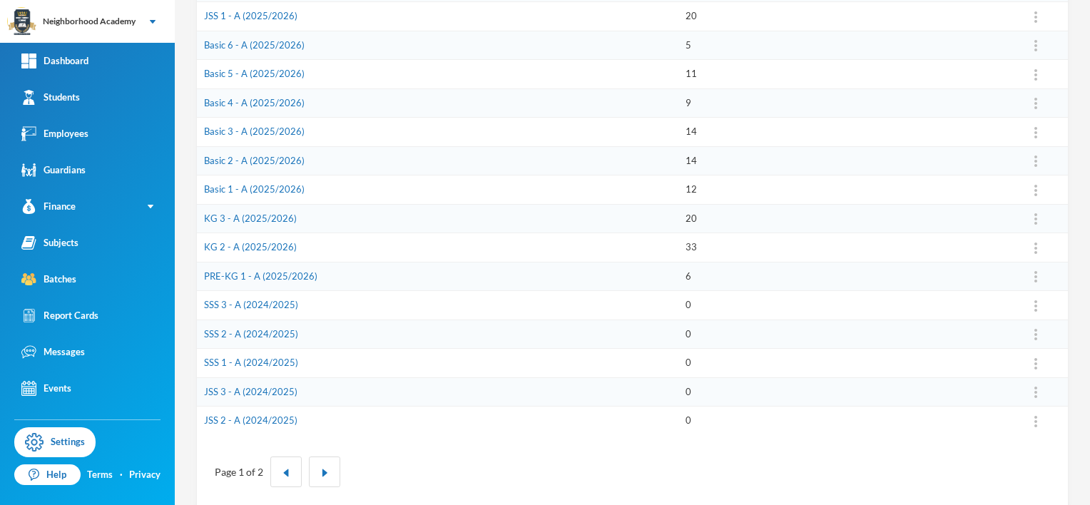
scroll to position [397, 0]
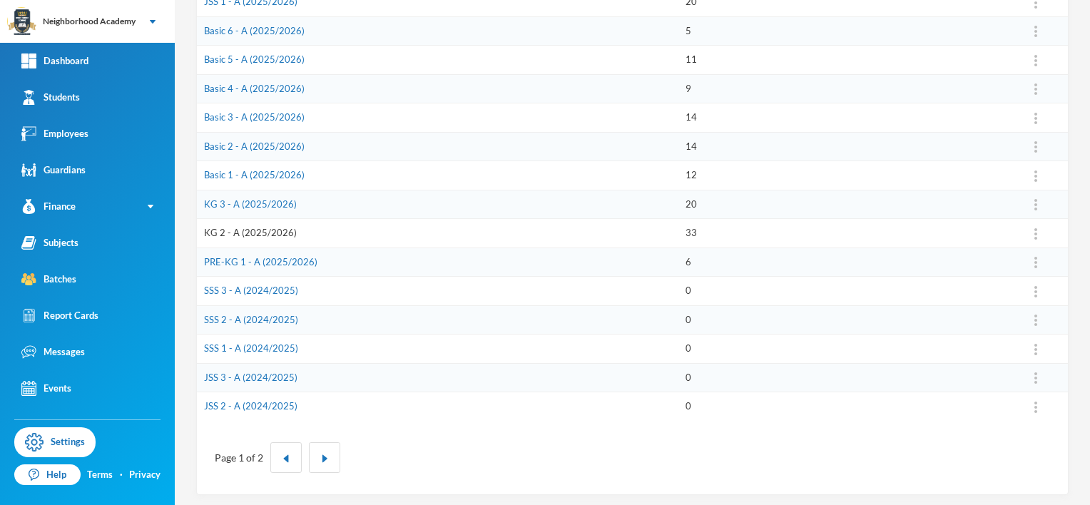
click at [243, 230] on link "KG 2 - A (2025/2026)" at bounding box center [250, 232] width 93 height 11
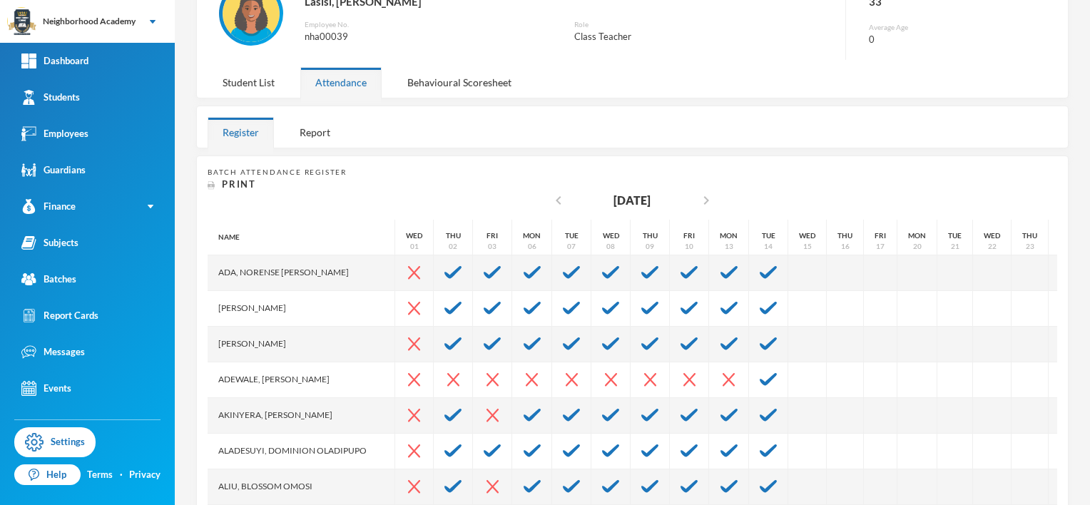
scroll to position [45, 0]
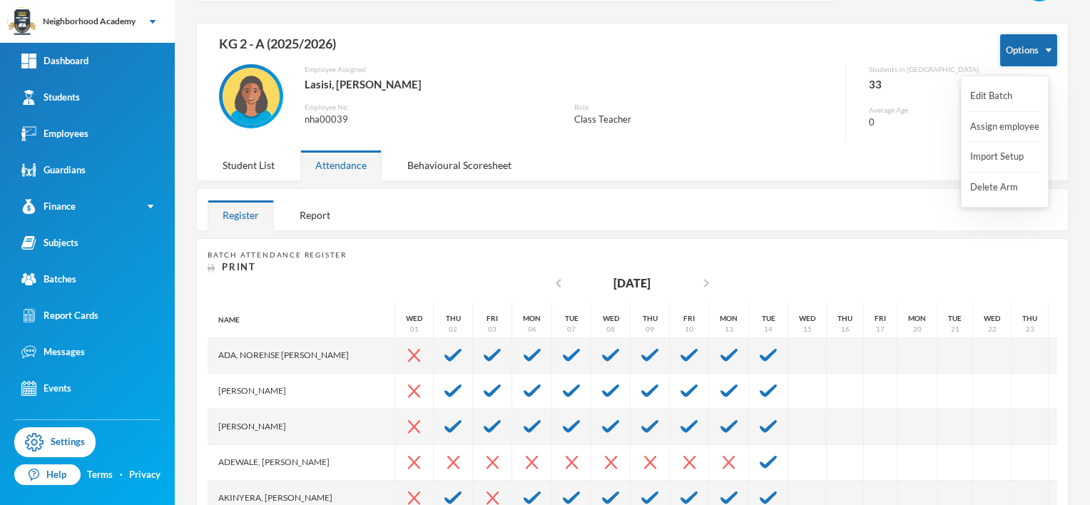
click at [1037, 52] on button "Options" at bounding box center [1028, 50] width 57 height 32
click at [1007, 155] on button "Import Setup" at bounding box center [997, 157] width 57 height 26
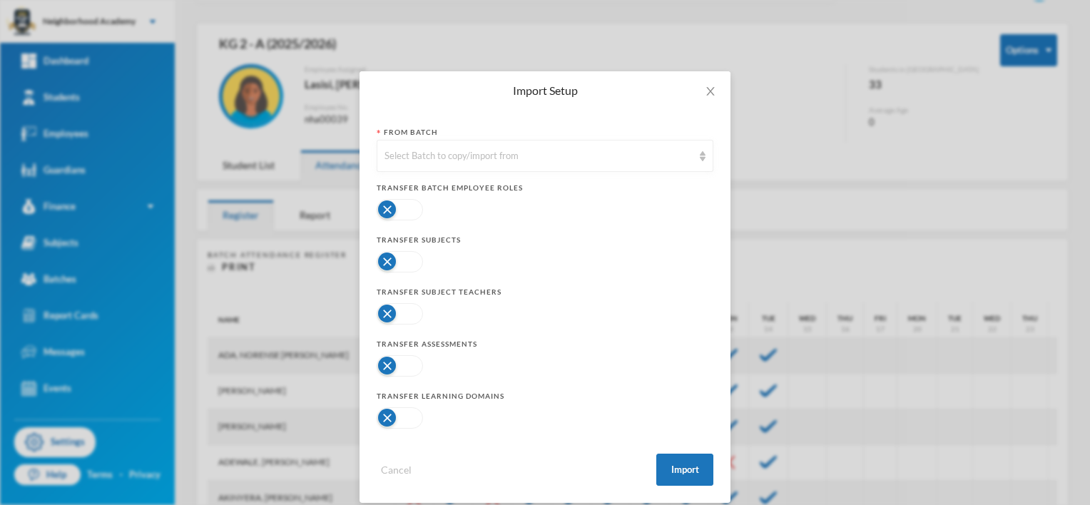
click at [385, 261] on button "button" at bounding box center [400, 261] width 46 height 21
click at [380, 370] on button "button" at bounding box center [400, 365] width 46 height 21
click at [384, 420] on button "button" at bounding box center [400, 417] width 46 height 21
click at [678, 465] on button "Import" at bounding box center [684, 470] width 57 height 32
click at [694, 154] on div "Select Batch to copy/import from" at bounding box center [545, 156] width 337 height 32
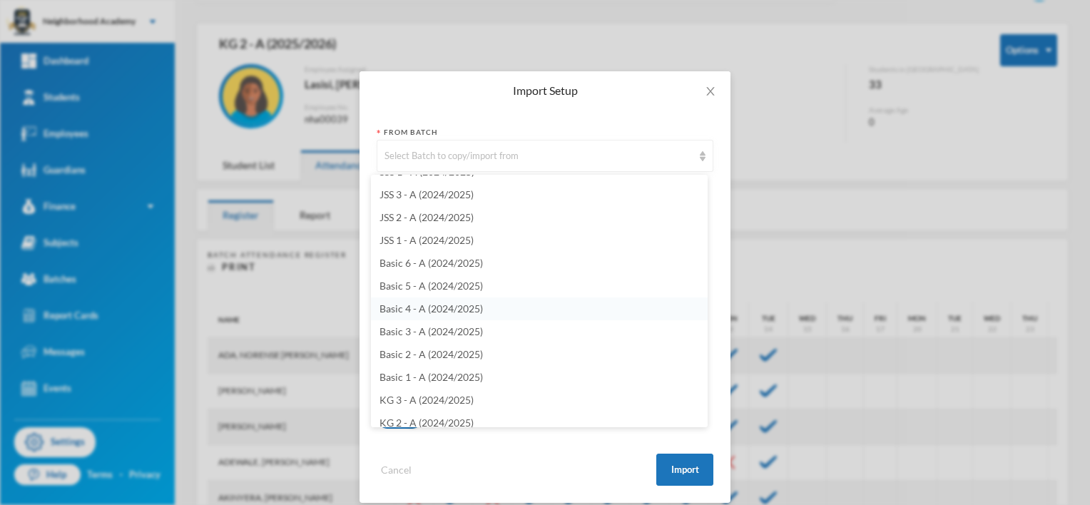
scroll to position [437, 0]
click at [434, 390] on span "KG 2 - A (2024/2025)" at bounding box center [427, 391] width 94 height 12
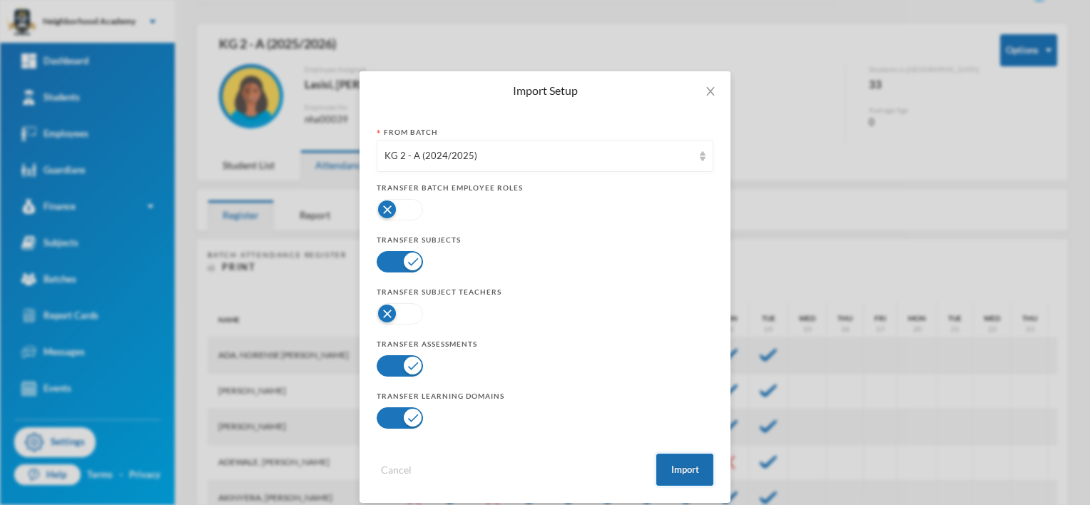
click at [676, 463] on button "Import" at bounding box center [684, 470] width 57 height 32
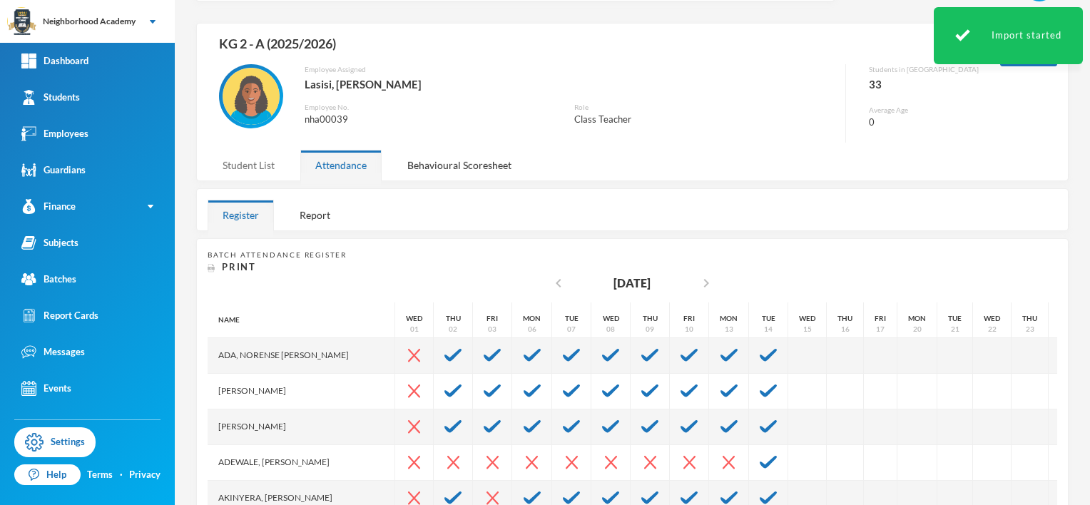
click at [263, 161] on div "Student List" at bounding box center [249, 165] width 82 height 31
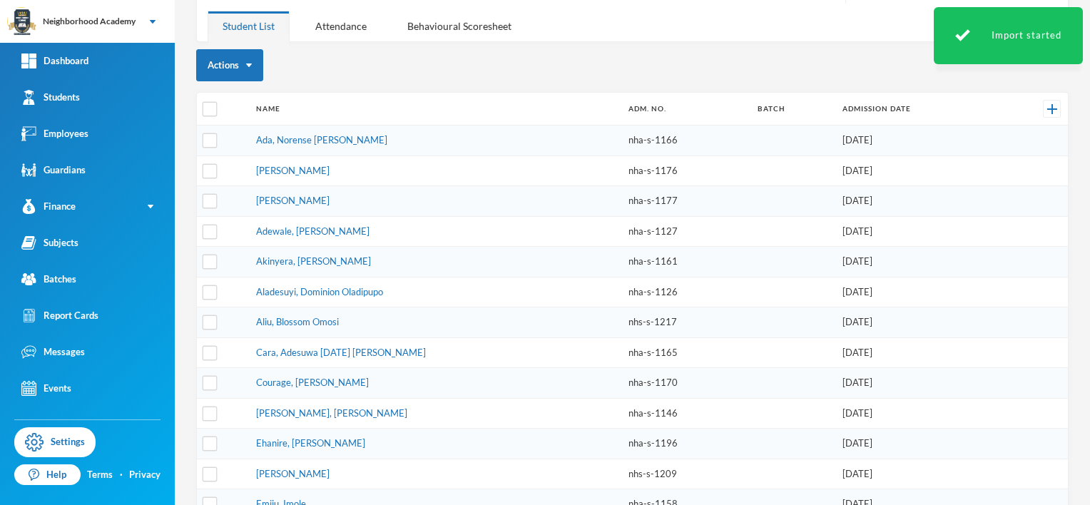
scroll to position [188, 0]
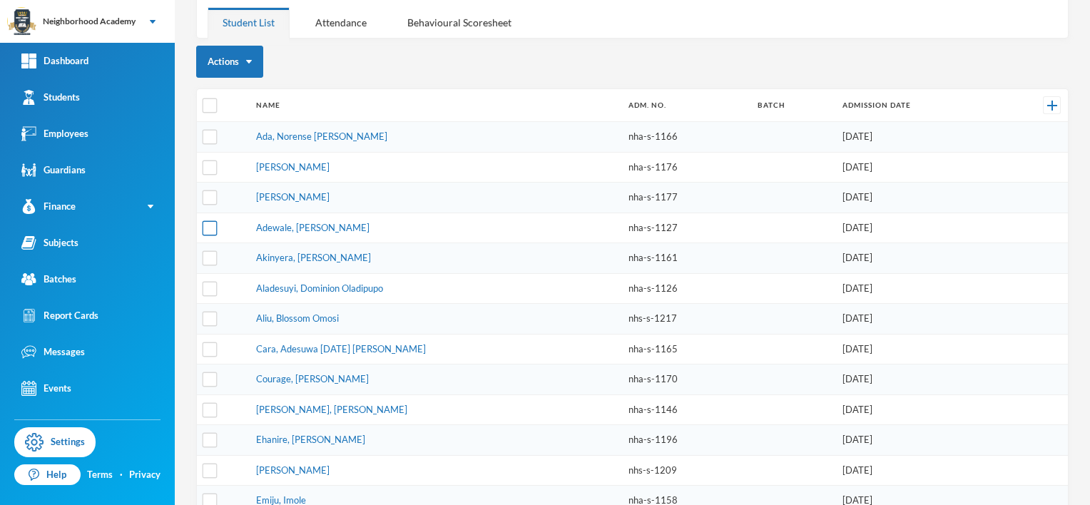
click at [208, 225] on input "checkbox" at bounding box center [210, 227] width 15 height 15
checkbox input "true"
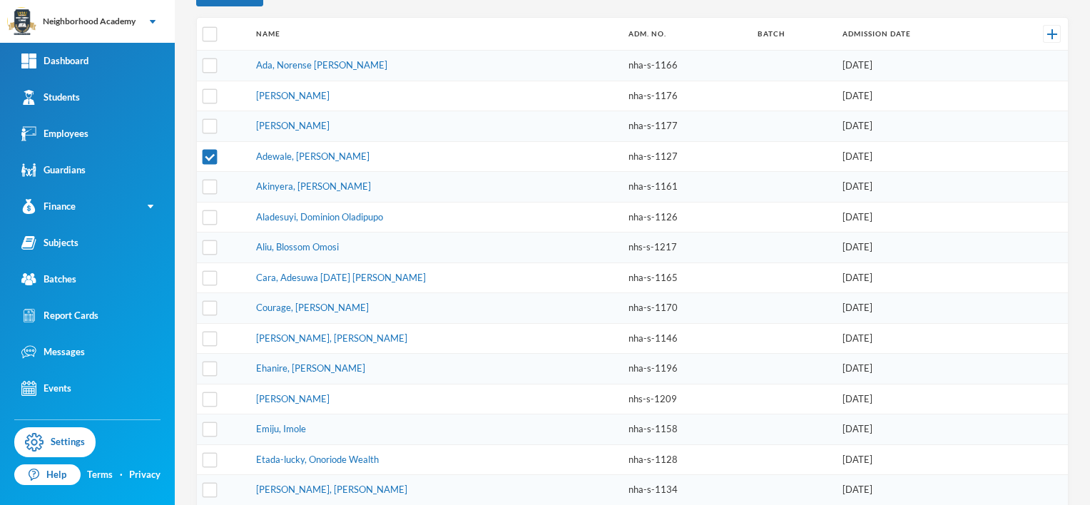
scroll to position [330, 0]
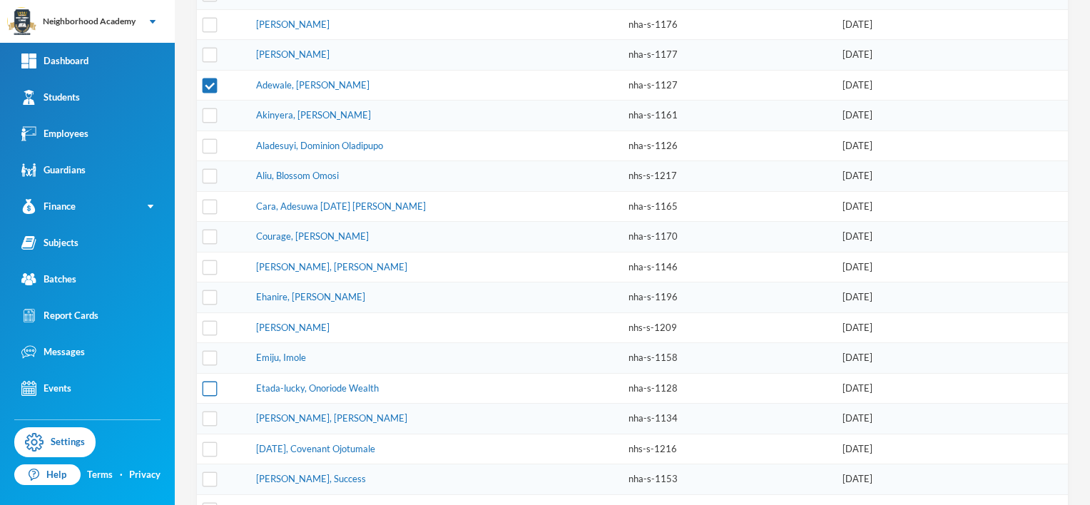
click at [204, 385] on input "checkbox" at bounding box center [210, 388] width 15 height 15
checkbox input "true"
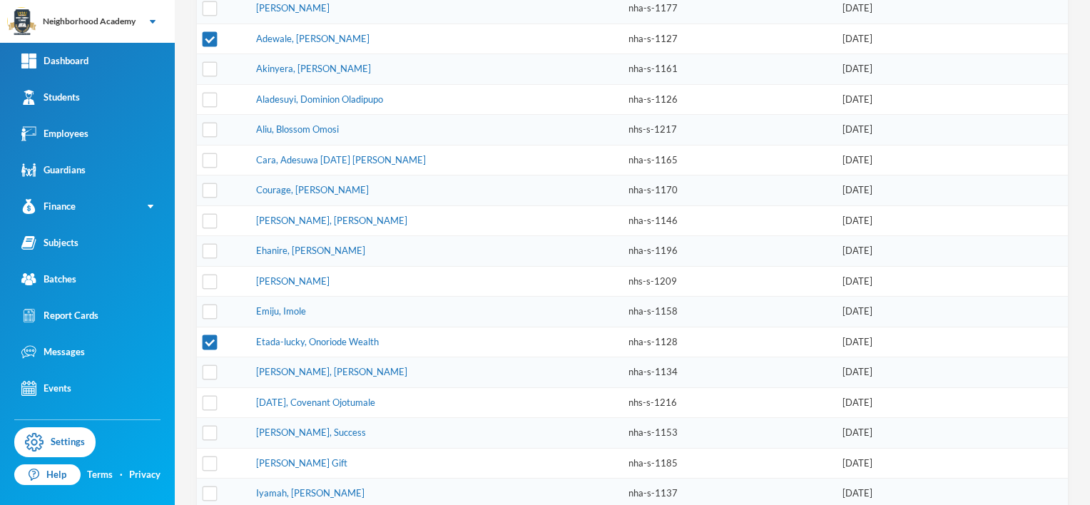
scroll to position [402, 0]
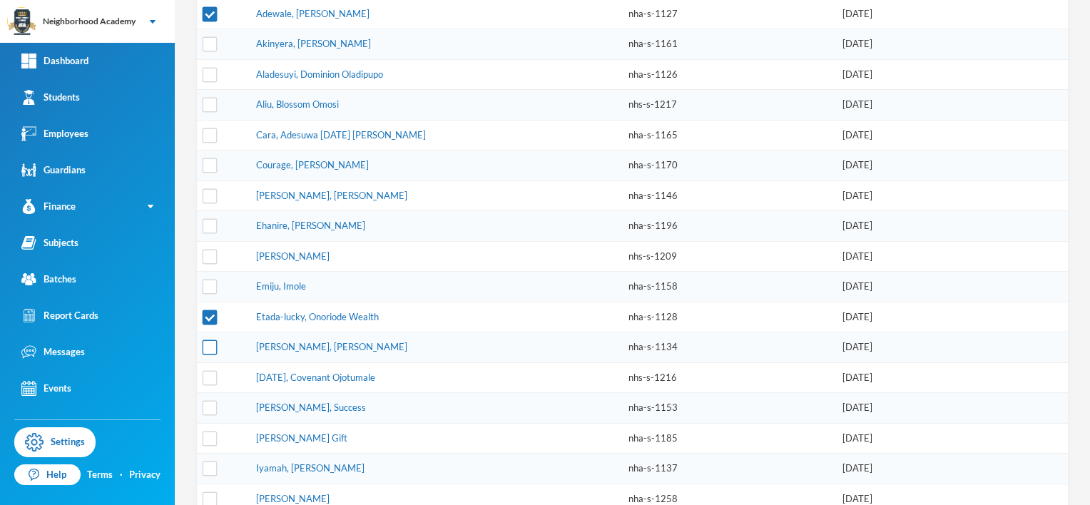
click at [212, 340] on input "checkbox" at bounding box center [210, 347] width 15 height 15
checkbox input "true"
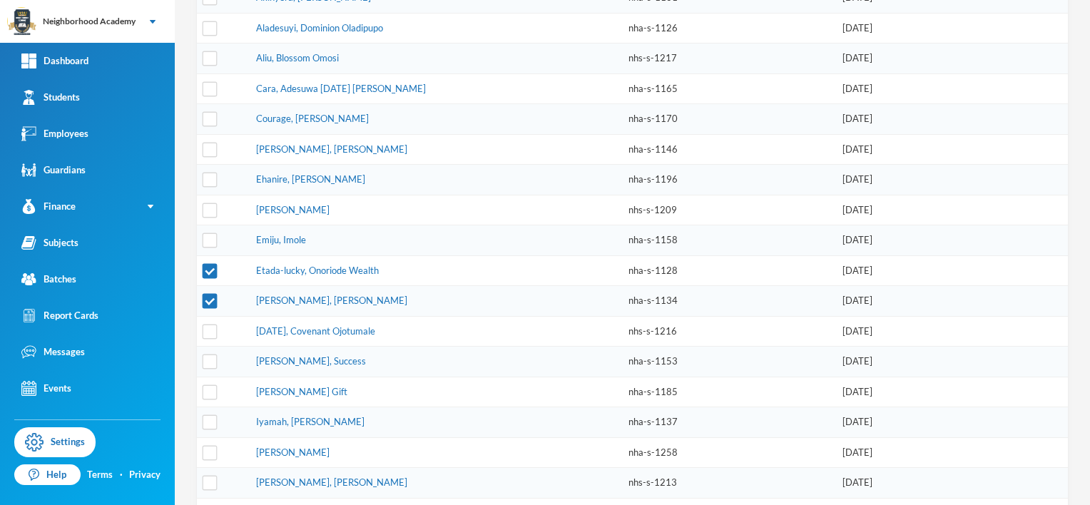
scroll to position [473, 0]
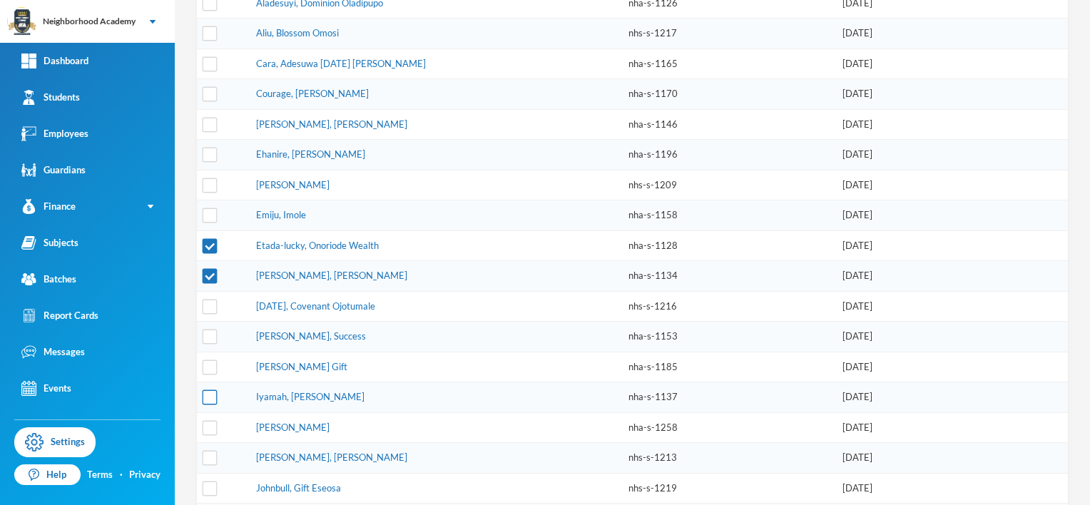
click at [206, 390] on input "checkbox" at bounding box center [210, 397] width 15 height 15
checkbox input "true"
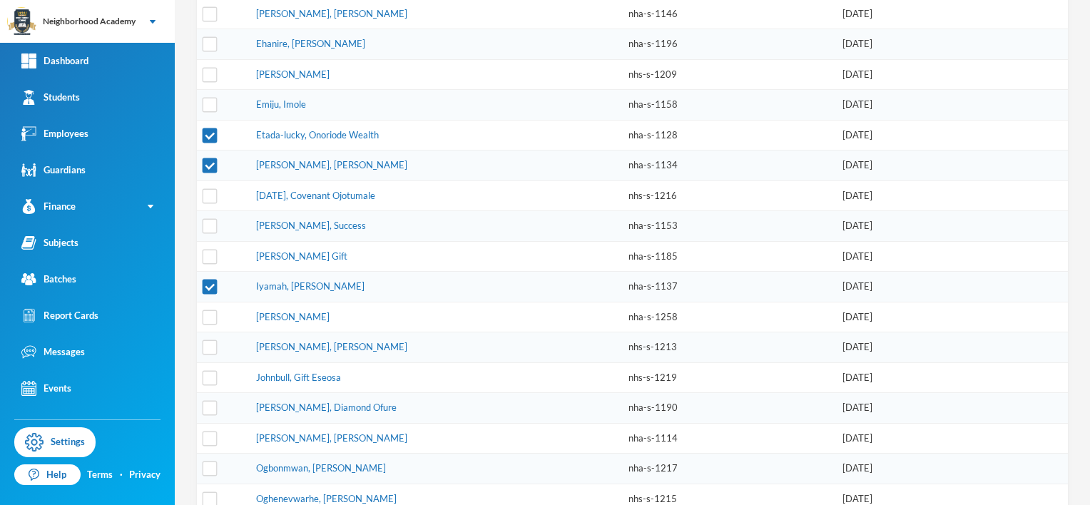
scroll to position [616, 0]
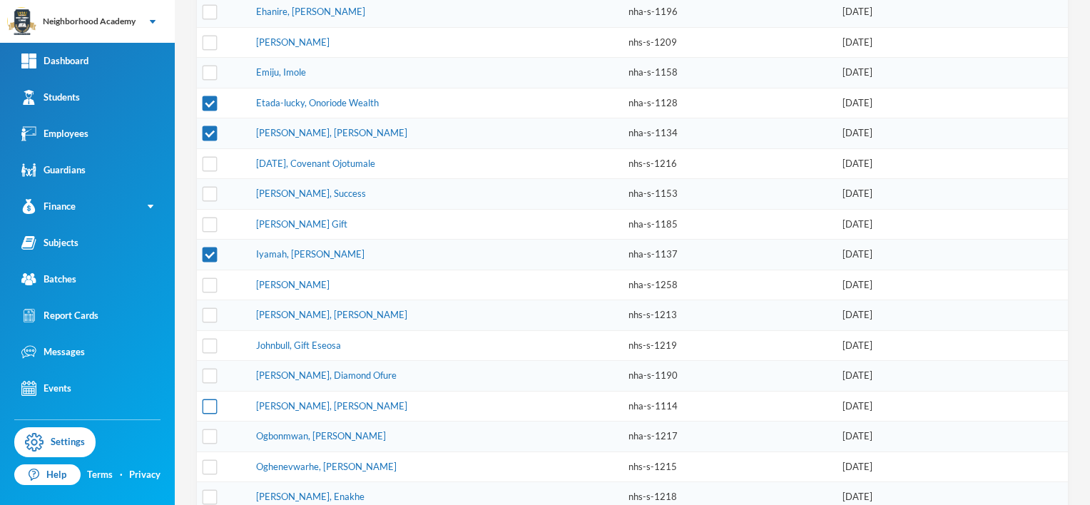
click at [210, 399] on input "checkbox" at bounding box center [210, 406] width 15 height 15
checkbox input "true"
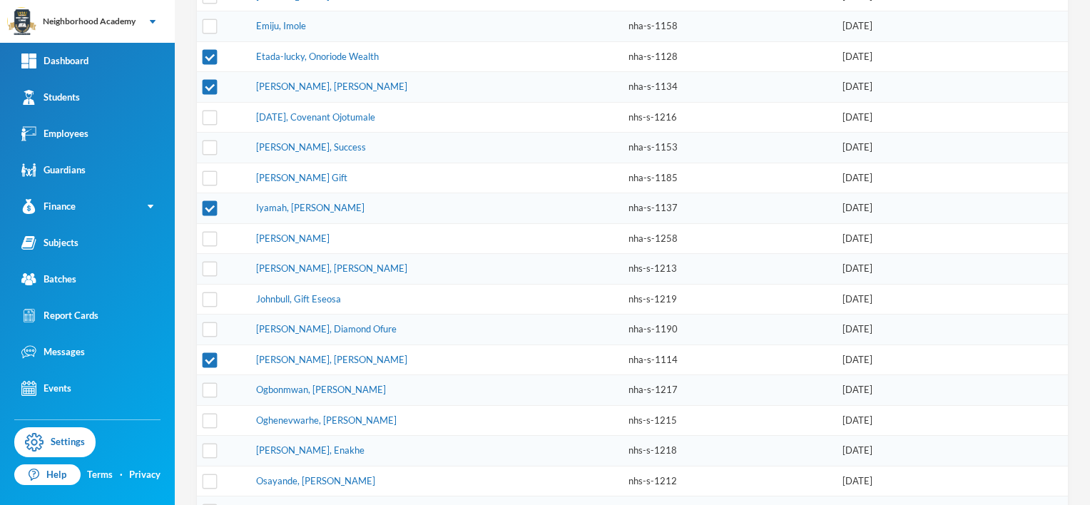
scroll to position [687, 0]
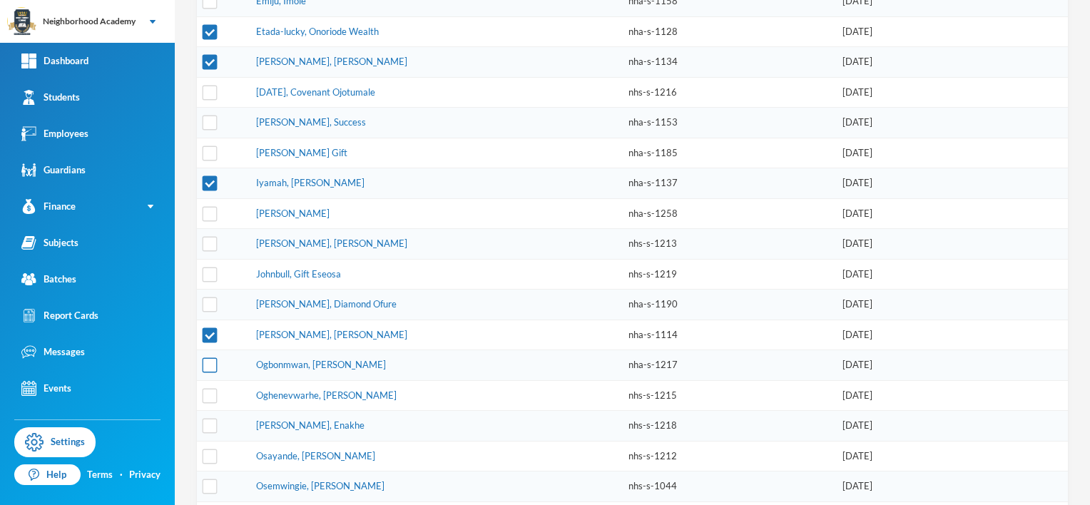
click at [205, 358] on input "checkbox" at bounding box center [210, 365] width 15 height 15
checkbox input "true"
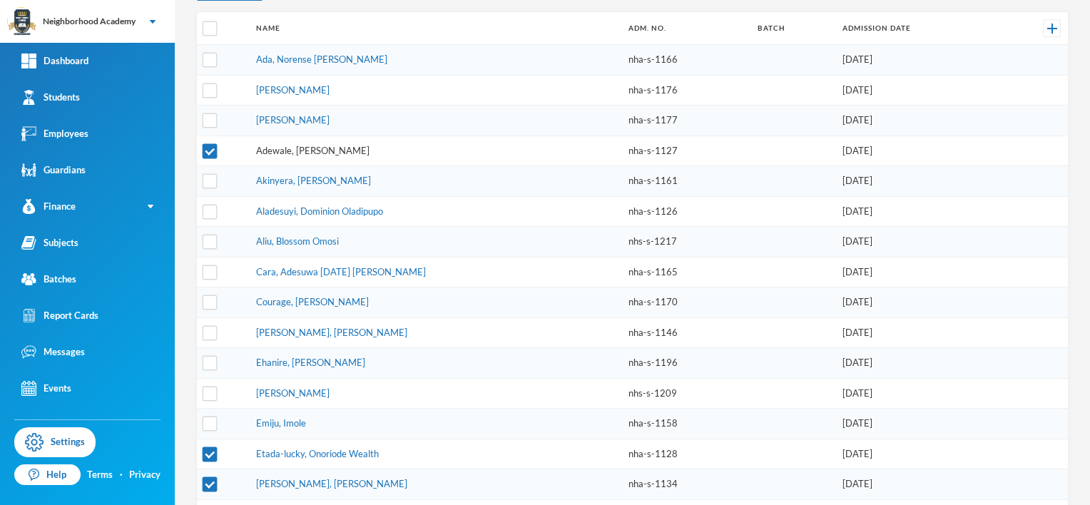
scroll to position [231, 0]
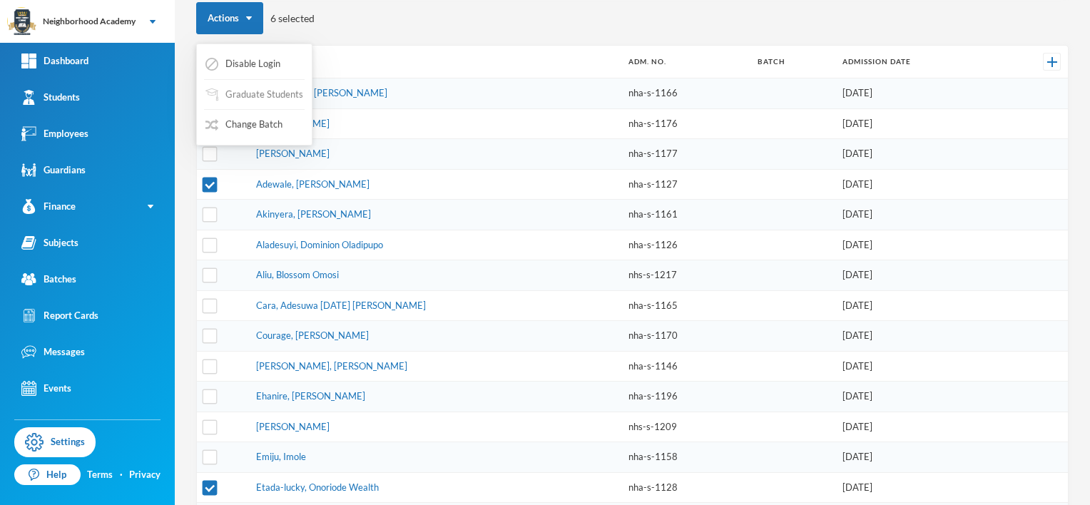
click at [248, 93] on button "Graduate Students" at bounding box center [254, 95] width 101 height 26
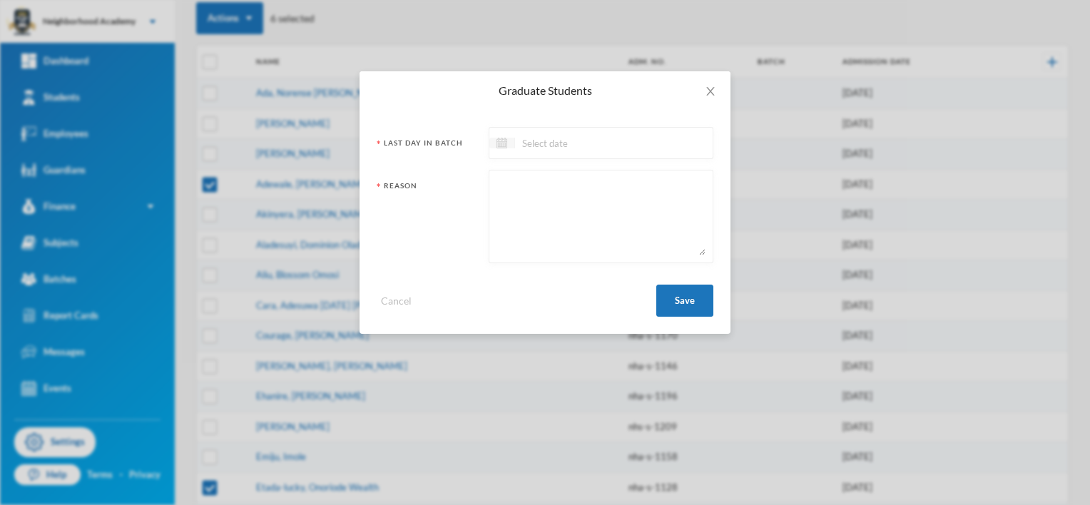
click at [505, 143] on img at bounding box center [502, 143] width 11 height 11
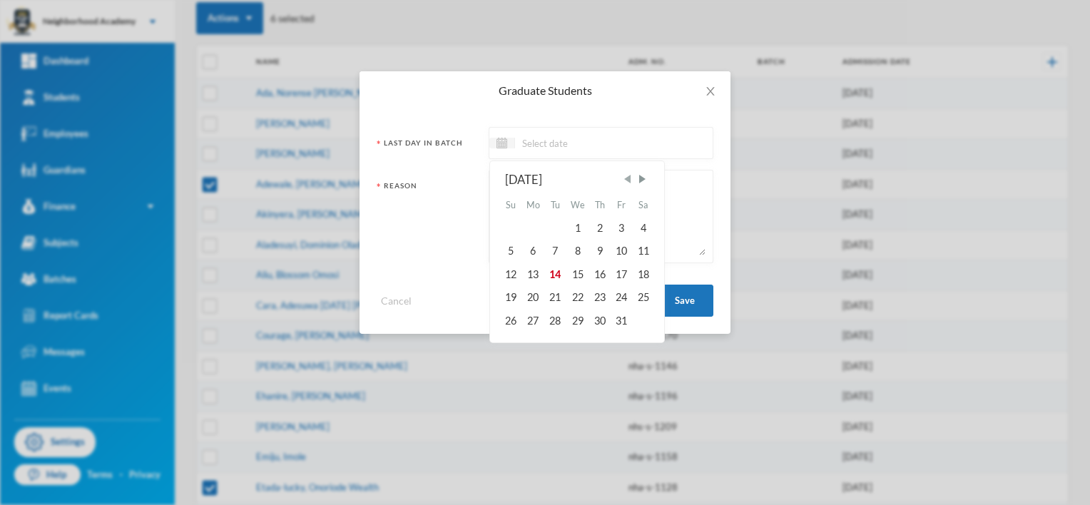
click at [626, 179] on span "Previous Month" at bounding box center [627, 179] width 13 height 13
click at [537, 249] on div "8" at bounding box center [533, 251] width 23 height 23
type input "[DATE]"
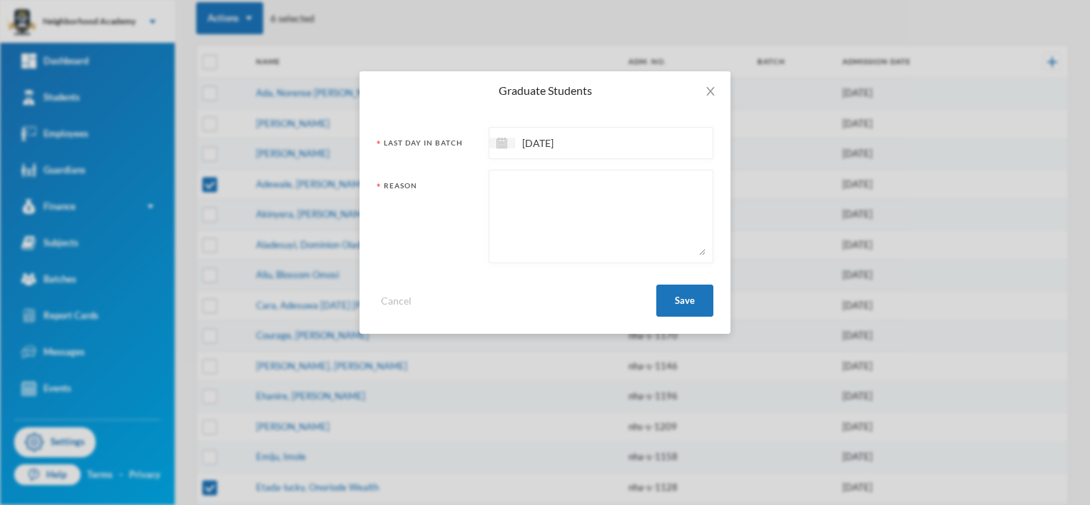
click at [517, 185] on textarea at bounding box center [601, 217] width 209 height 78
type textarea "Left the Institution"
click at [686, 300] on button "Save" at bounding box center [684, 301] width 57 height 32
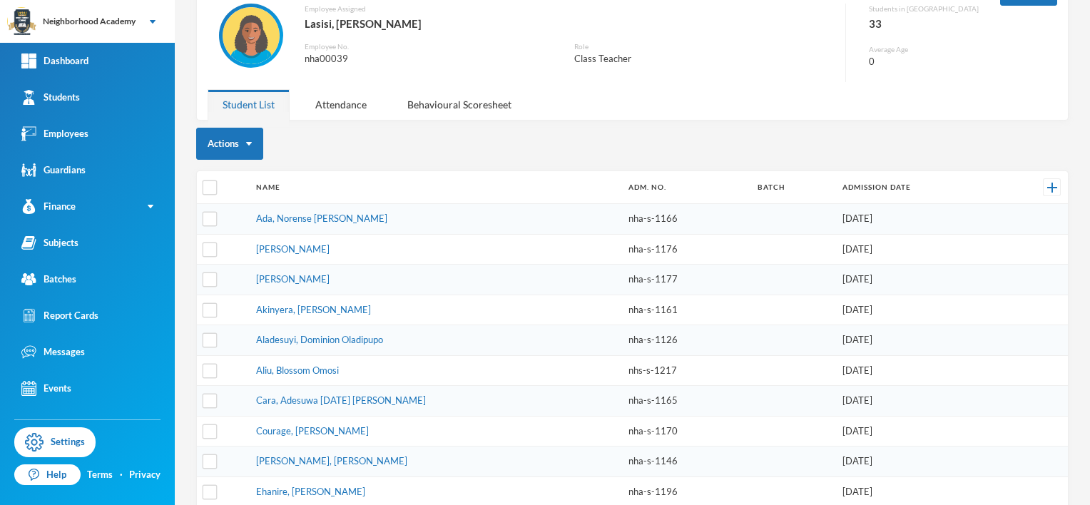
scroll to position [143, 0]
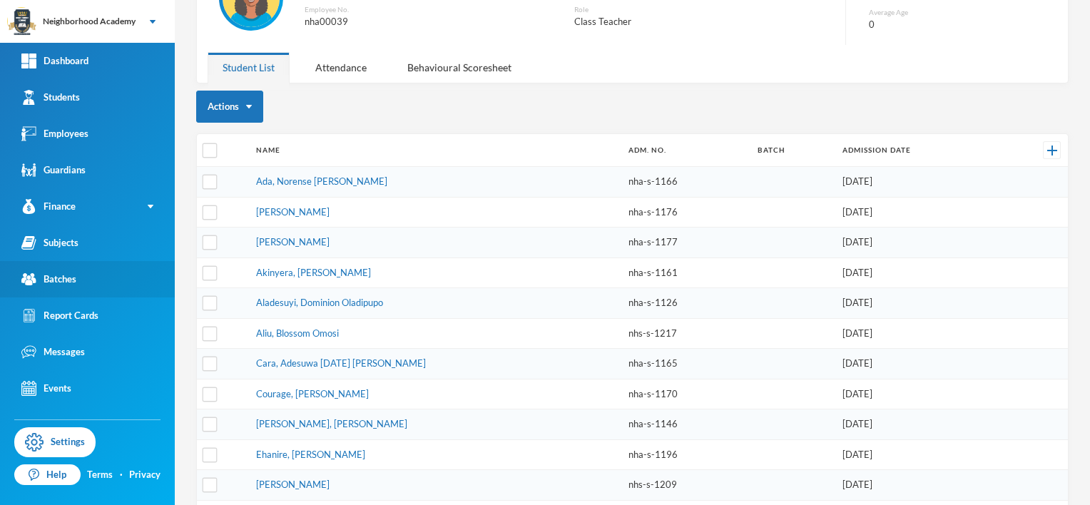
click at [77, 275] on link "Batches" at bounding box center [87, 279] width 175 height 36
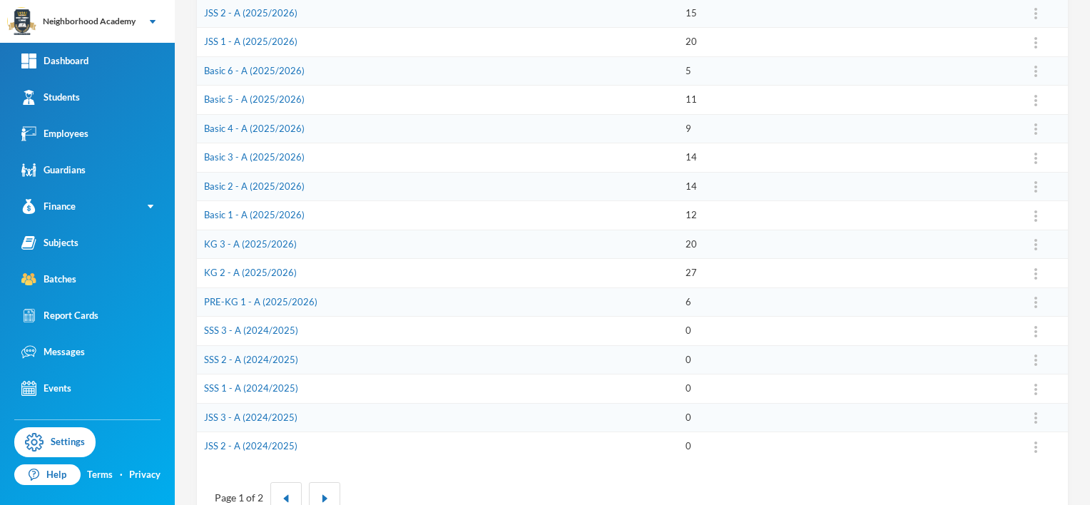
scroll to position [397, 0]
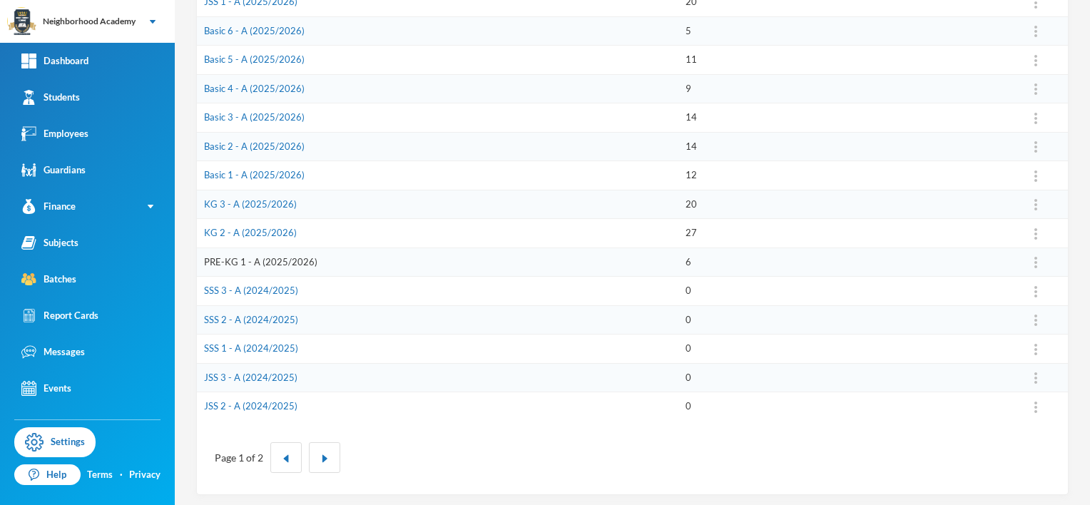
click at [268, 259] on link "PRE-KG 1 - A (2025/2026)" at bounding box center [260, 261] width 113 height 11
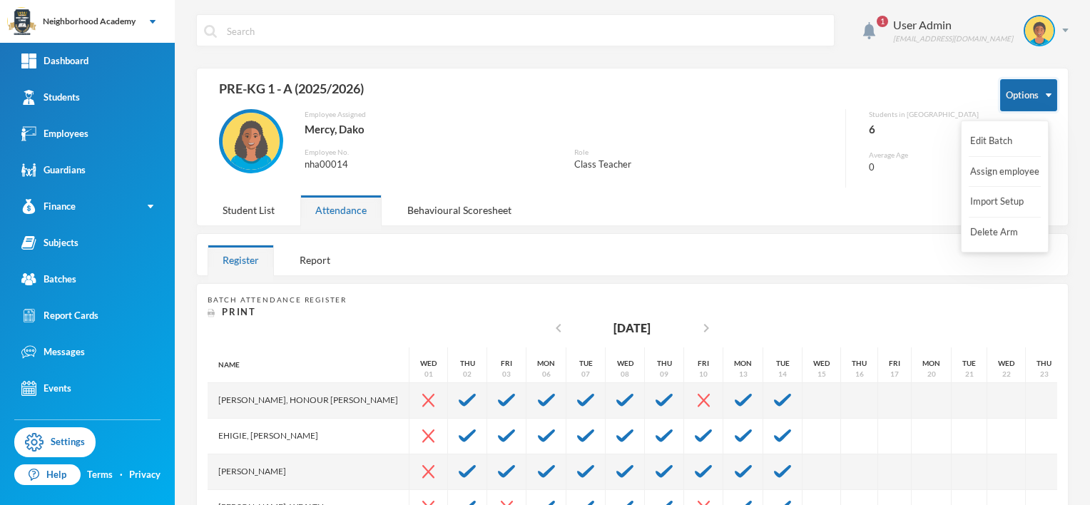
click at [1036, 97] on button "Options" at bounding box center [1028, 95] width 57 height 32
click at [1010, 203] on button "Import Setup" at bounding box center [997, 202] width 57 height 26
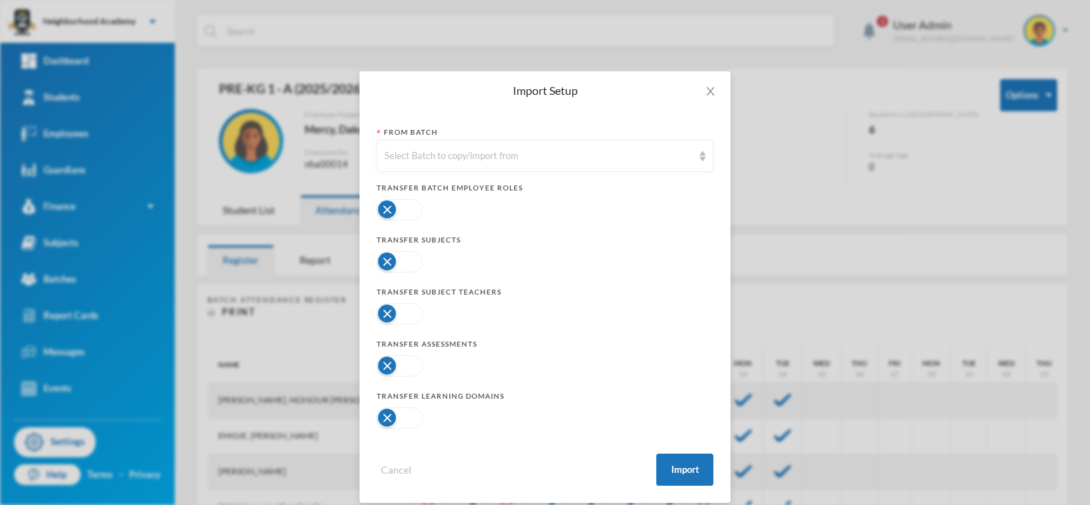
drag, startPoint x: 377, startPoint y: 260, endPoint x: 385, endPoint y: 259, distance: 7.2
click at [380, 260] on button "button" at bounding box center [400, 261] width 46 height 21
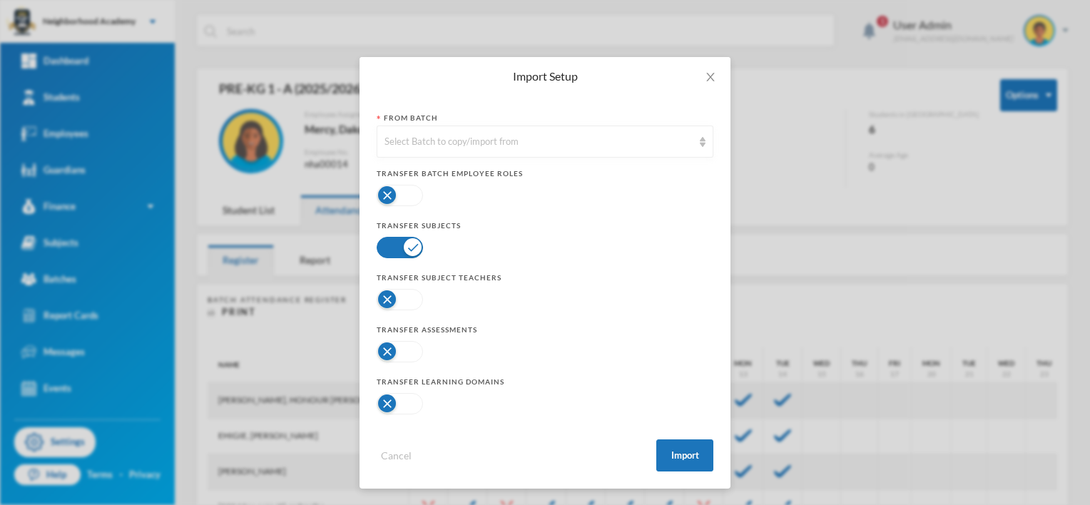
click at [385, 348] on button "button" at bounding box center [400, 351] width 46 height 21
click at [379, 402] on button "button" at bounding box center [400, 403] width 46 height 21
click at [700, 141] on img at bounding box center [703, 142] width 6 height 10
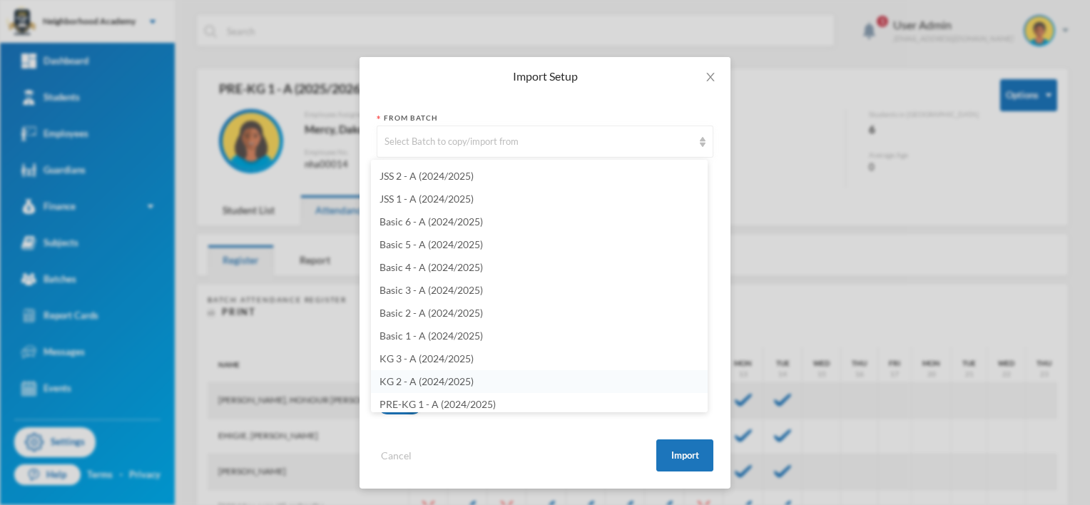
scroll to position [437, 0]
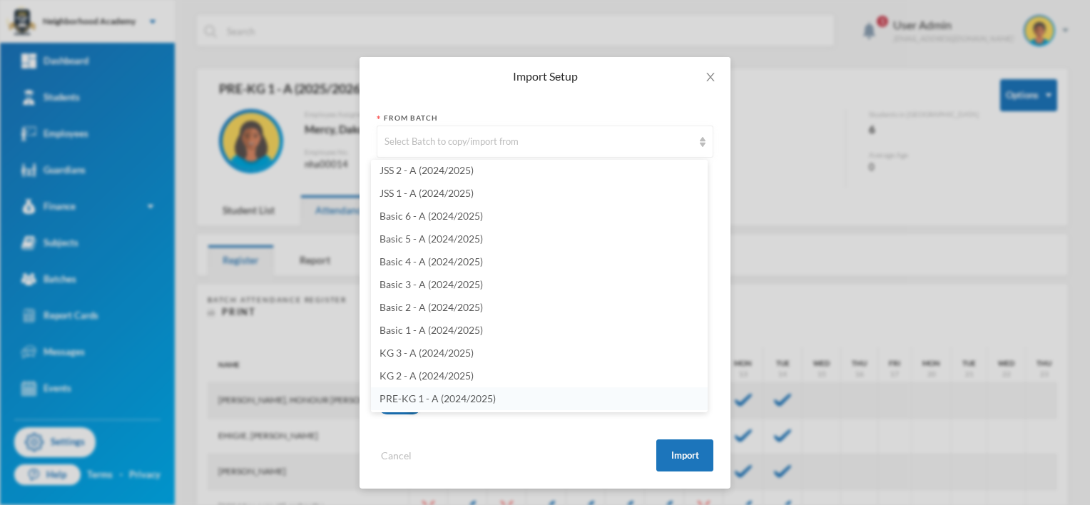
click at [447, 397] on span "PRE-KG 1 - A (2024/2025)" at bounding box center [438, 398] width 116 height 12
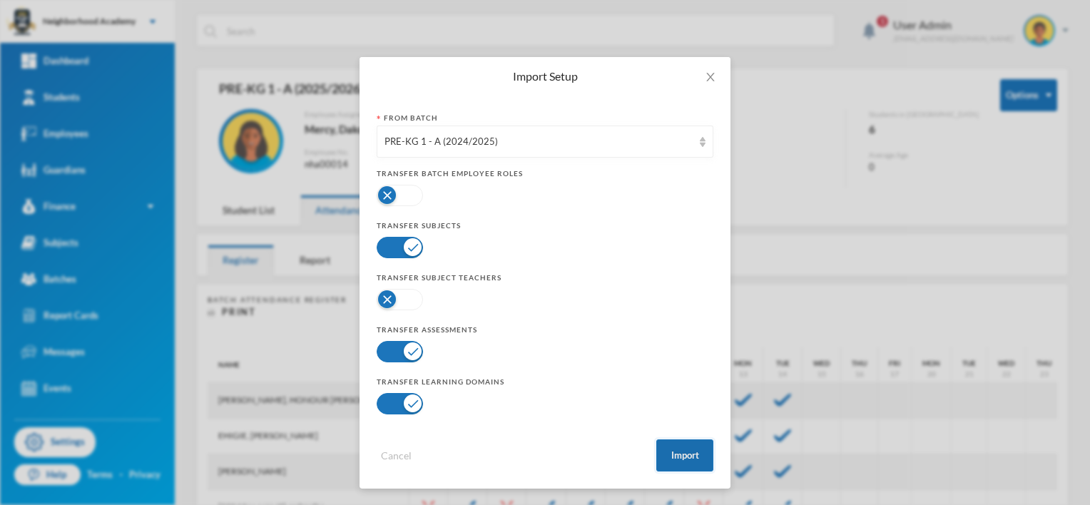
click at [682, 451] on button "Import" at bounding box center [684, 456] width 57 height 32
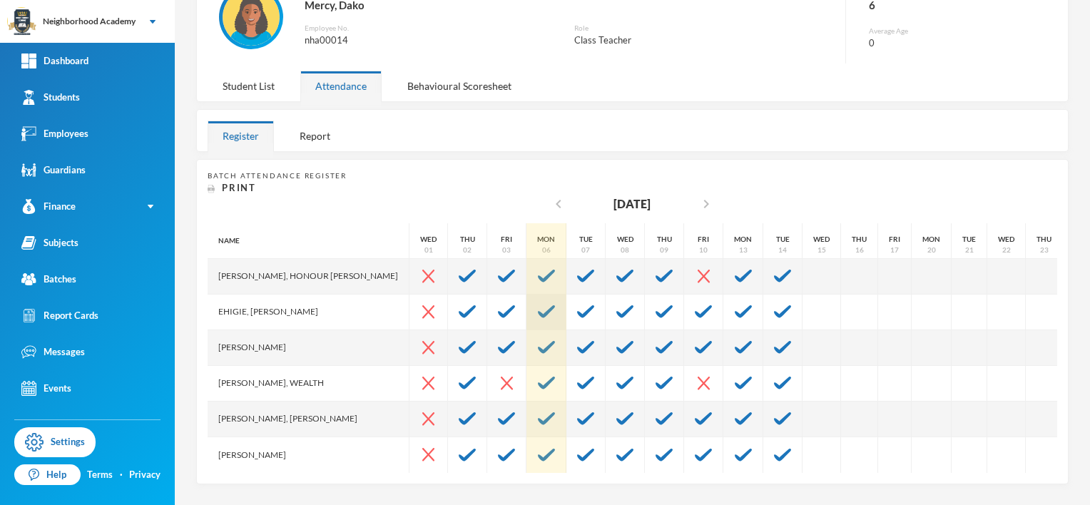
scroll to position [134, 0]
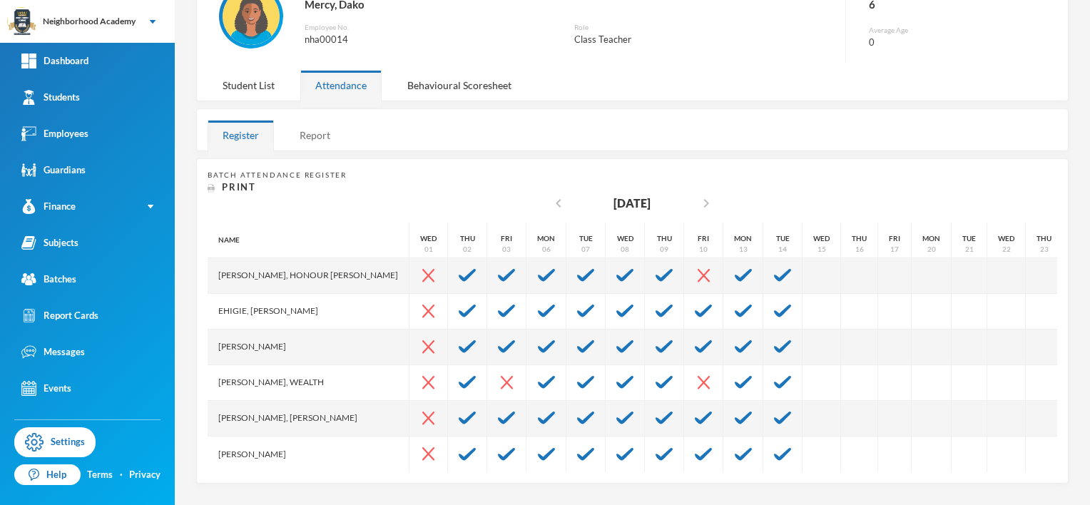
click at [312, 120] on div "Report" at bounding box center [315, 135] width 61 height 31
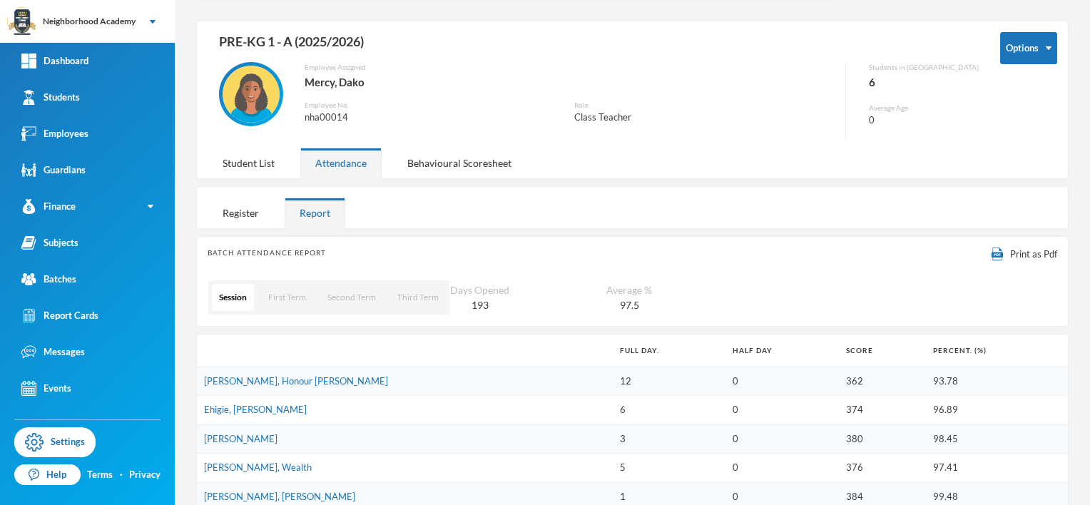
scroll to position [23, 0]
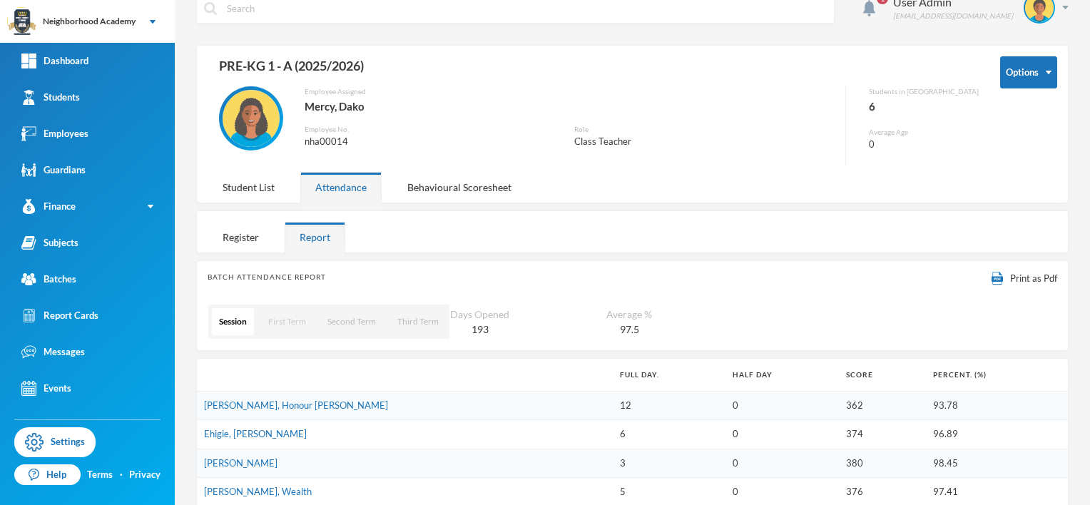
click at [298, 319] on button "First Term" at bounding box center [287, 321] width 52 height 27
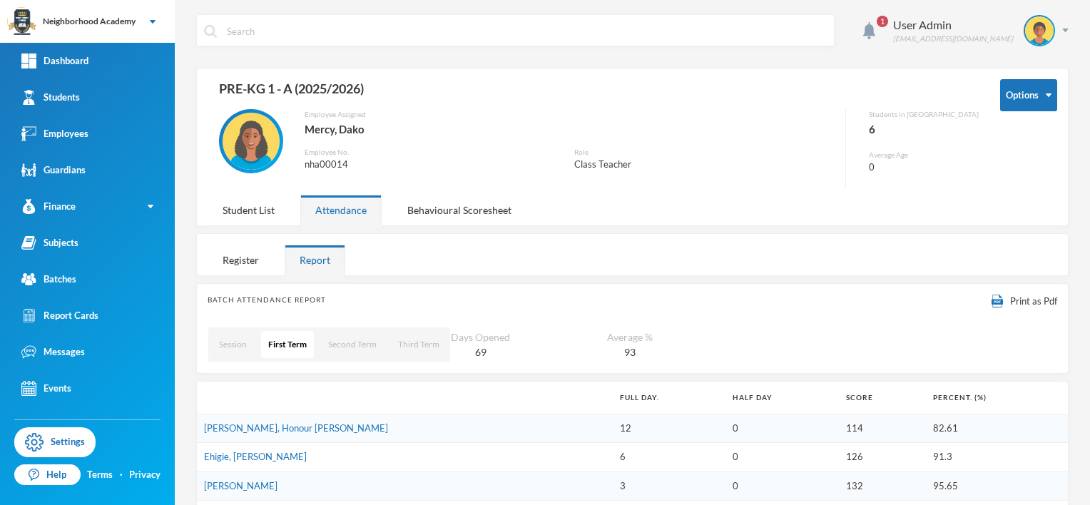
scroll to position [0, 0]
click at [1045, 96] on button "Options" at bounding box center [1028, 95] width 57 height 32
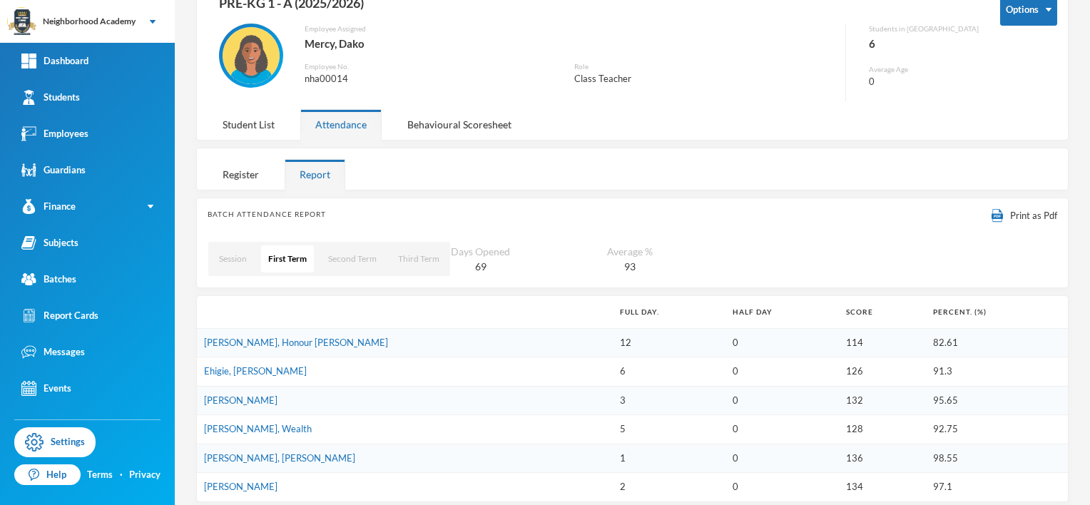
scroll to position [94, 0]
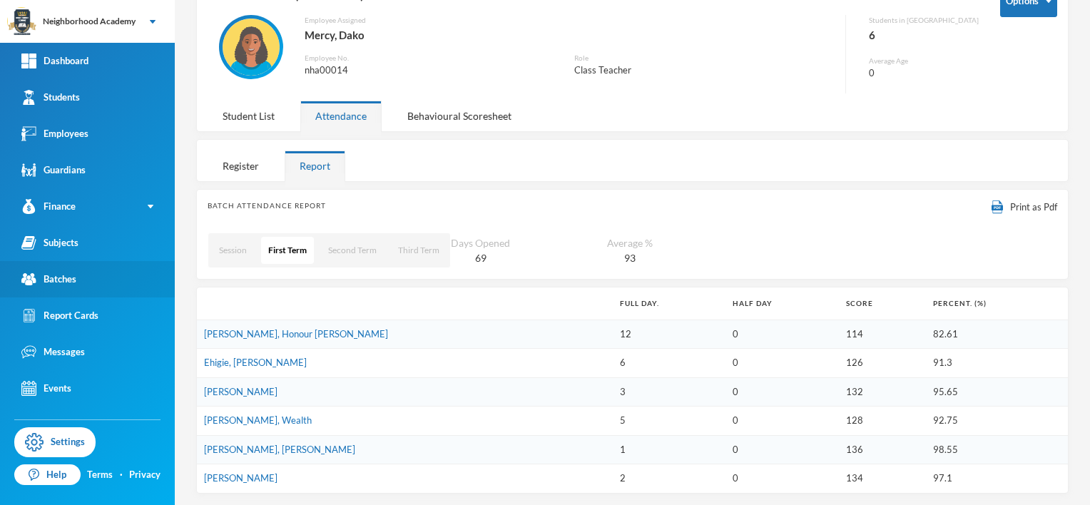
click at [74, 280] on div "Batches" at bounding box center [48, 279] width 55 height 15
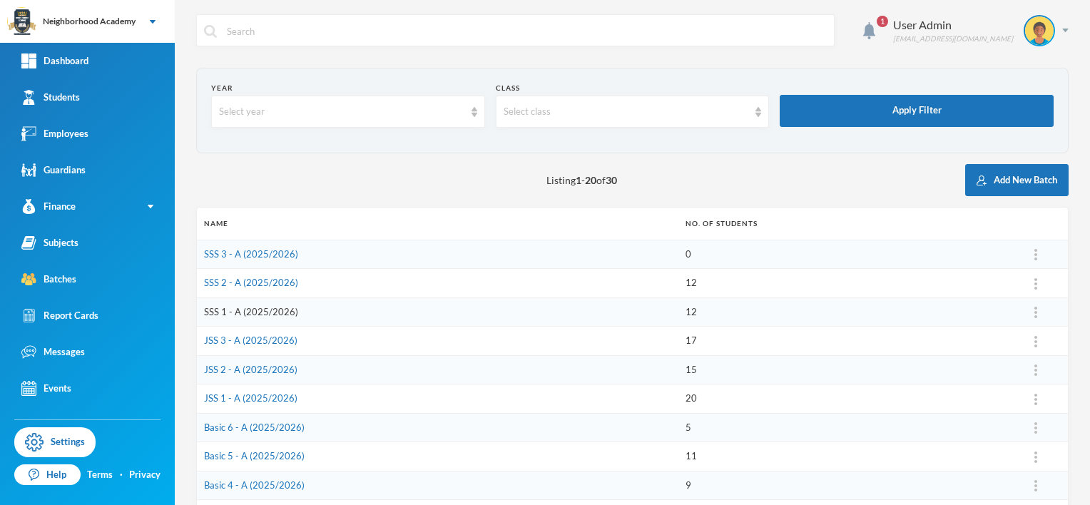
click at [255, 313] on link "SSS 1 - A (2025/2026)" at bounding box center [251, 311] width 94 height 11
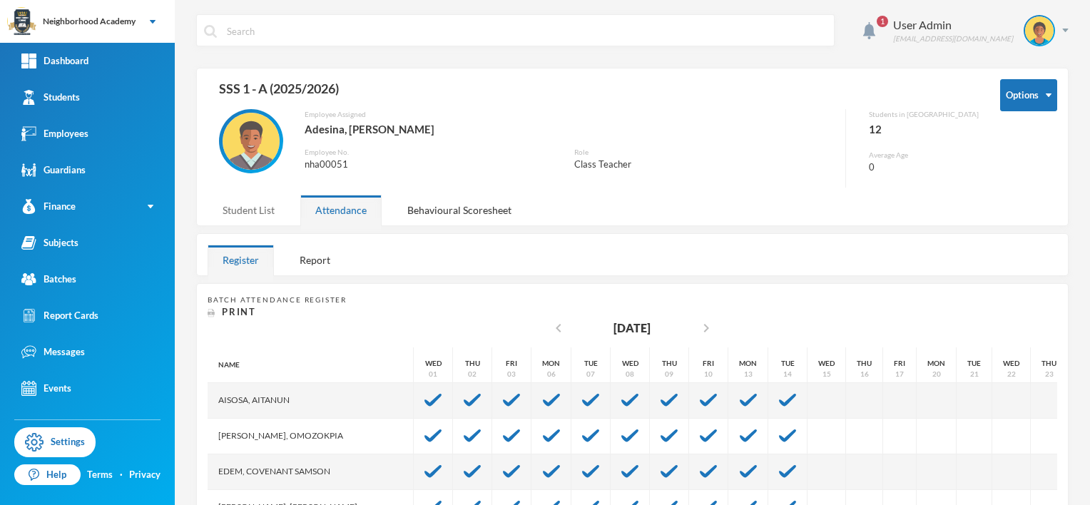
click at [260, 218] on div "Student List" at bounding box center [249, 210] width 82 height 31
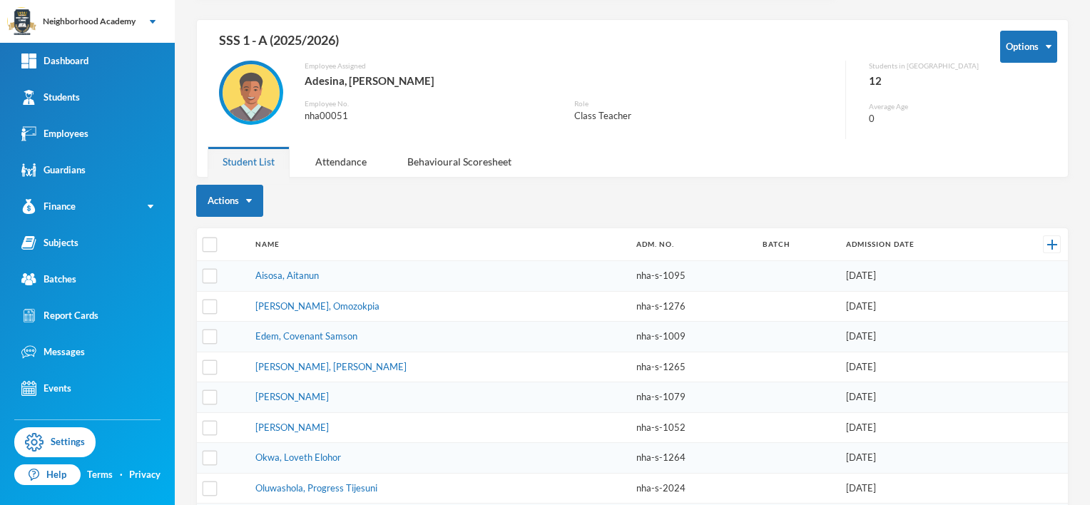
scroll to position [33, 0]
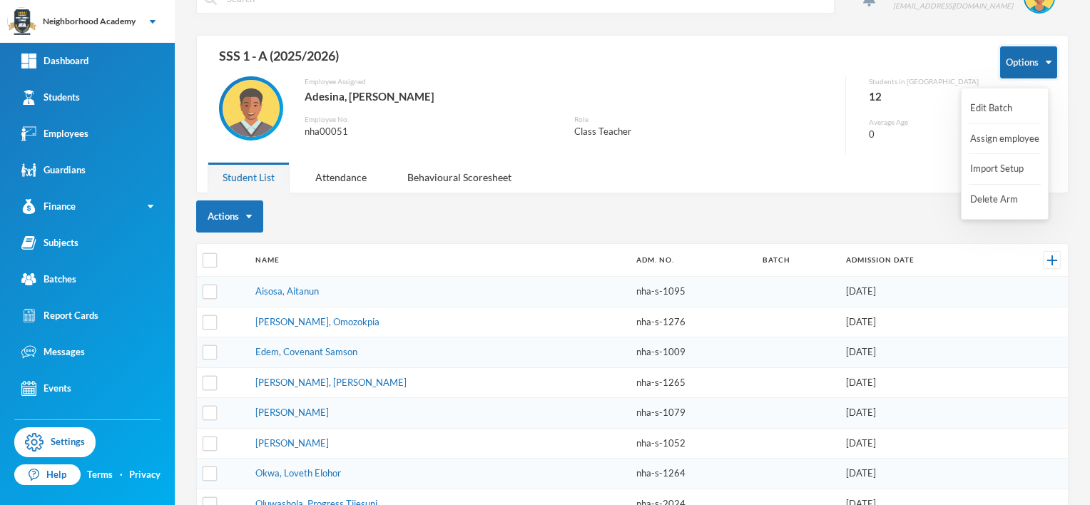
click at [1046, 63] on img "button" at bounding box center [1049, 63] width 6 height 4
click at [1008, 173] on button "Import Setup" at bounding box center [997, 169] width 57 height 26
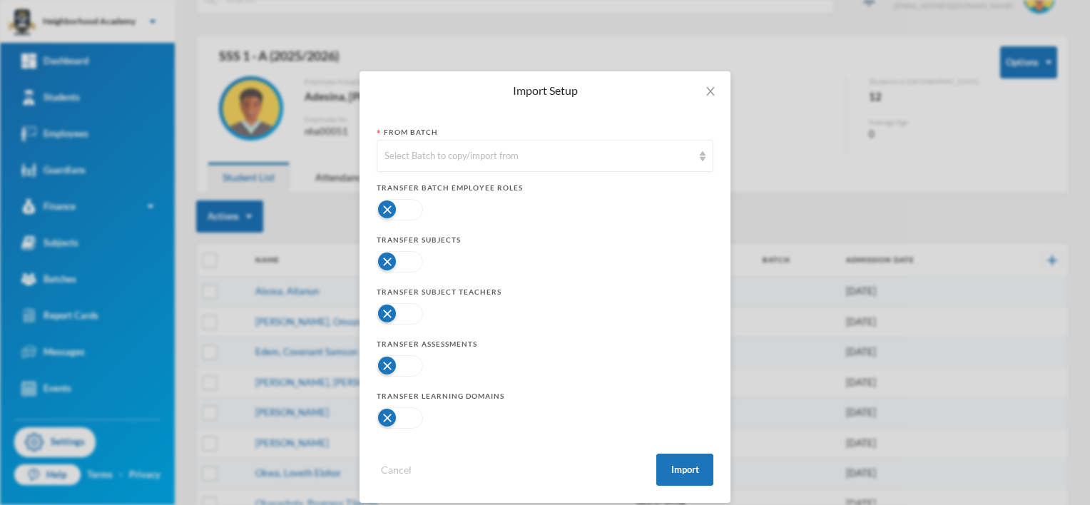
click at [379, 265] on button "button" at bounding box center [400, 261] width 46 height 21
click at [386, 366] on button "button" at bounding box center [400, 365] width 46 height 21
click at [382, 417] on button "button" at bounding box center [400, 417] width 46 height 21
click at [700, 151] on img at bounding box center [703, 156] width 6 height 10
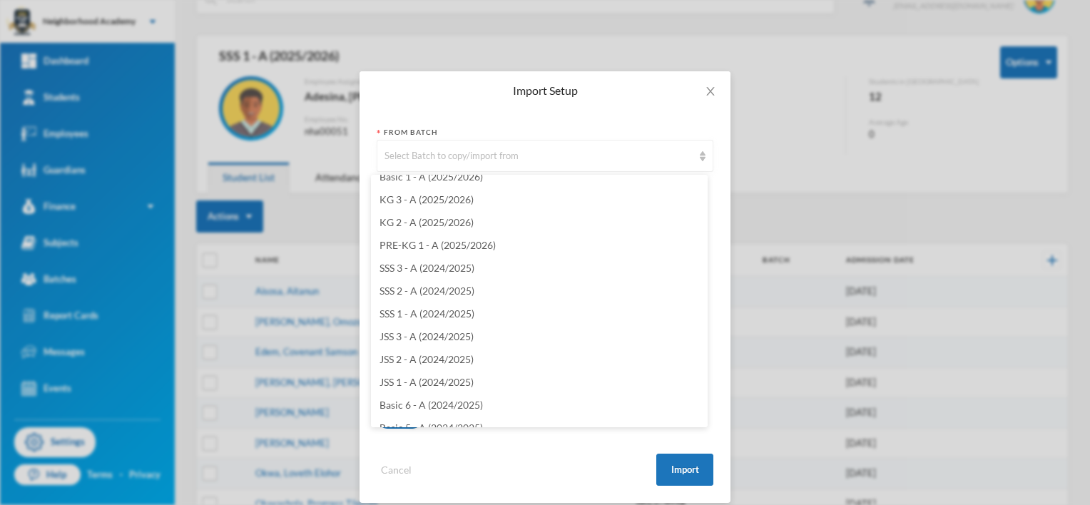
scroll to position [223, 0]
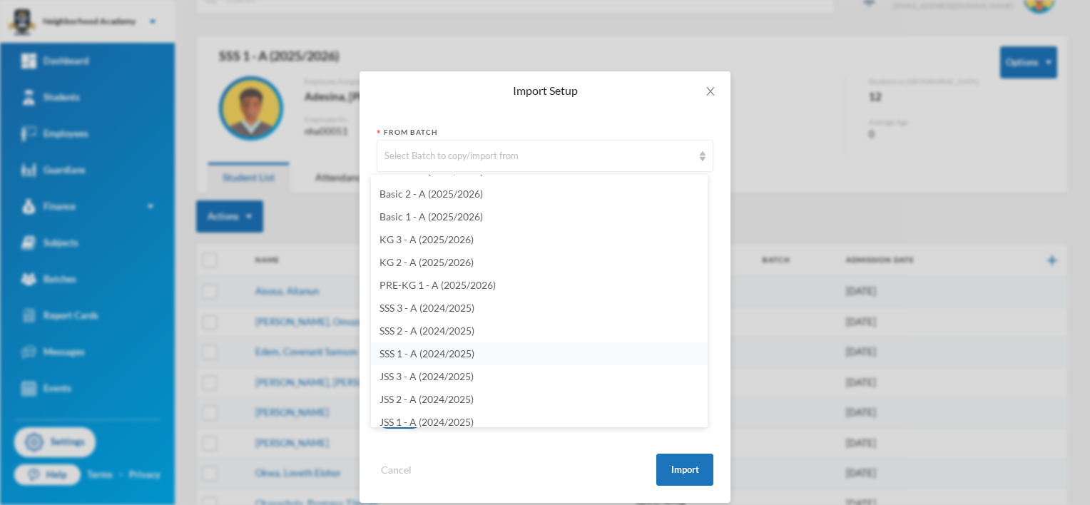
click at [435, 351] on span "SSS 1 - A (2024/2025)" at bounding box center [427, 353] width 95 height 12
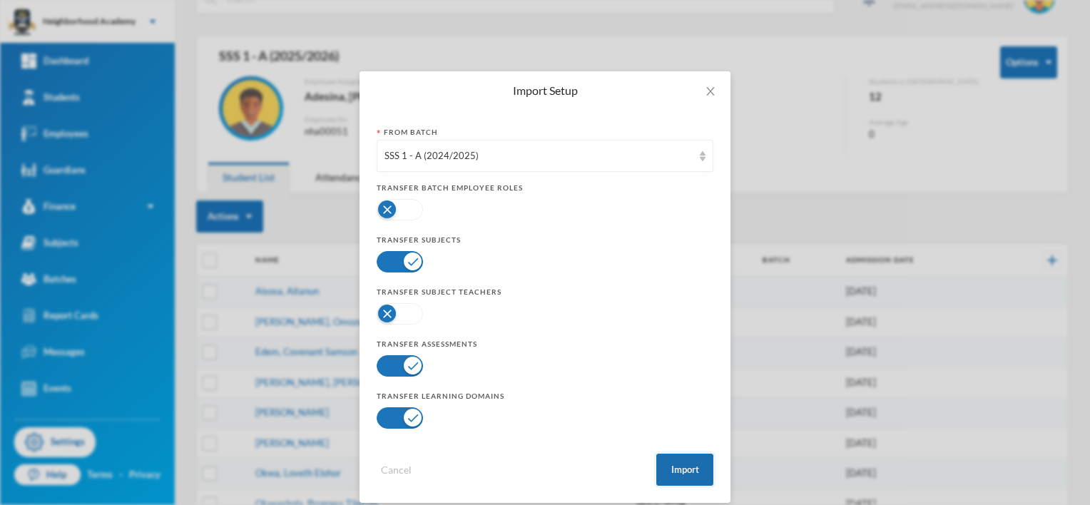
click at [674, 465] on button "Import" at bounding box center [684, 470] width 57 height 32
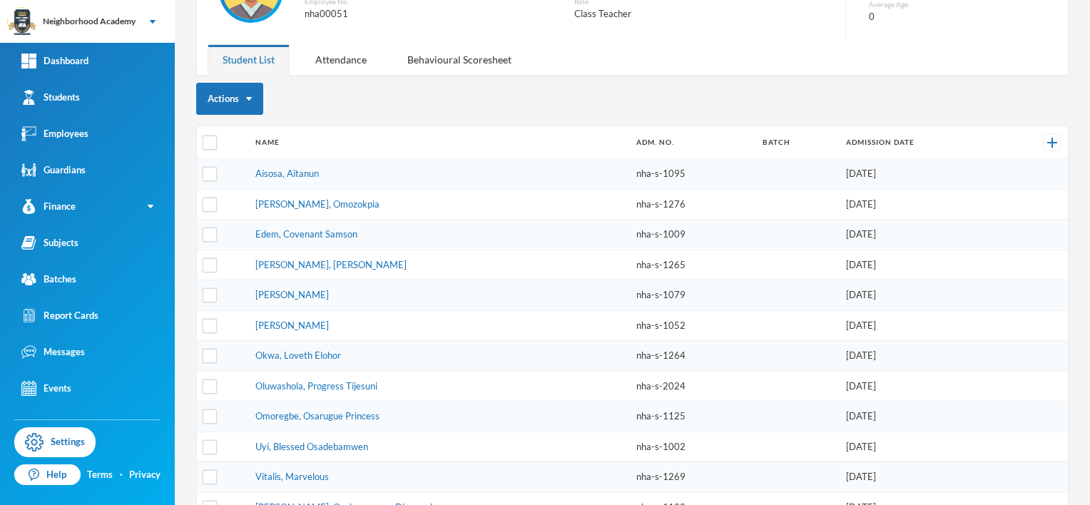
scroll to position [176, 0]
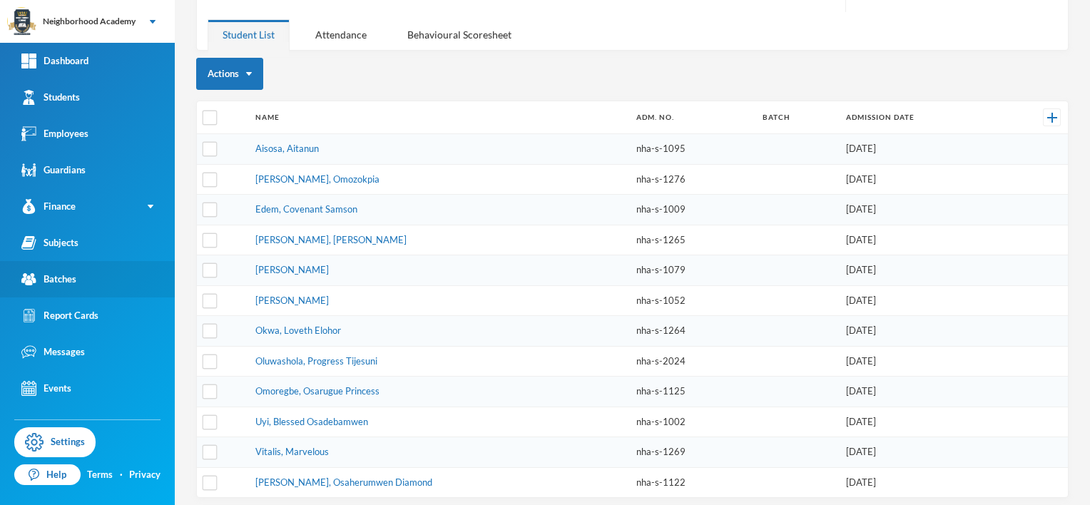
click at [61, 278] on div "Batches" at bounding box center [48, 279] width 55 height 15
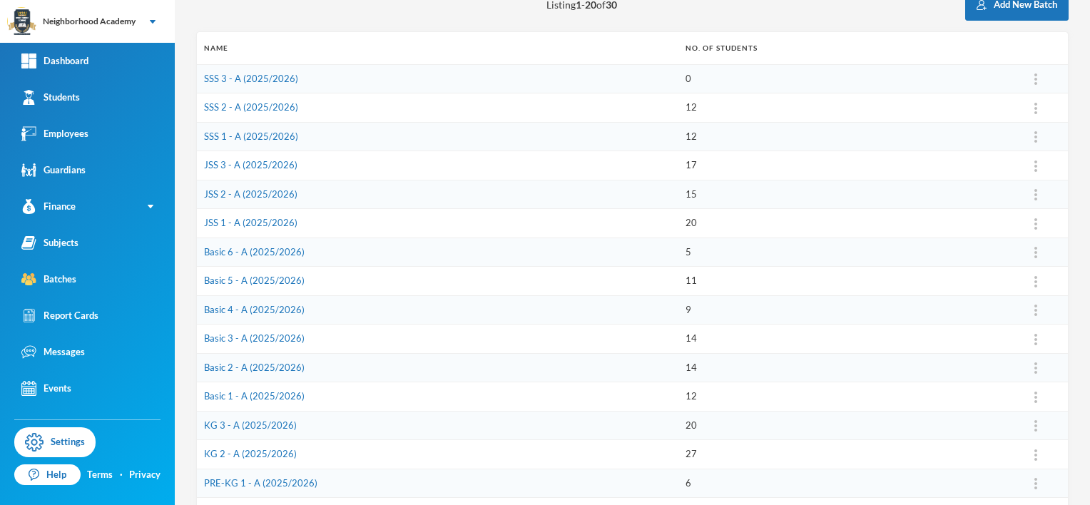
scroll to position [104, 0]
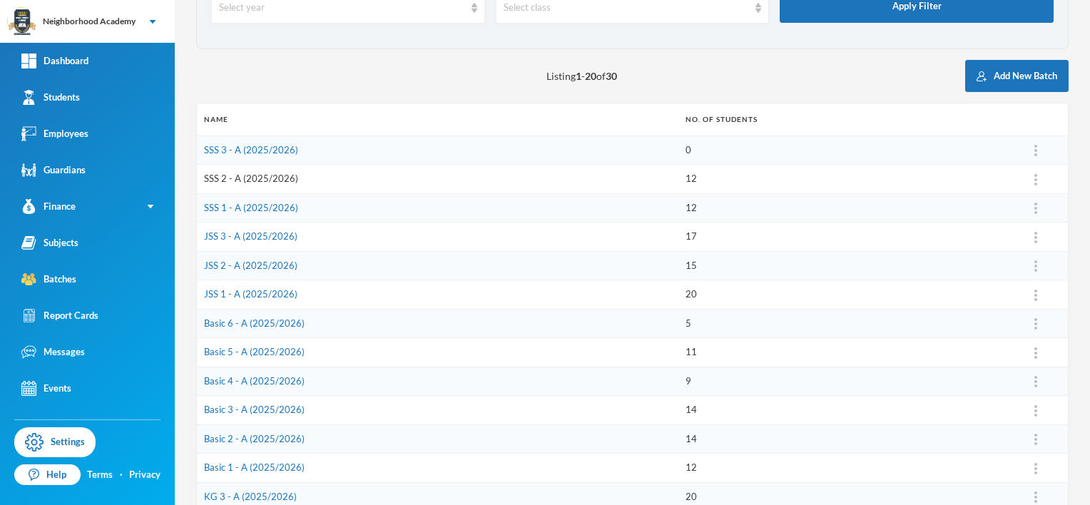
click at [261, 179] on link "SSS 2 - A (2025/2026)" at bounding box center [251, 178] width 94 height 11
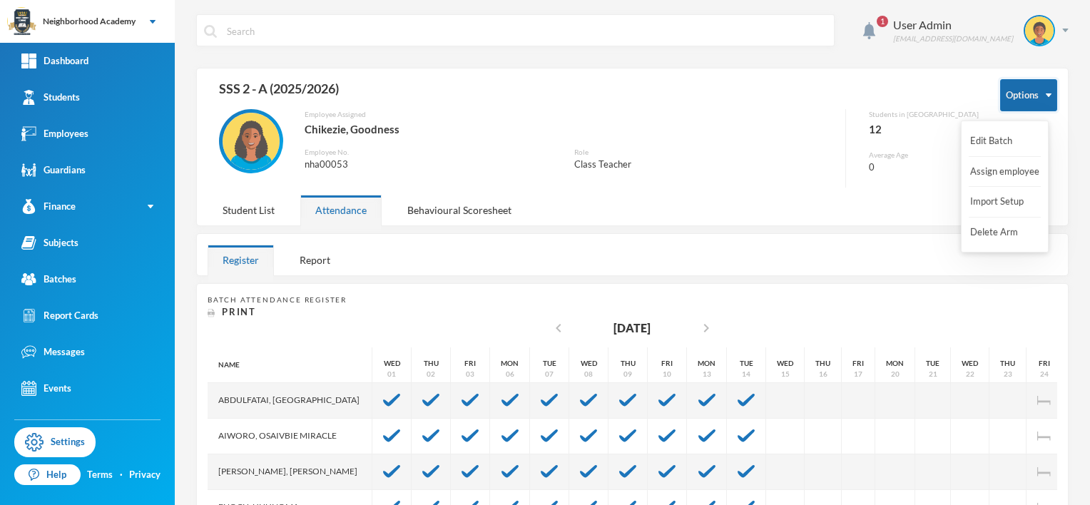
click at [1042, 97] on button "Options" at bounding box center [1028, 95] width 57 height 32
click at [1013, 206] on button "Import Setup" at bounding box center [997, 202] width 57 height 26
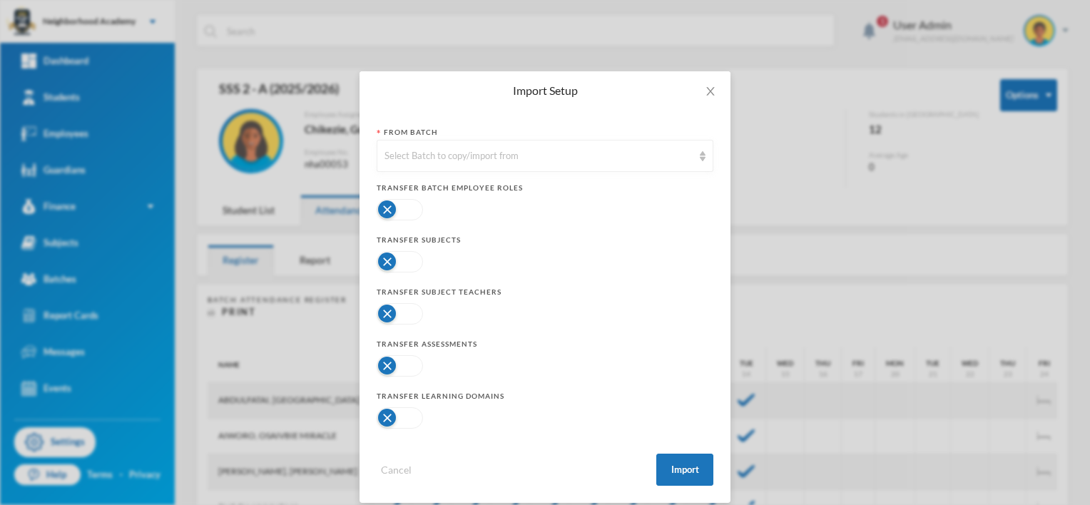
click at [387, 261] on button "button" at bounding box center [400, 261] width 46 height 21
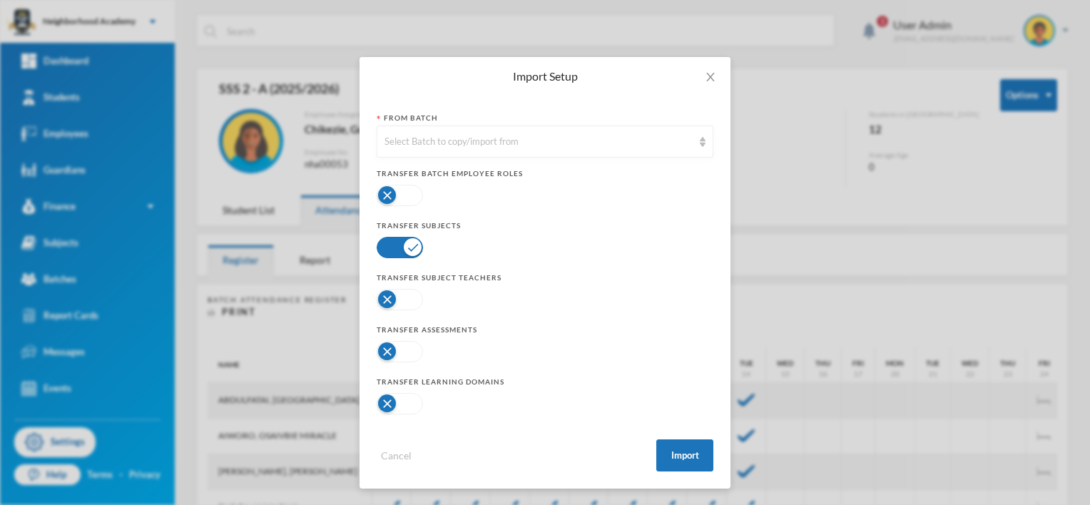
click at [377, 300] on button "button" at bounding box center [400, 299] width 46 height 21
click at [382, 351] on button "button" at bounding box center [400, 351] width 46 height 21
click at [383, 405] on button "button" at bounding box center [400, 403] width 46 height 21
click at [700, 141] on img at bounding box center [703, 142] width 6 height 10
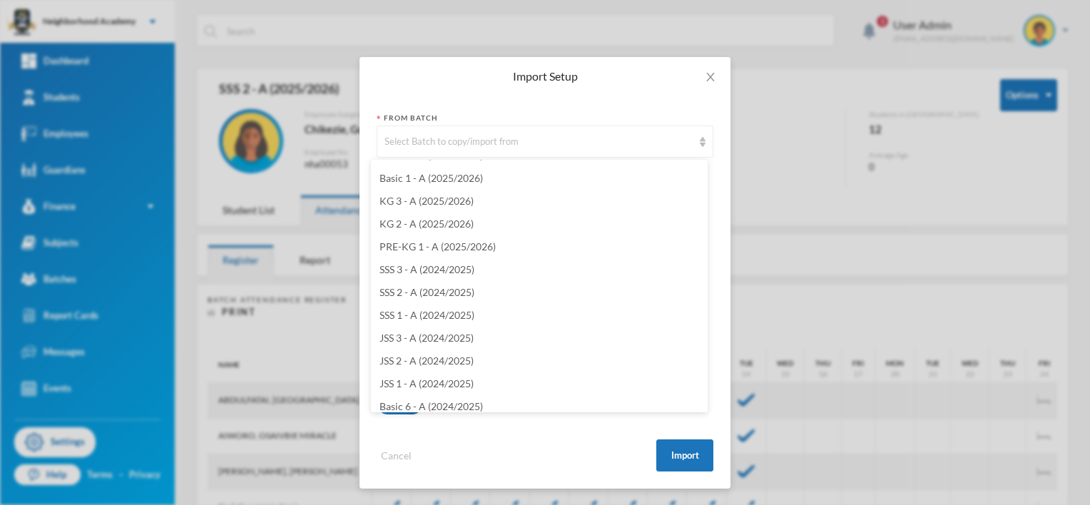
scroll to position [223, 0]
click at [450, 317] on span "SSS 2 - A (2024/2025)" at bounding box center [427, 316] width 95 height 12
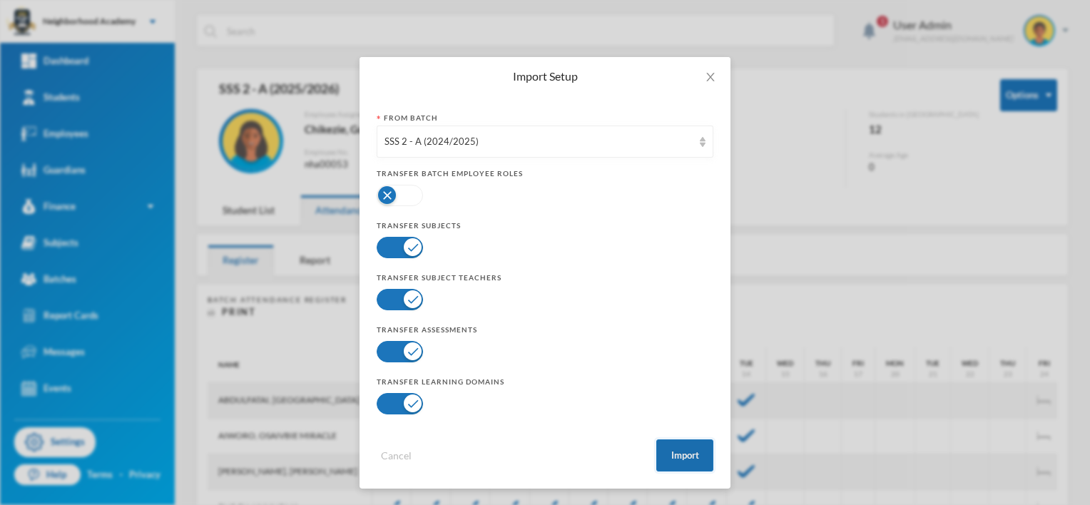
click at [668, 454] on button "Import" at bounding box center [684, 456] width 57 height 32
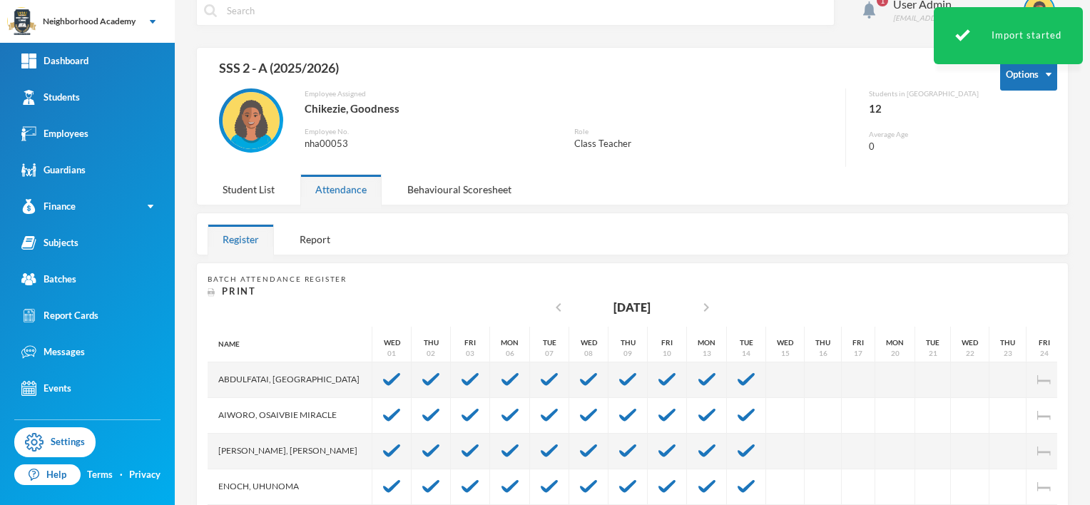
scroll to position [0, 0]
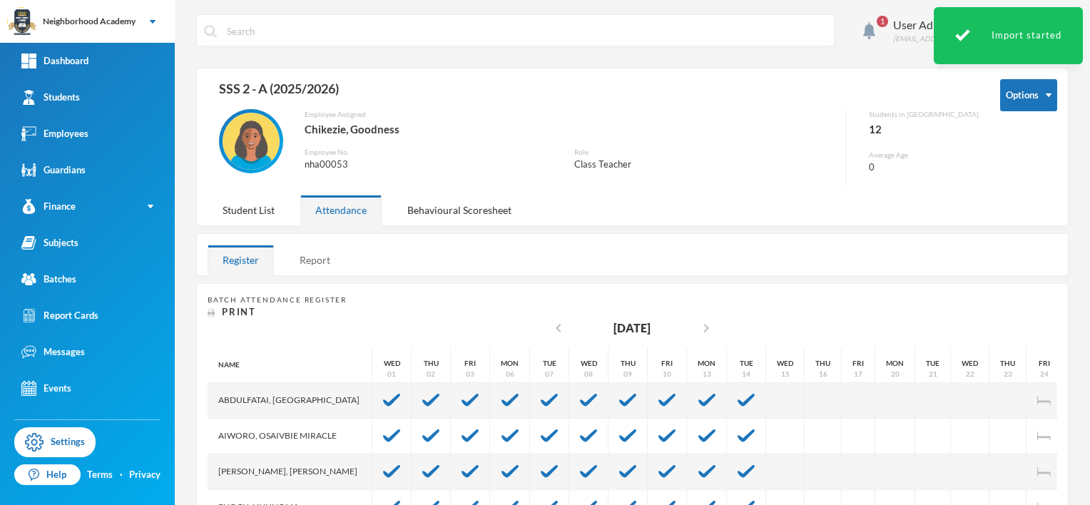
click at [311, 260] on div "Report" at bounding box center [315, 260] width 61 height 31
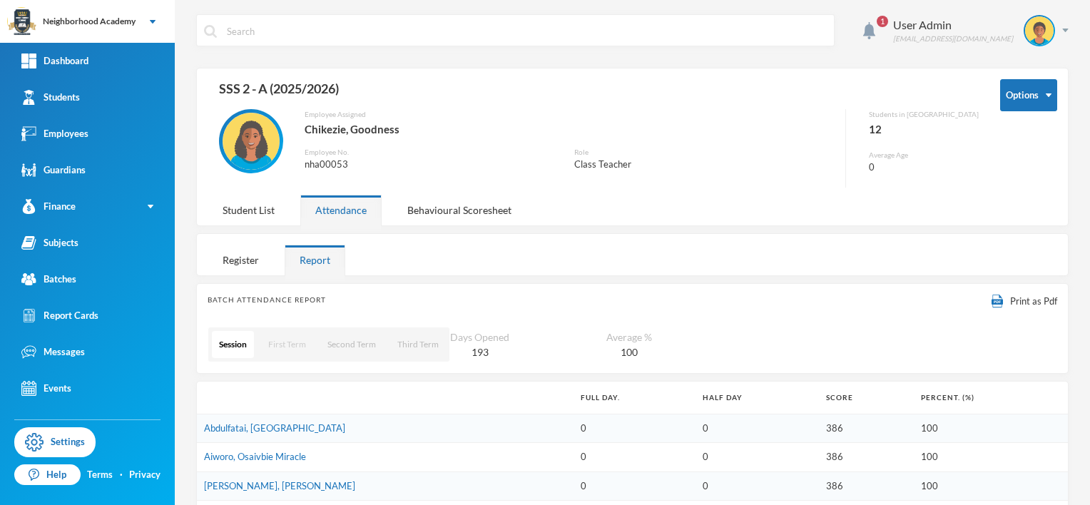
click at [281, 347] on button "First Term" at bounding box center [287, 344] width 52 height 27
click at [1035, 106] on button "Options" at bounding box center [1028, 95] width 57 height 32
click at [791, 170] on div "Class Teacher" at bounding box center [704, 165] width 261 height 14
click at [245, 259] on div "Register" at bounding box center [241, 260] width 66 height 31
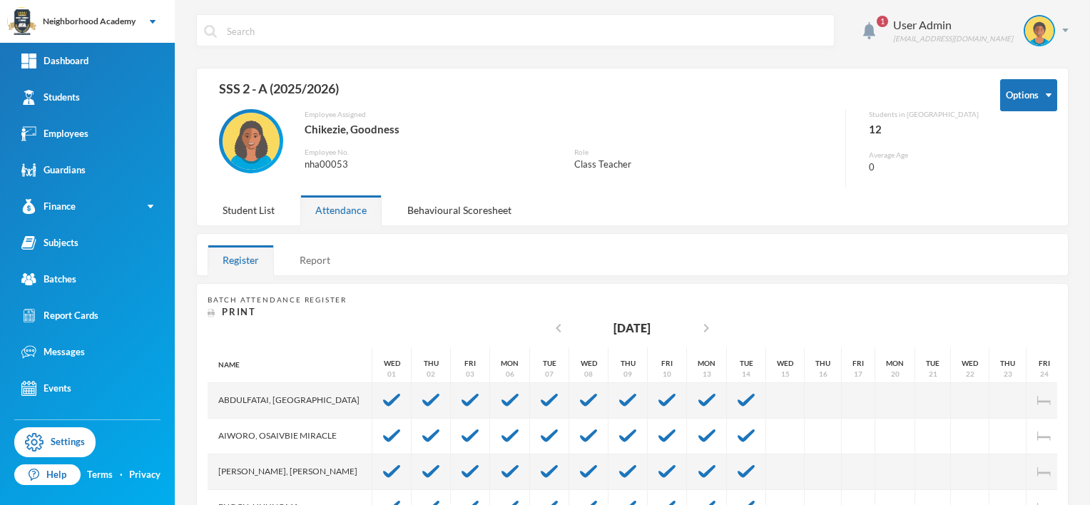
click at [320, 263] on div "Report" at bounding box center [315, 260] width 61 height 31
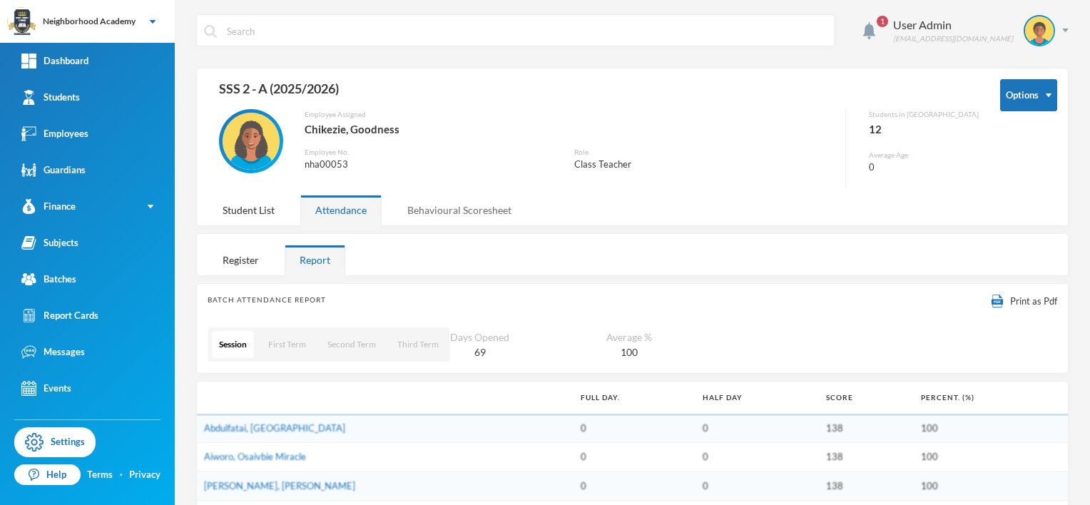
click at [460, 208] on div "Behavioural Scoresheet" at bounding box center [459, 210] width 134 height 31
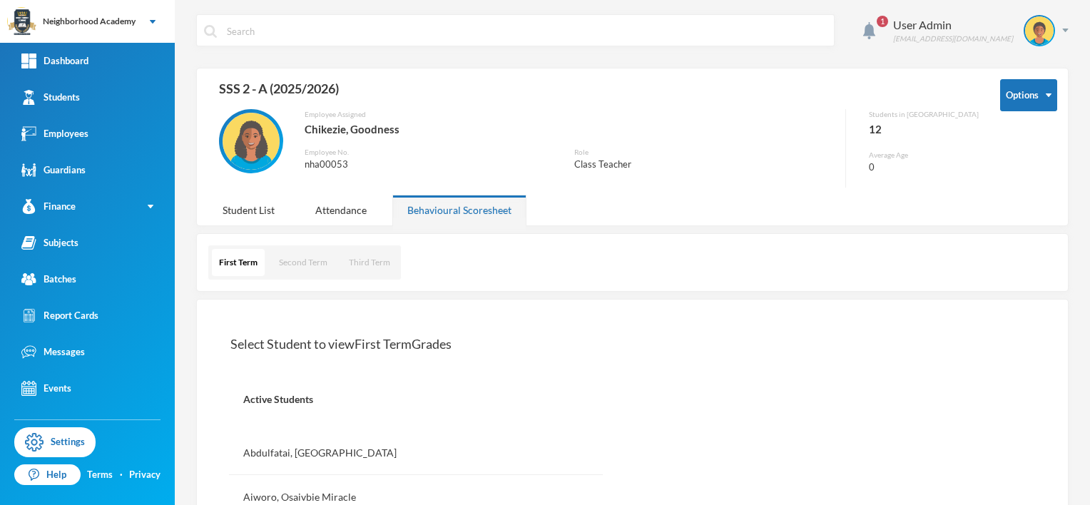
click at [785, 146] on div "Employee Assigned Chikezie, Goodness Employee No. nha00053 Role Class Teacher" at bounding box center [527, 148] width 639 height 78
click at [66, 280] on div "Batches" at bounding box center [48, 279] width 55 height 15
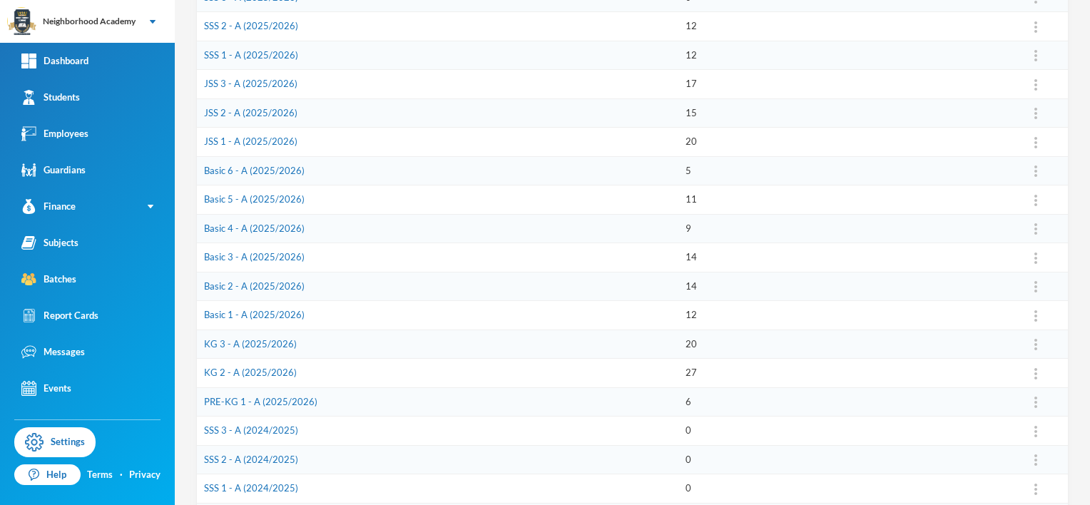
scroll to position [254, 0]
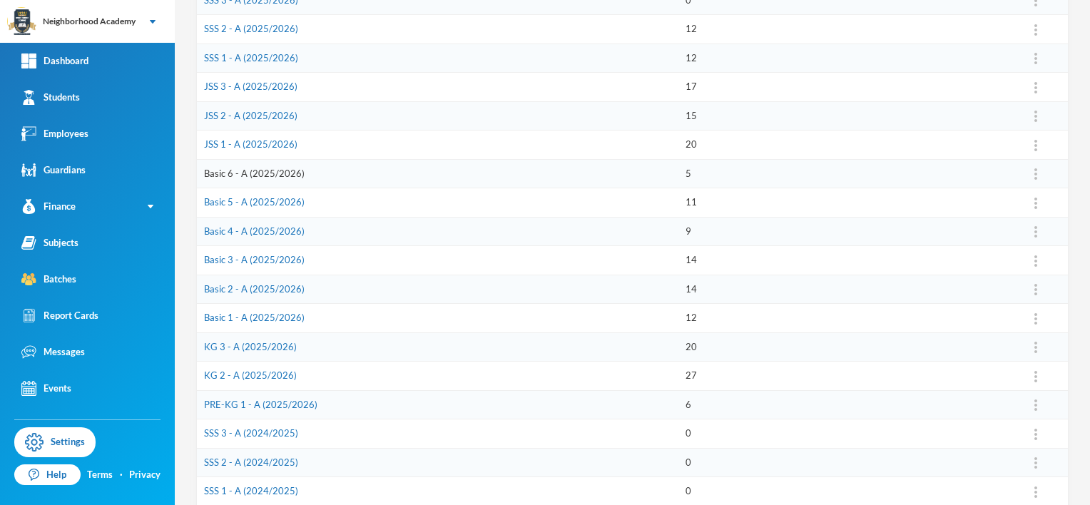
click at [267, 171] on link "Basic 6 - A (2025/2026)" at bounding box center [254, 173] width 101 height 11
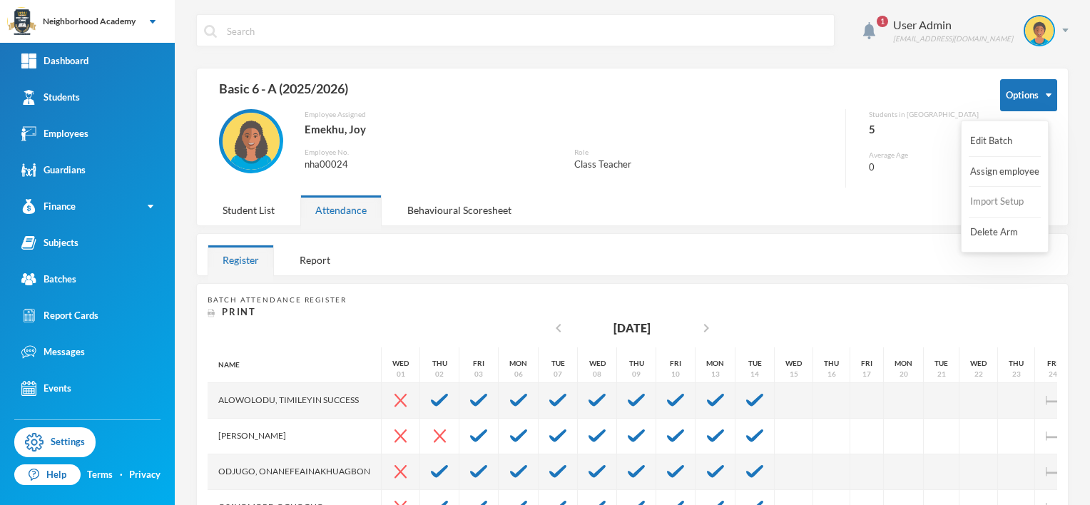
click at [998, 203] on button "Import Setup" at bounding box center [997, 202] width 57 height 26
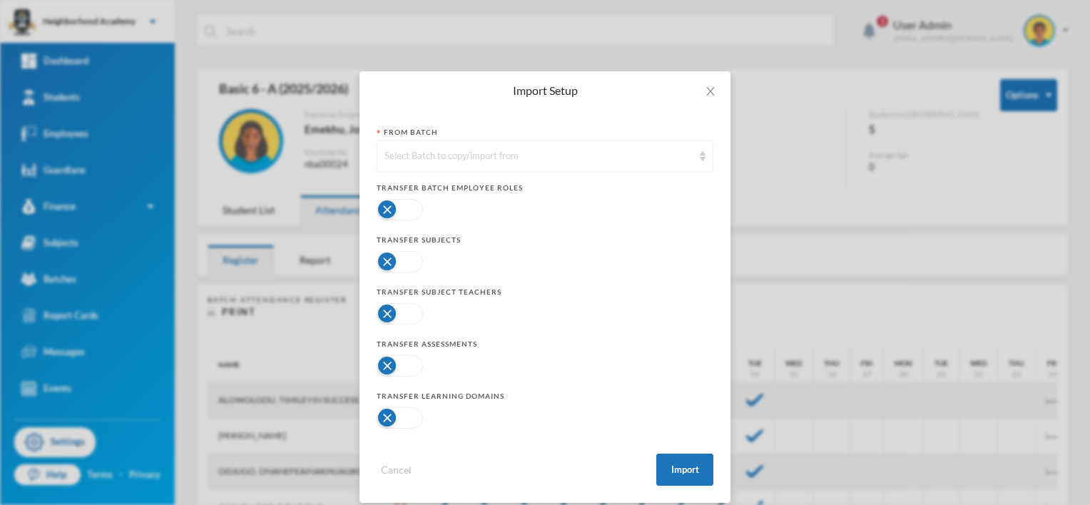
click at [700, 156] on img at bounding box center [703, 156] width 6 height 10
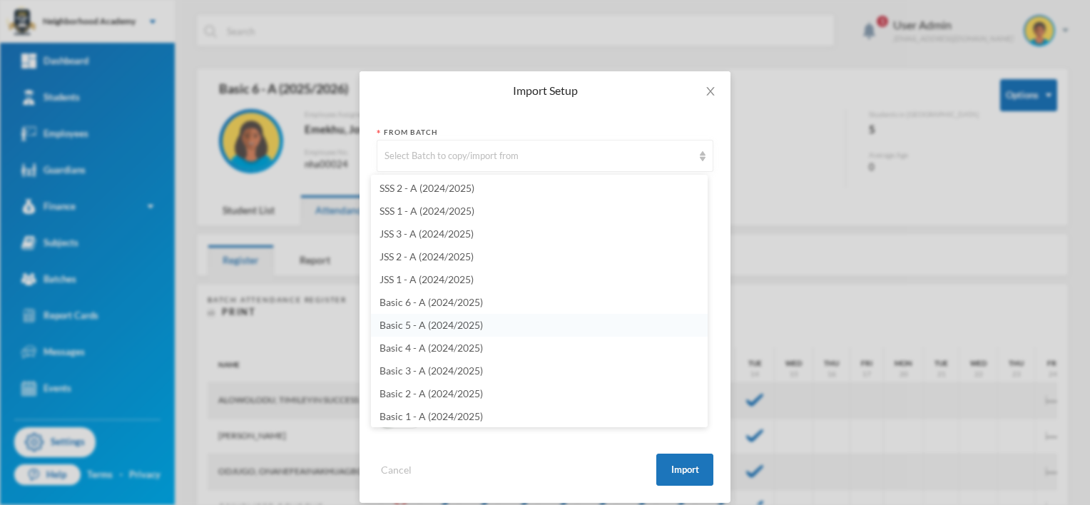
scroll to position [437, 0]
click at [443, 230] on span "Basic 6 - A (2024/2025)" at bounding box center [431, 231] width 103 height 12
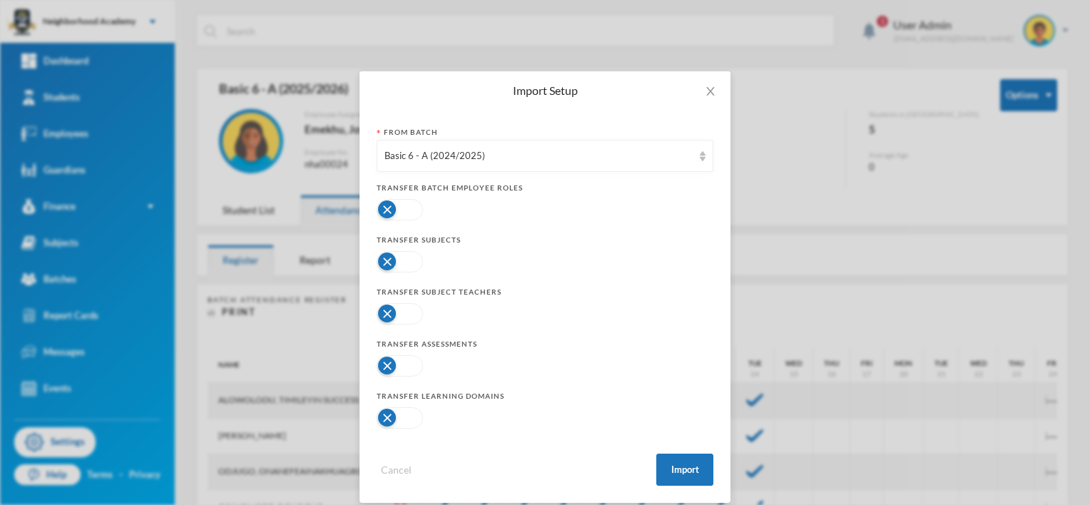
click at [383, 260] on button "button" at bounding box center [400, 261] width 46 height 21
click at [385, 210] on button "button" at bounding box center [400, 209] width 46 height 21
click at [380, 316] on button "button" at bounding box center [400, 313] width 46 height 21
click at [380, 367] on button "button" at bounding box center [400, 365] width 46 height 21
click at [385, 415] on button "button" at bounding box center [400, 417] width 46 height 21
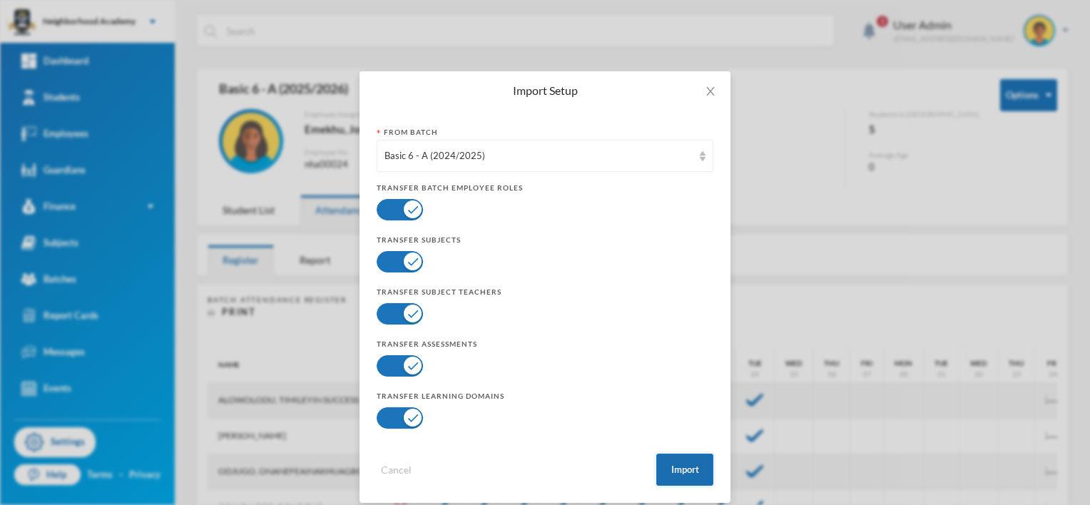
click at [689, 466] on button "Import" at bounding box center [684, 470] width 57 height 32
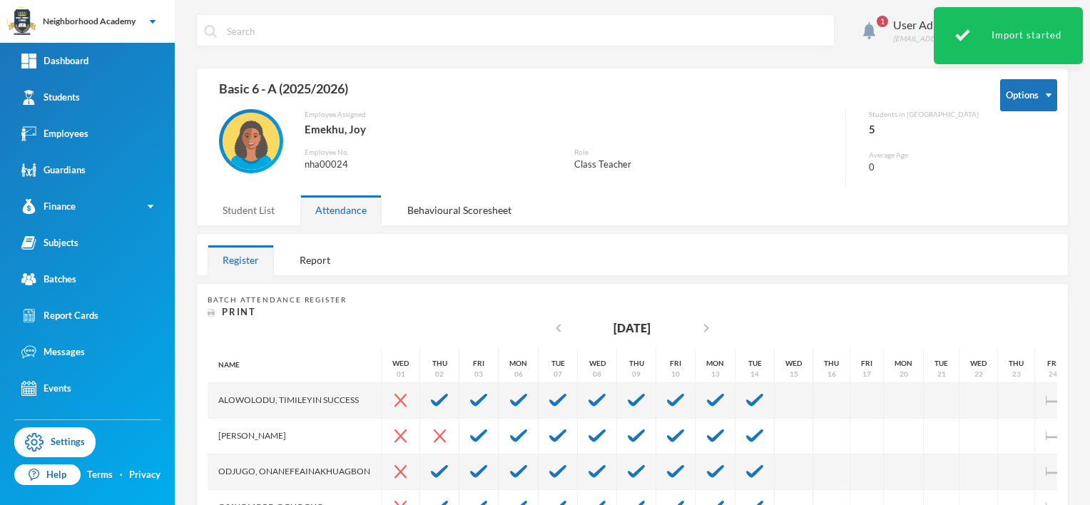
click at [252, 211] on div "Student List" at bounding box center [249, 210] width 82 height 31
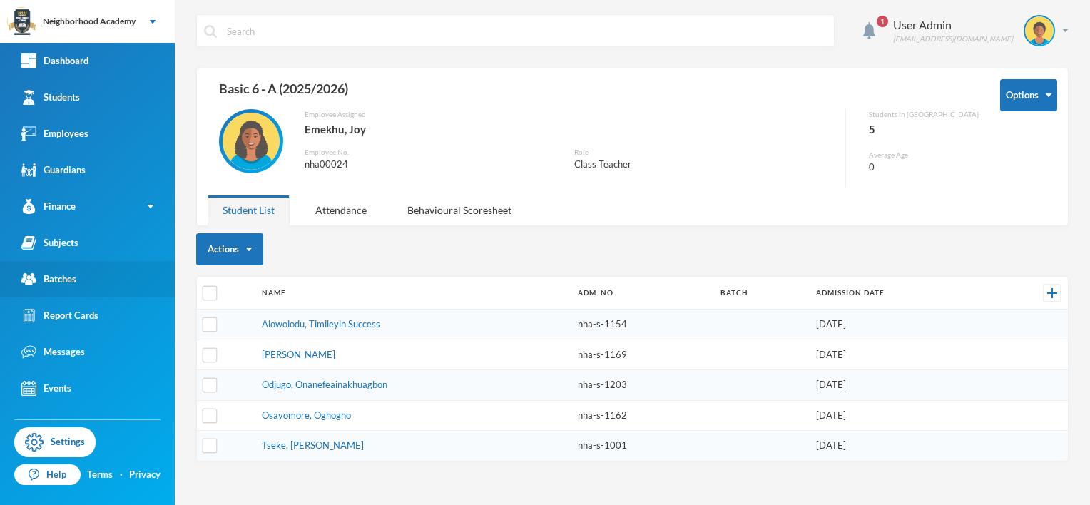
click at [69, 287] on link "Batches" at bounding box center [87, 279] width 175 height 36
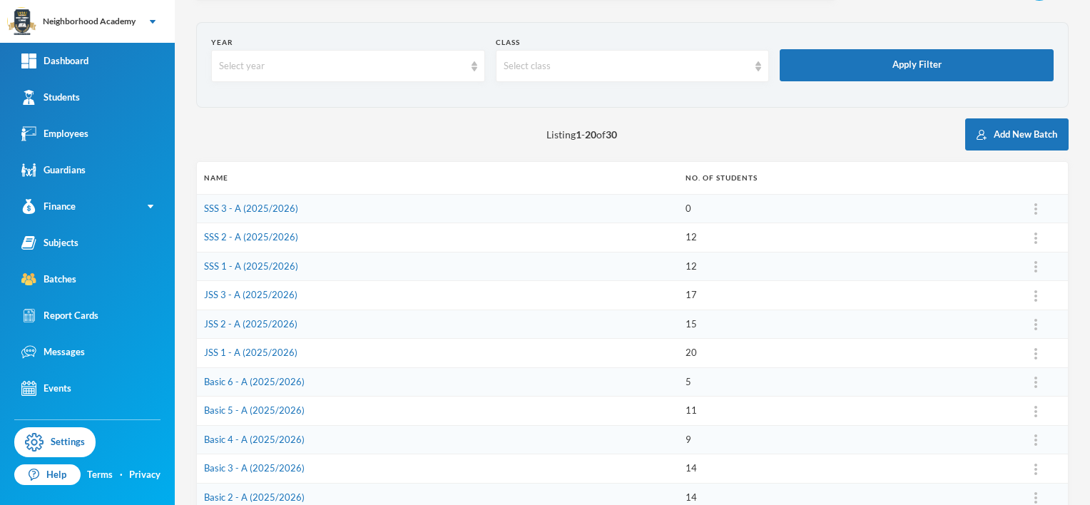
scroll to position [71, 0]
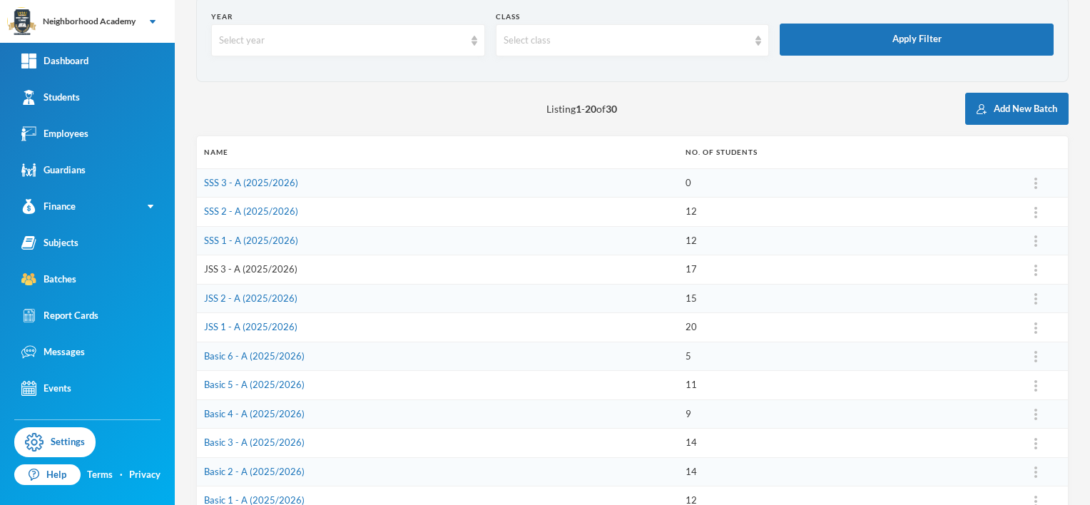
click at [263, 265] on link "JSS 3 - A (2025/2026)" at bounding box center [250, 268] width 93 height 11
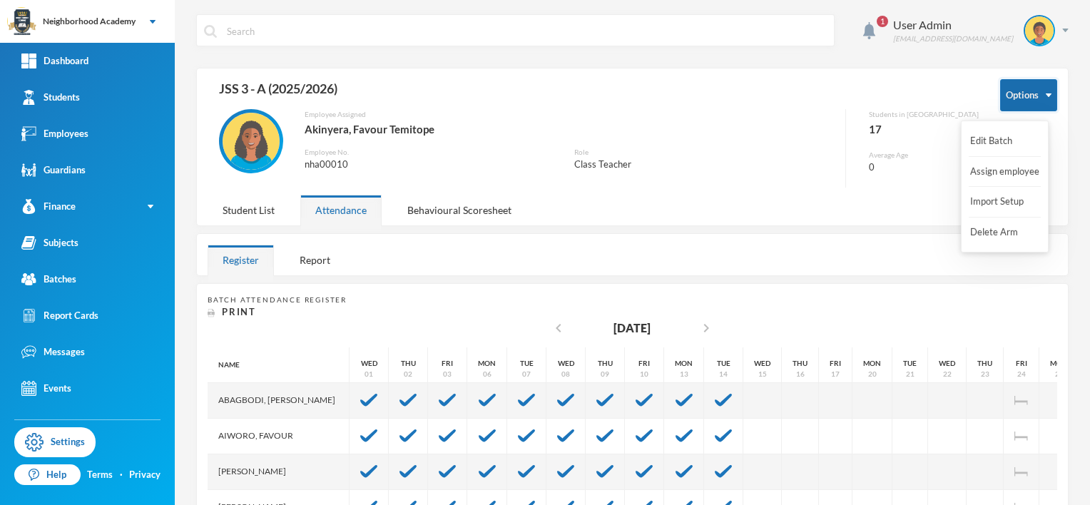
click at [1046, 94] on img "button" at bounding box center [1049, 95] width 6 height 4
click at [1005, 203] on button "Import Setup" at bounding box center [997, 202] width 57 height 26
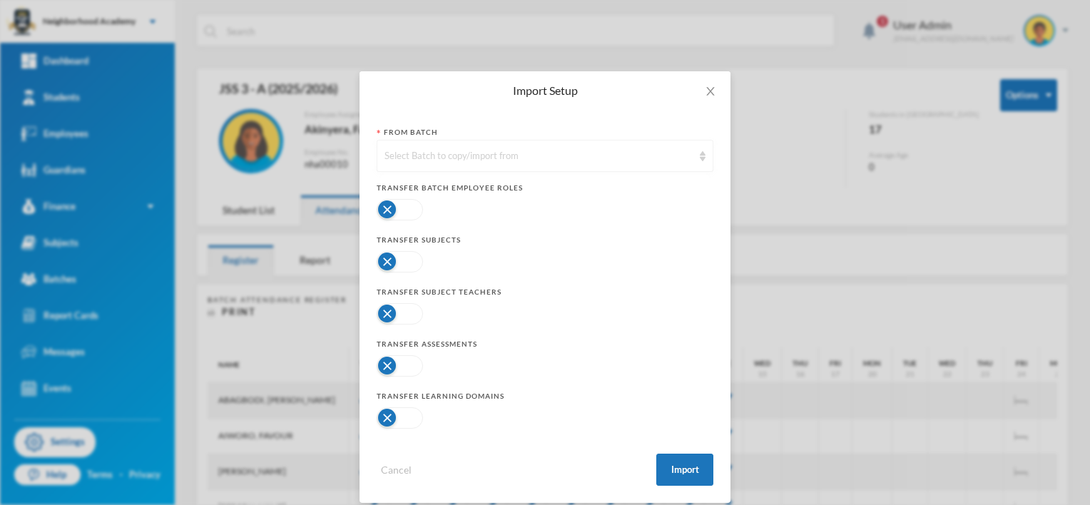
click at [701, 156] on div "Select Batch to copy/import from" at bounding box center [545, 156] width 337 height 32
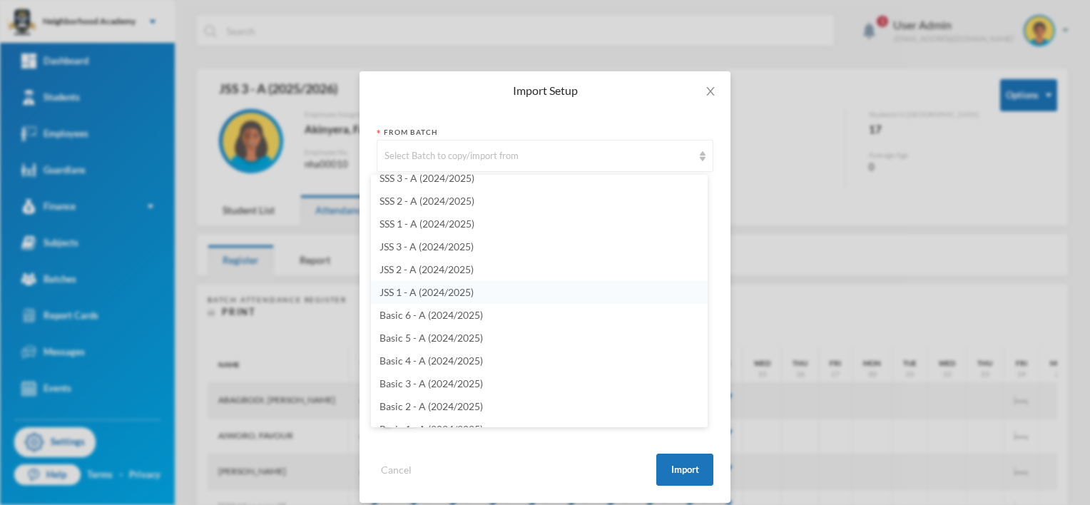
scroll to position [357, 0]
click at [470, 243] on span "JSS 3 - A (2024/2025)" at bounding box center [427, 243] width 94 height 12
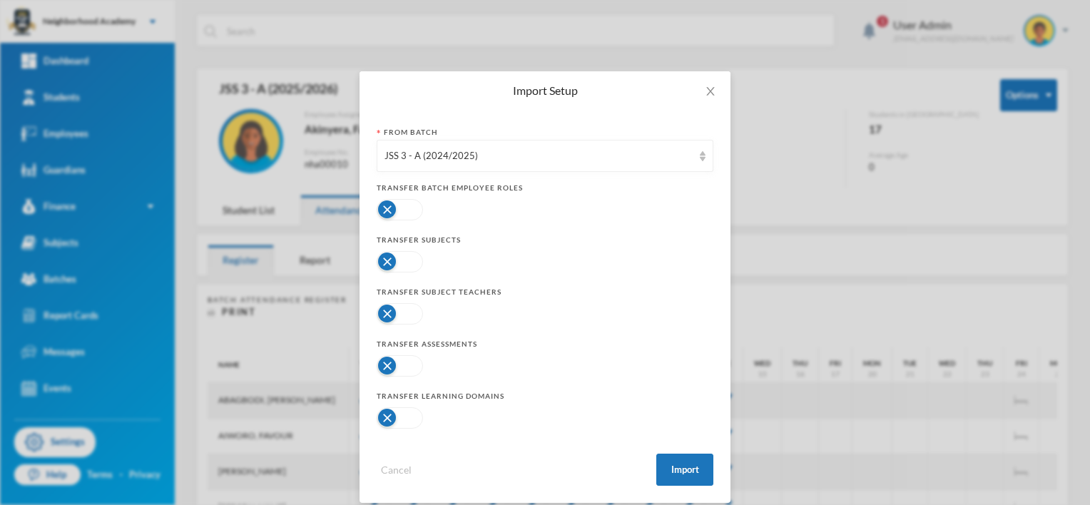
click at [385, 211] on button "button" at bounding box center [400, 209] width 46 height 21
click at [383, 265] on button "button" at bounding box center [400, 261] width 46 height 21
click at [382, 310] on button "button" at bounding box center [400, 313] width 46 height 21
click at [382, 364] on button "button" at bounding box center [400, 365] width 46 height 21
click at [382, 414] on button "button" at bounding box center [400, 417] width 46 height 21
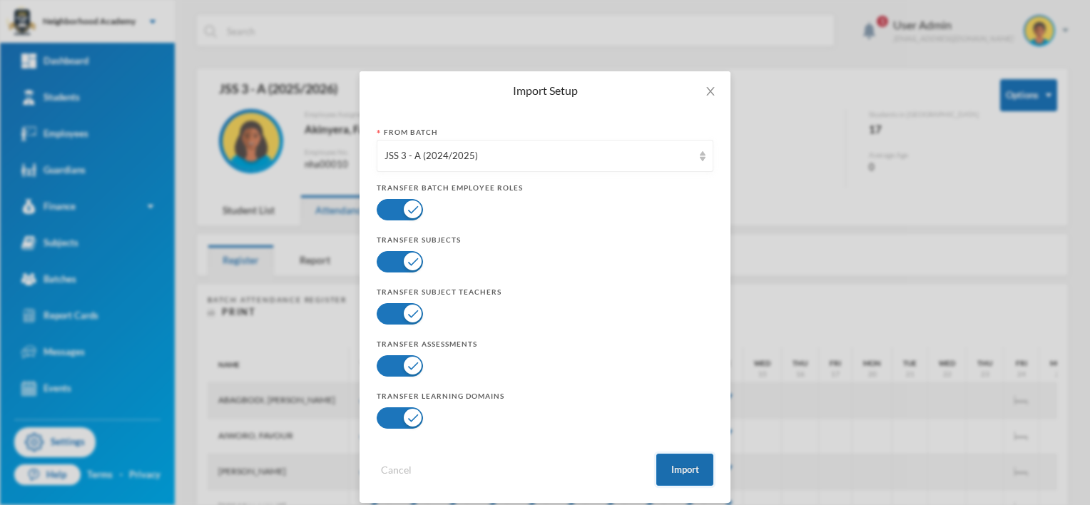
click at [666, 467] on button "Import" at bounding box center [684, 470] width 57 height 32
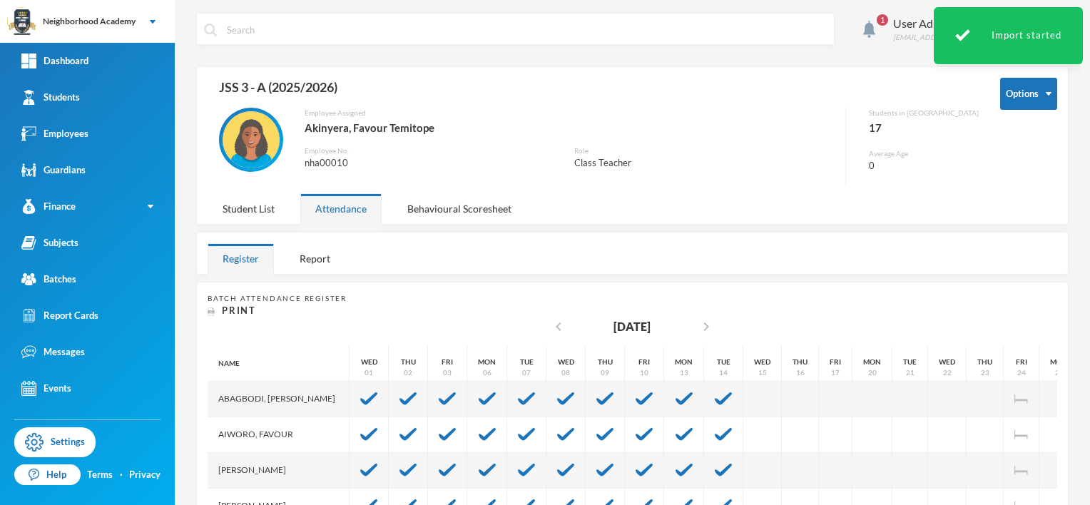
scroll to position [0, 0]
click at [263, 210] on div "Student List" at bounding box center [249, 210] width 82 height 31
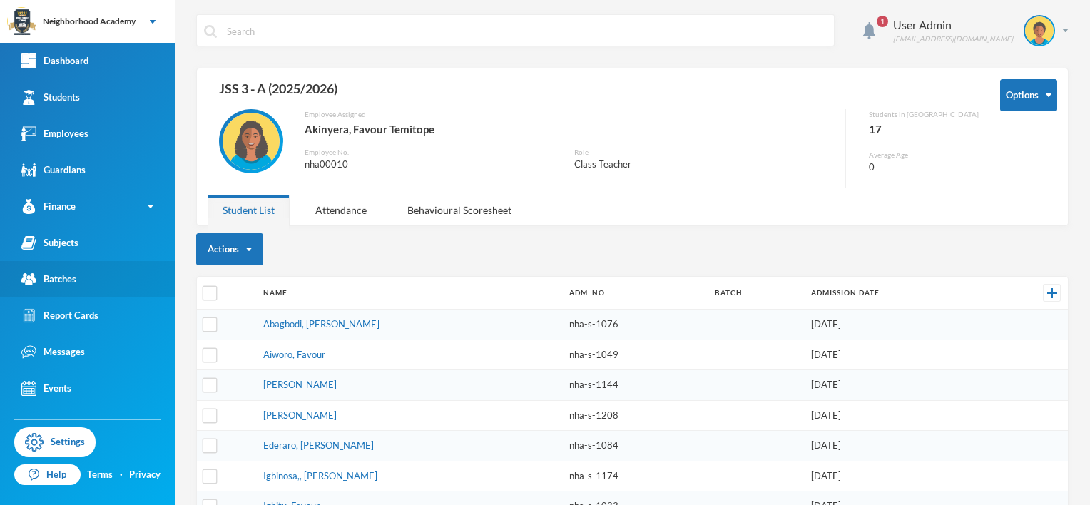
click at [54, 280] on div "Batches" at bounding box center [48, 279] width 55 height 15
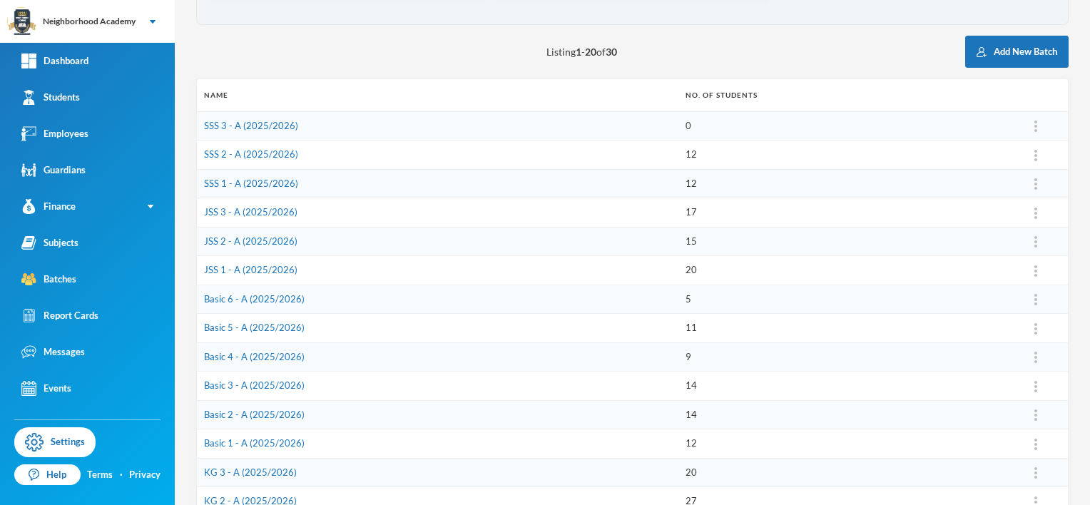
scroll to position [143, 0]
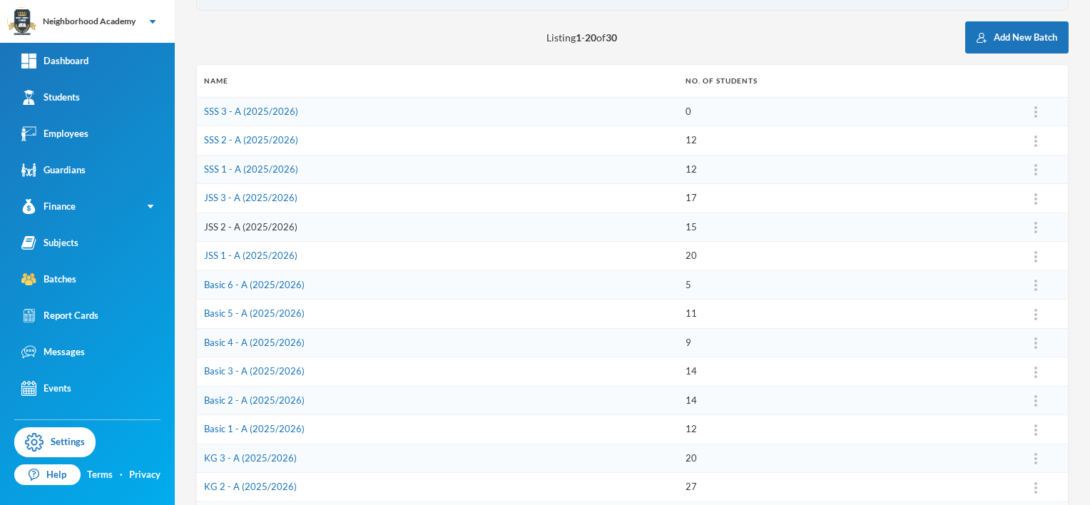
click at [265, 225] on link "JSS 2 - A (2025/2026)" at bounding box center [250, 226] width 93 height 11
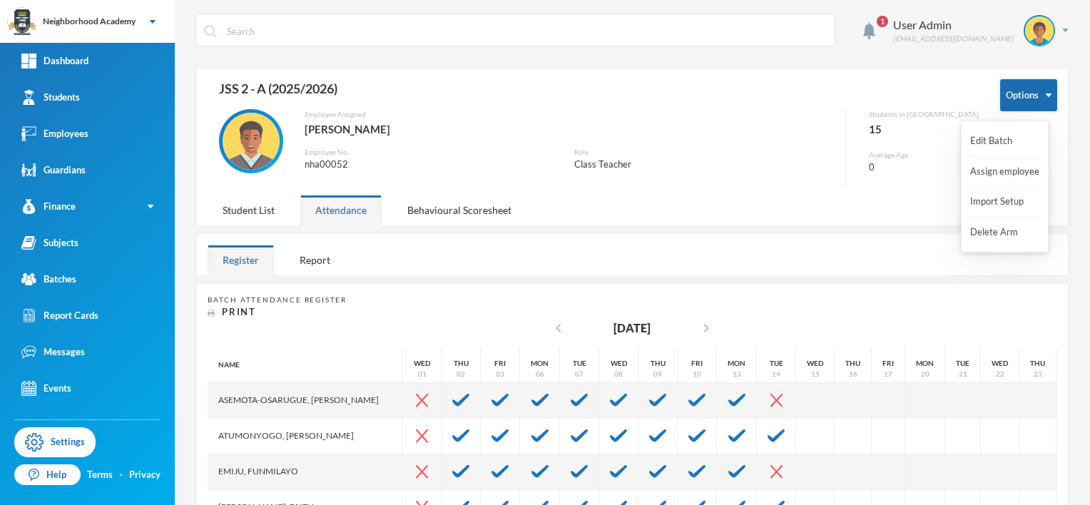
click at [1038, 97] on button "Options" at bounding box center [1028, 95] width 57 height 32
click at [1016, 200] on button "Import Setup" at bounding box center [997, 202] width 57 height 26
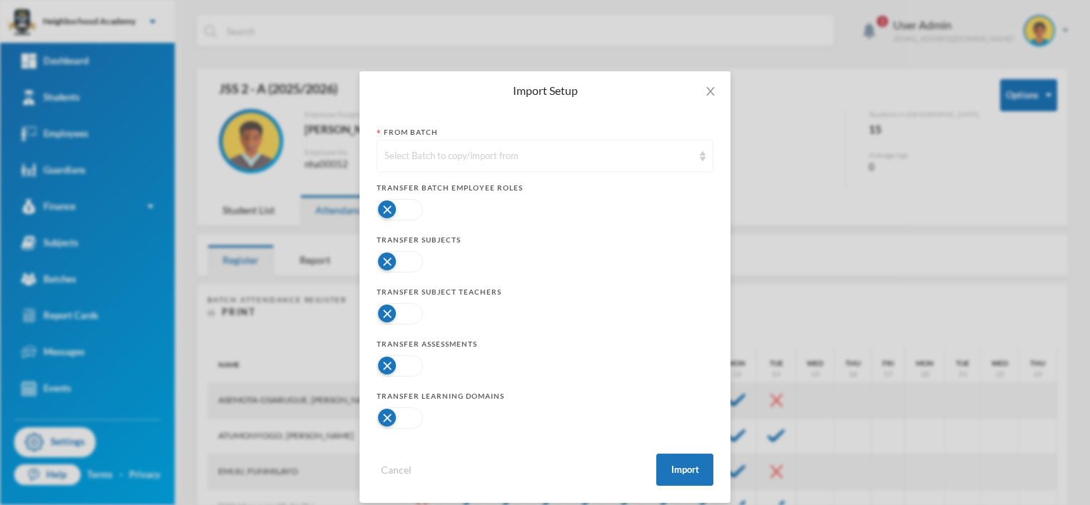
click at [700, 156] on img at bounding box center [703, 156] width 6 height 10
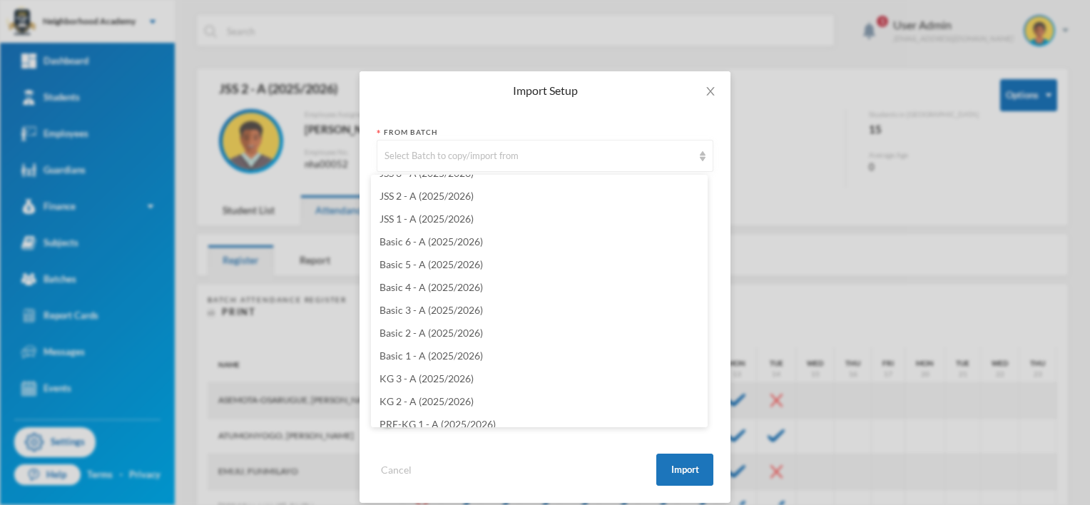
scroll to position [357, 0]
click at [437, 265] on span "JSS 2 - A (2024/2025)" at bounding box center [427, 266] width 94 height 12
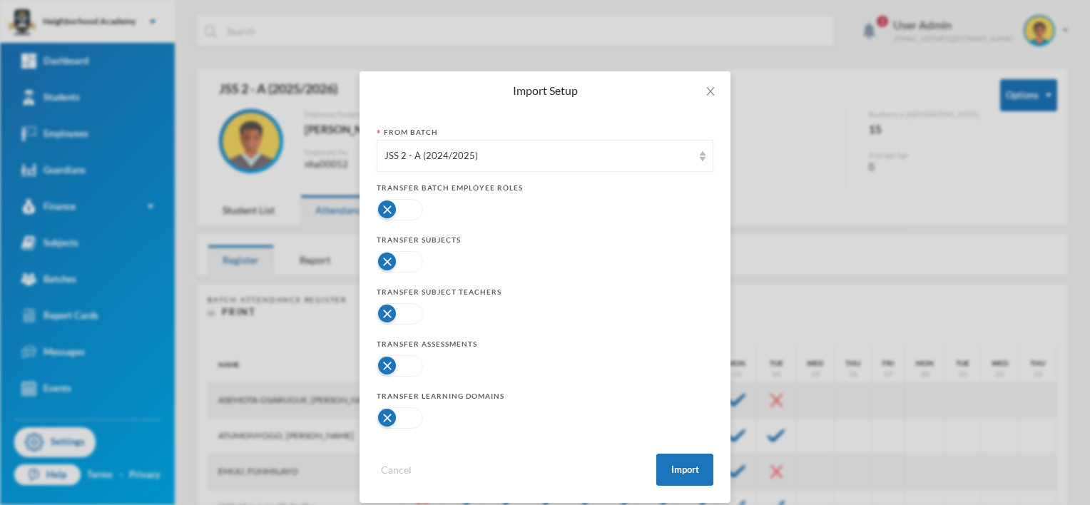
click at [386, 260] on button "button" at bounding box center [400, 261] width 46 height 21
click at [382, 312] on button "button" at bounding box center [400, 313] width 46 height 21
click at [382, 365] on button "button" at bounding box center [400, 365] width 46 height 21
click at [385, 421] on button "button" at bounding box center [400, 417] width 46 height 21
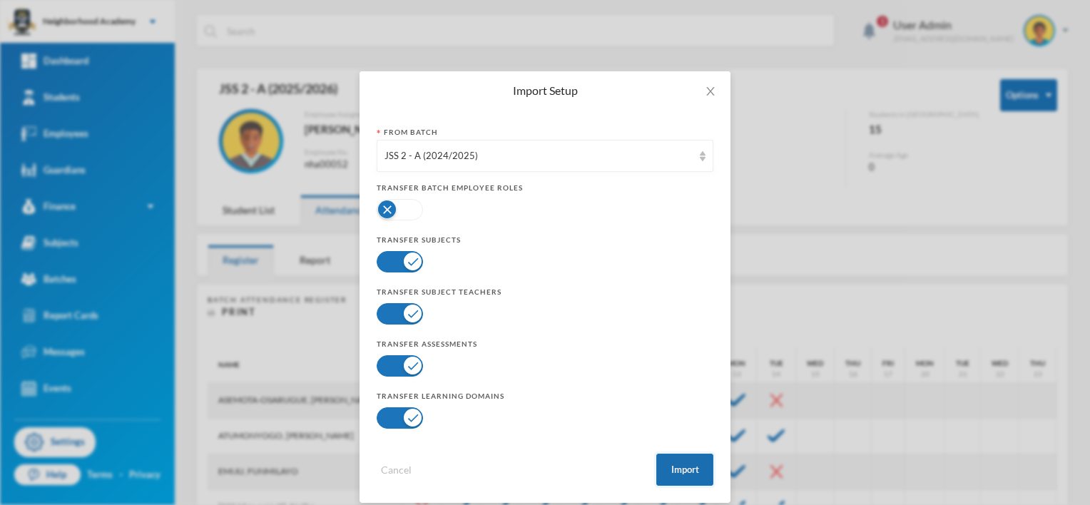
drag, startPoint x: 675, startPoint y: 463, endPoint x: 654, endPoint y: 457, distance: 22.3
click at [671, 465] on button "Import" at bounding box center [684, 470] width 57 height 32
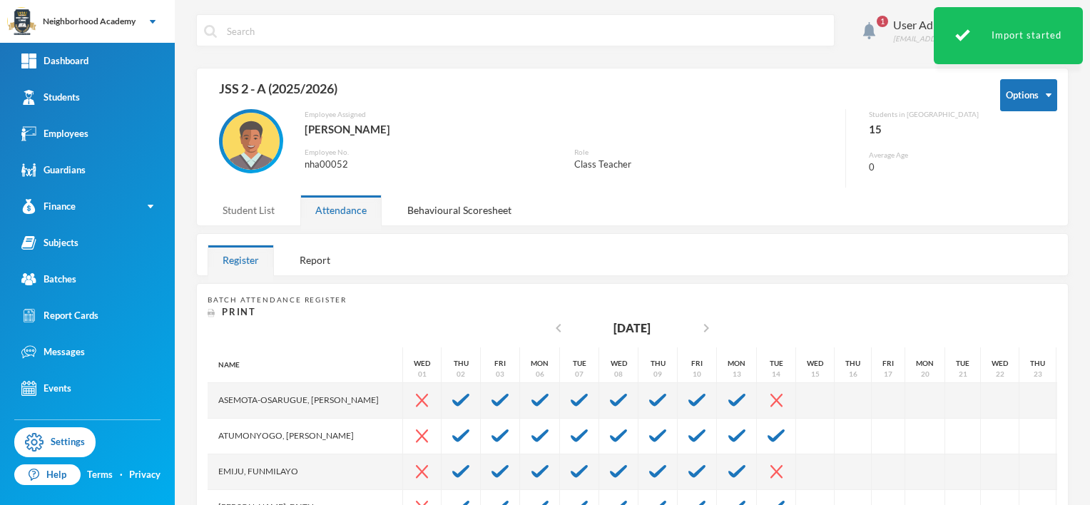
drag, startPoint x: 250, startPoint y: 206, endPoint x: 245, endPoint y: 214, distance: 9.9
click at [248, 211] on div "Student List" at bounding box center [249, 210] width 82 height 31
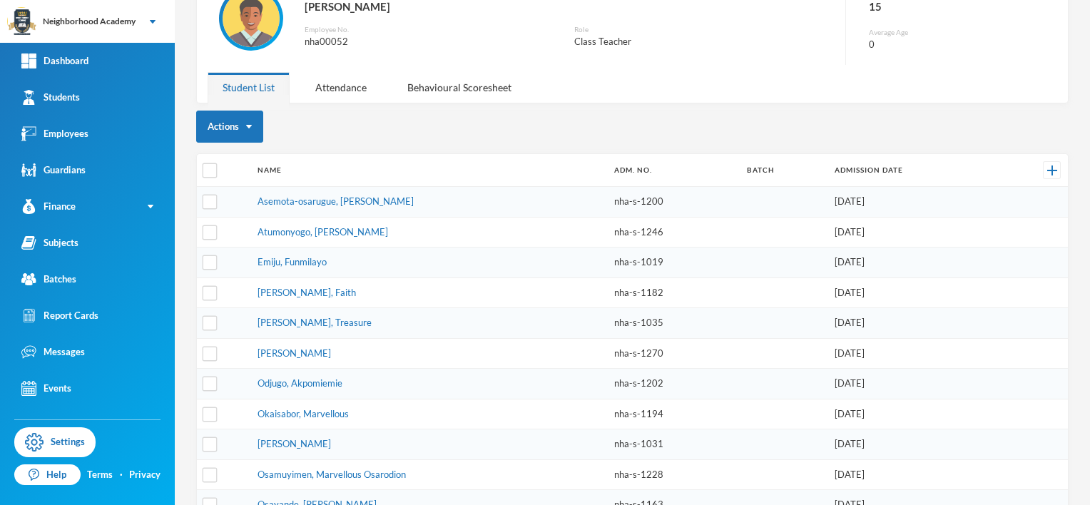
scroll to position [0, 0]
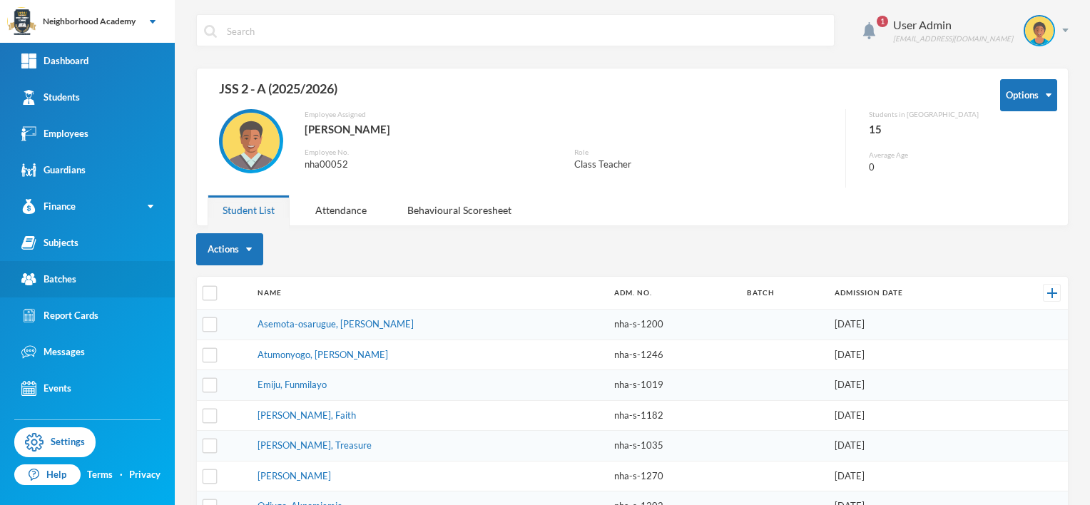
click at [72, 278] on div "Batches" at bounding box center [48, 279] width 55 height 15
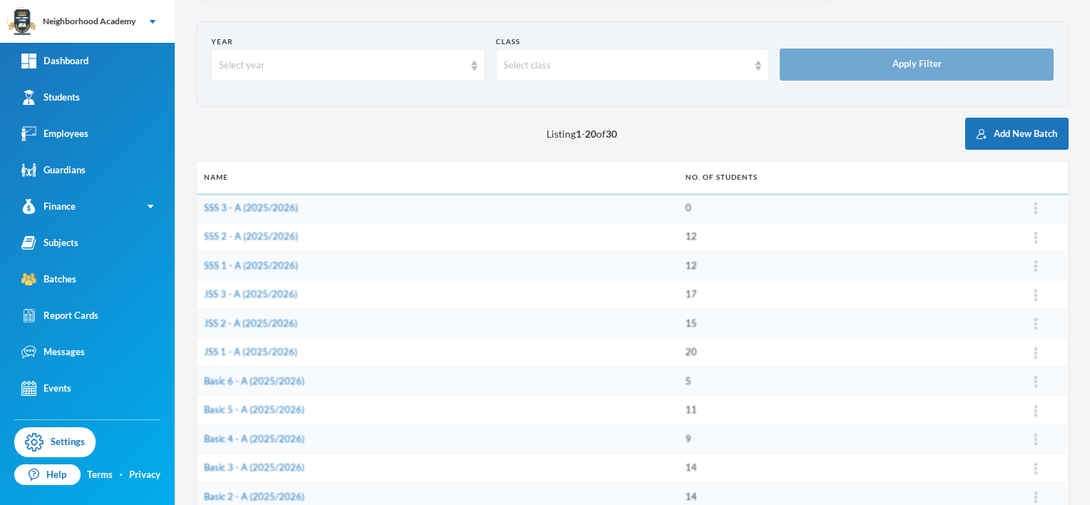
scroll to position [71, 0]
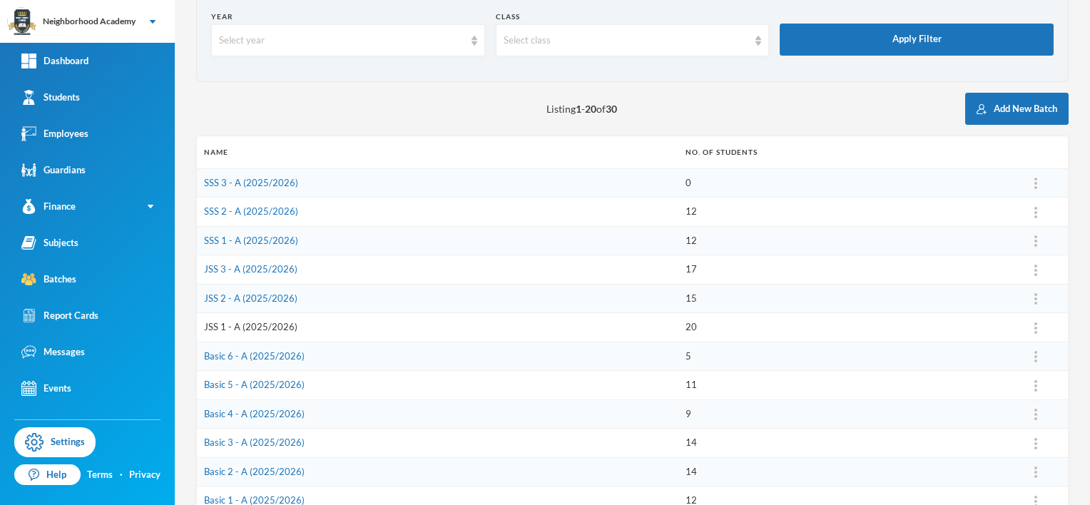
click at [260, 325] on link "JSS 1 - A (2025/2026)" at bounding box center [250, 326] width 93 height 11
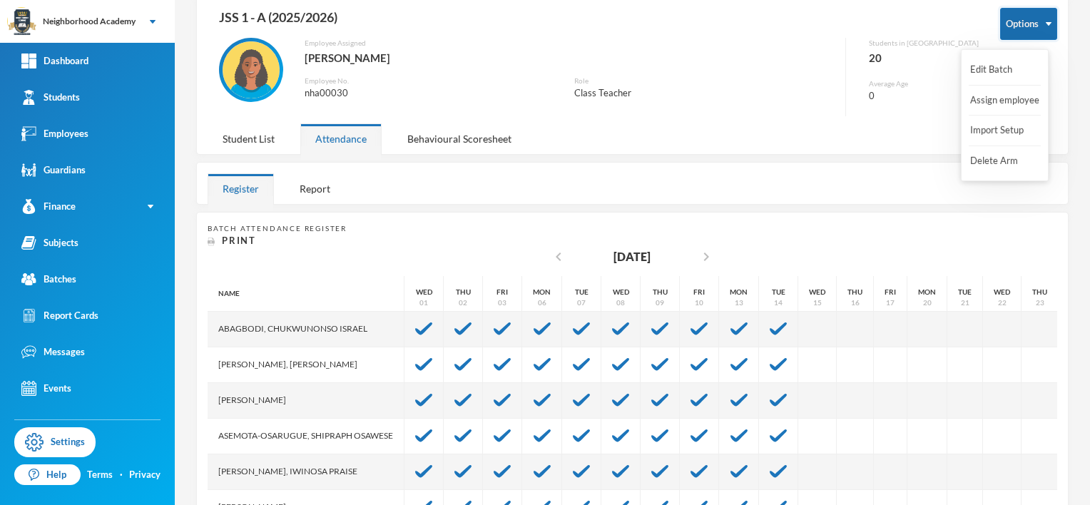
drag, startPoint x: 1040, startPoint y: 26, endPoint x: 1033, endPoint y: 33, distance: 10.1
click at [1039, 26] on button "Options" at bounding box center [1028, 24] width 57 height 32
click at [992, 132] on button "Import Setup" at bounding box center [997, 131] width 57 height 26
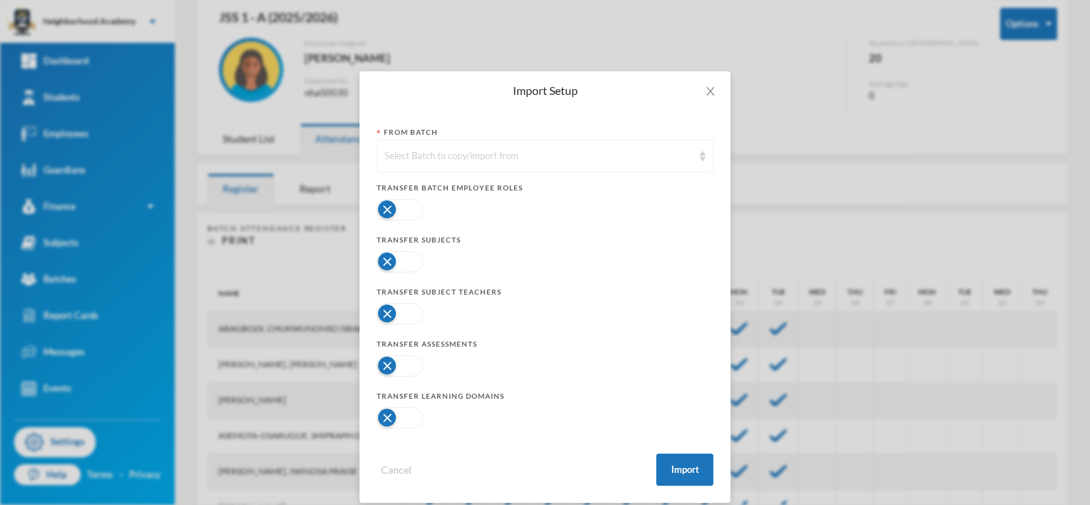
click at [700, 154] on img at bounding box center [703, 156] width 6 height 10
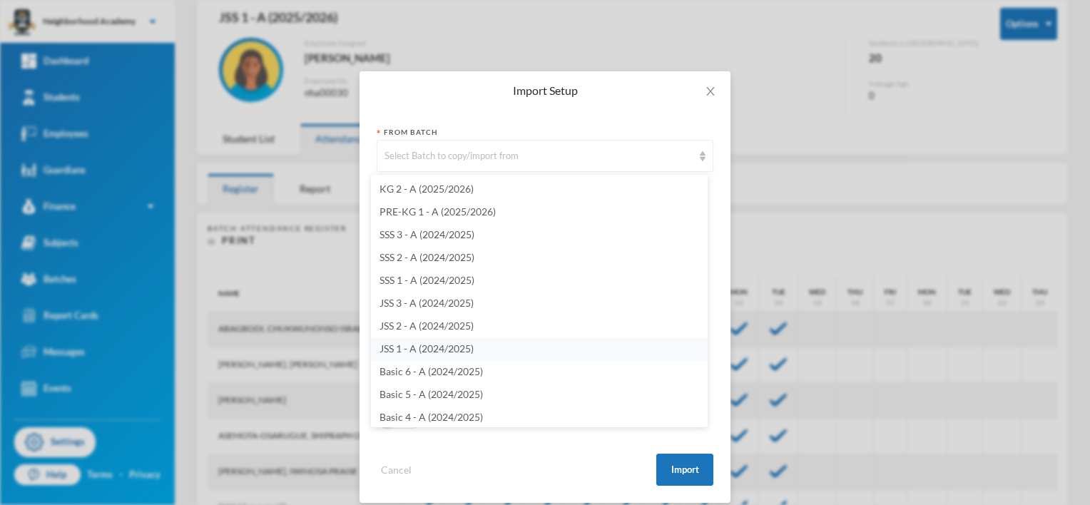
scroll to position [357, 0]
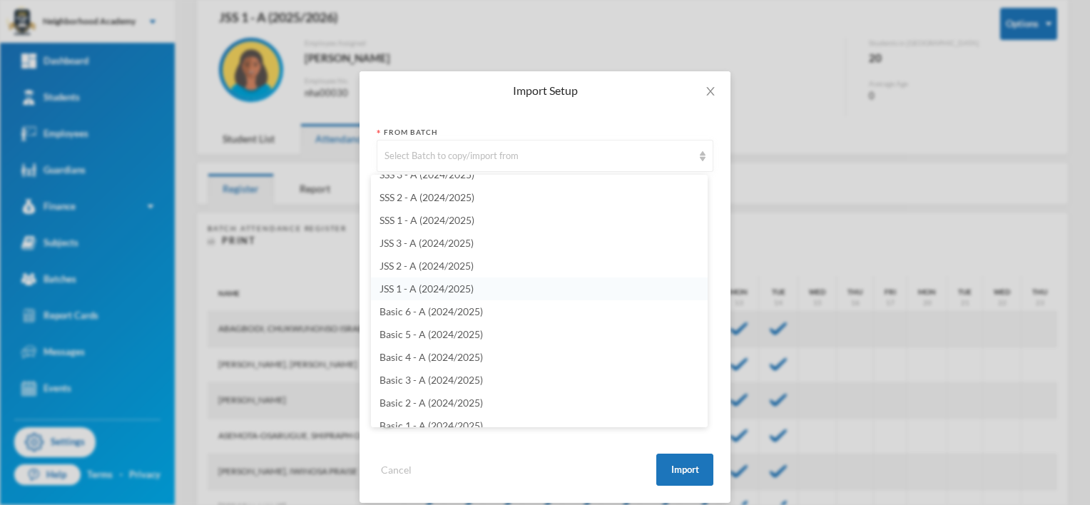
click at [442, 291] on span "JSS 1 - A (2024/2025)" at bounding box center [427, 289] width 94 height 12
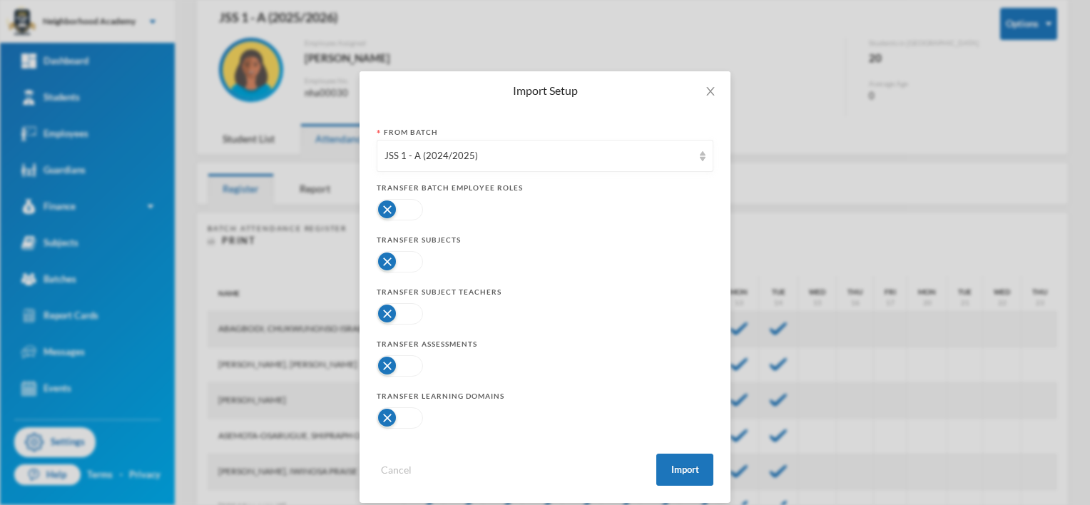
click at [384, 209] on button "button" at bounding box center [400, 209] width 46 height 21
click at [385, 262] on button "button" at bounding box center [400, 261] width 46 height 21
click at [377, 320] on button "button" at bounding box center [400, 313] width 46 height 21
click at [382, 364] on button "button" at bounding box center [400, 365] width 46 height 21
drag, startPoint x: 382, startPoint y: 410, endPoint x: 435, endPoint y: 404, distance: 53.2
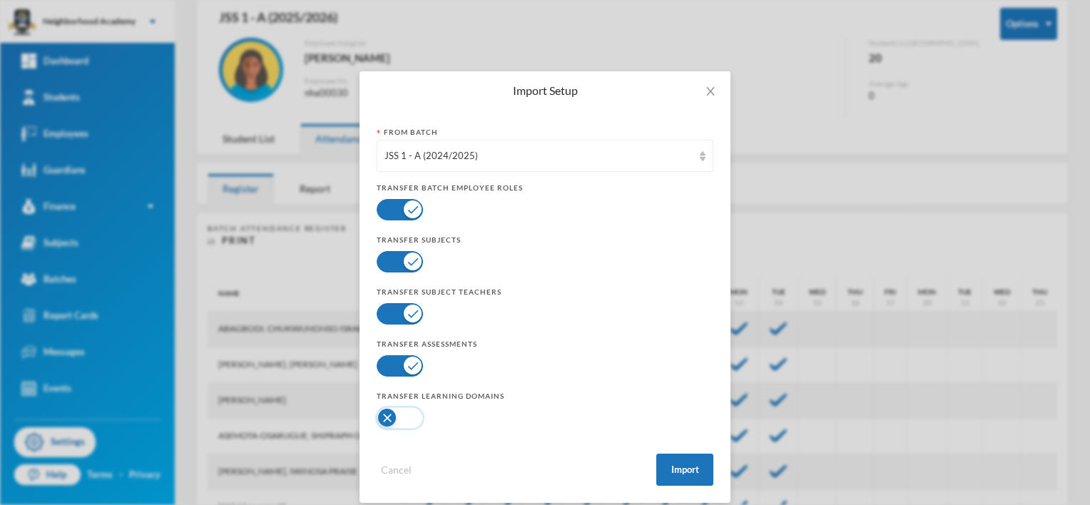
click at [382, 408] on button "button" at bounding box center [400, 417] width 46 height 21
click at [686, 470] on button "Import" at bounding box center [684, 470] width 57 height 32
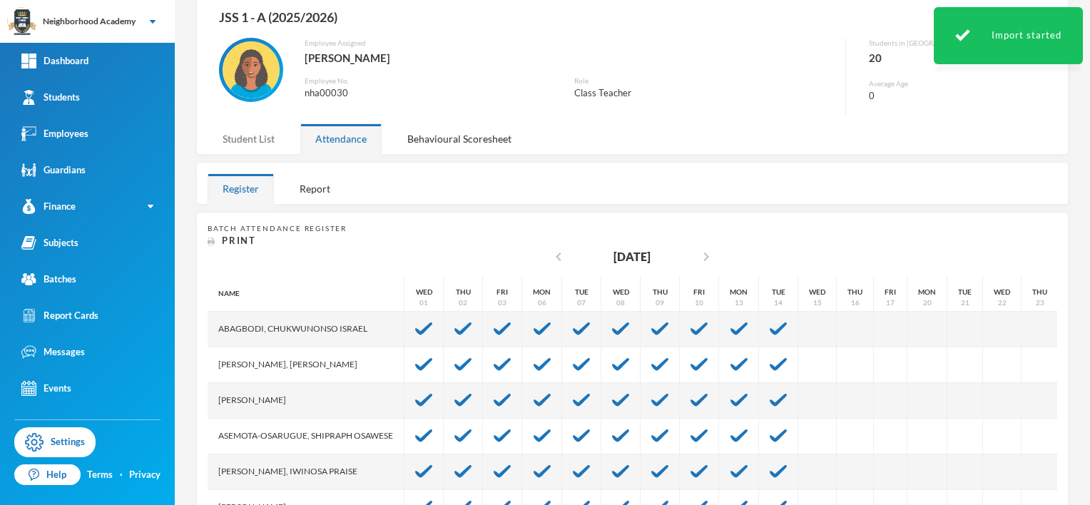
click at [248, 139] on div "Student List" at bounding box center [249, 138] width 82 height 31
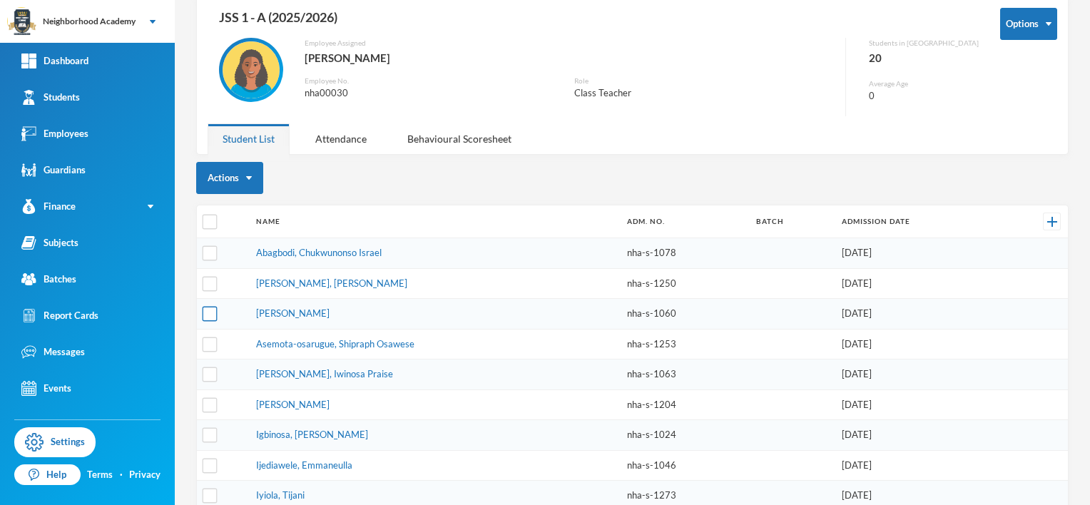
click at [213, 316] on input "checkbox" at bounding box center [210, 314] width 15 height 15
checkbox input "true"
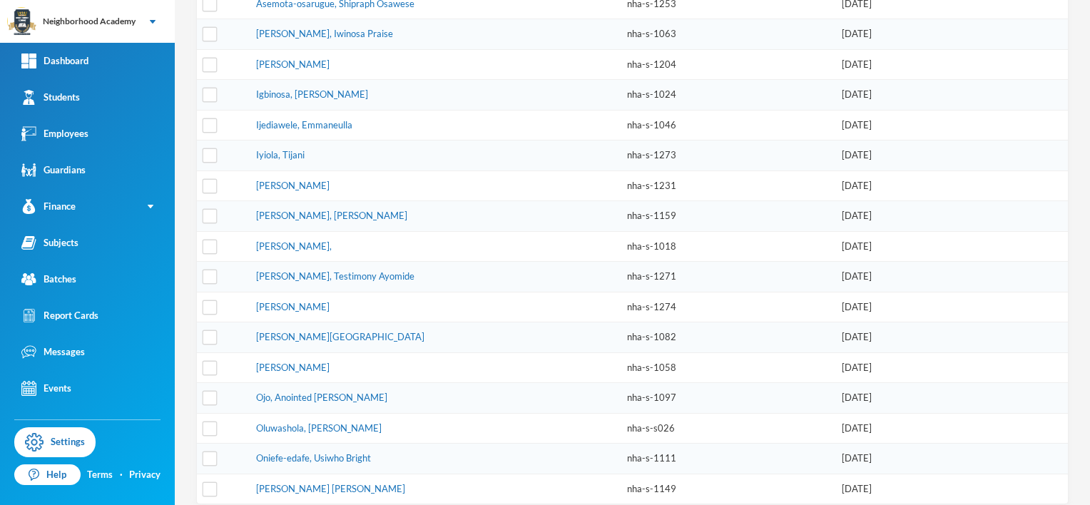
scroll to position [414, 0]
click at [213, 450] on input "checkbox" at bounding box center [210, 457] width 15 height 15
checkbox input "true"
click at [208, 480] on input "checkbox" at bounding box center [210, 487] width 15 height 15
checkbox input "true"
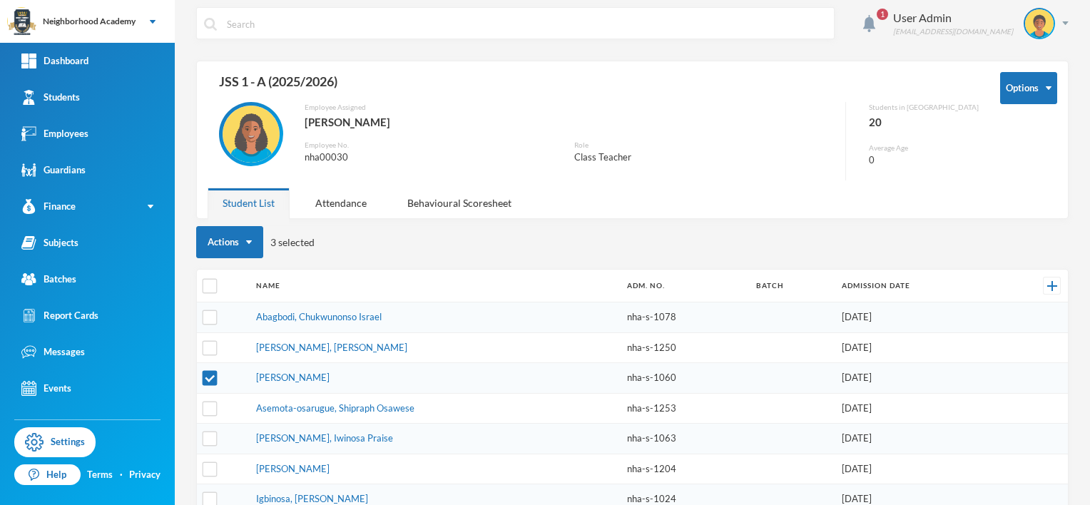
scroll to position [0, 0]
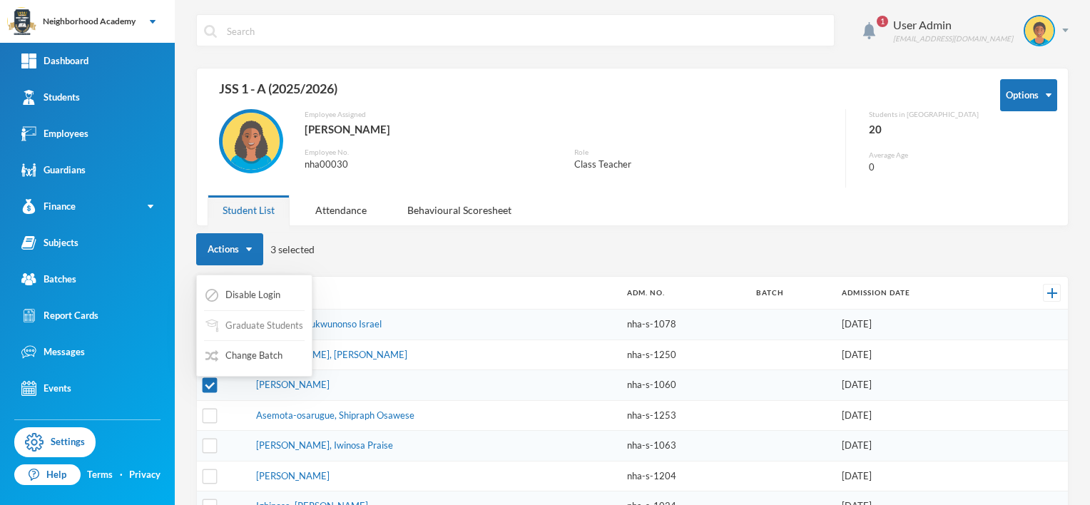
click at [248, 323] on button "Graduate Students" at bounding box center [254, 326] width 101 height 26
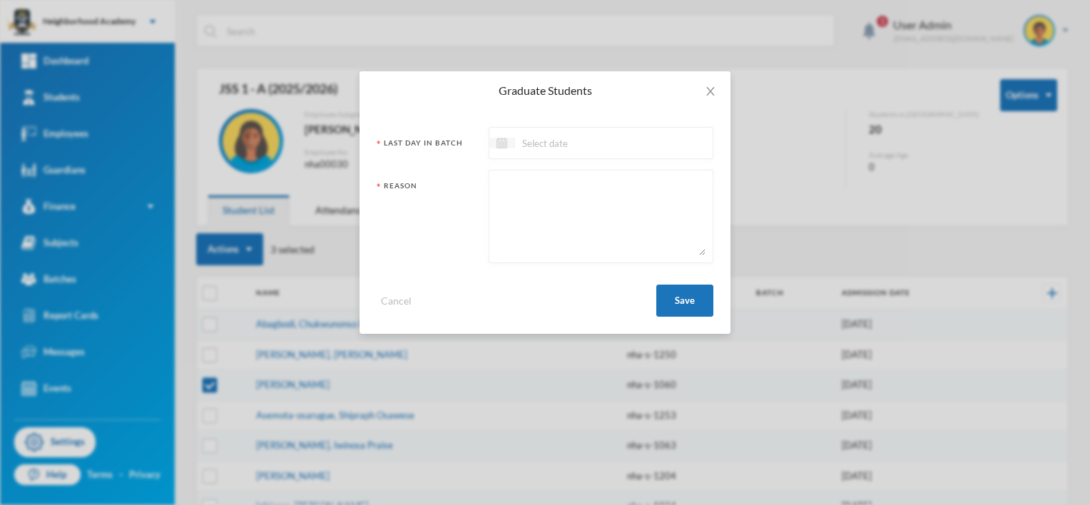
click at [505, 140] on img at bounding box center [502, 143] width 11 height 11
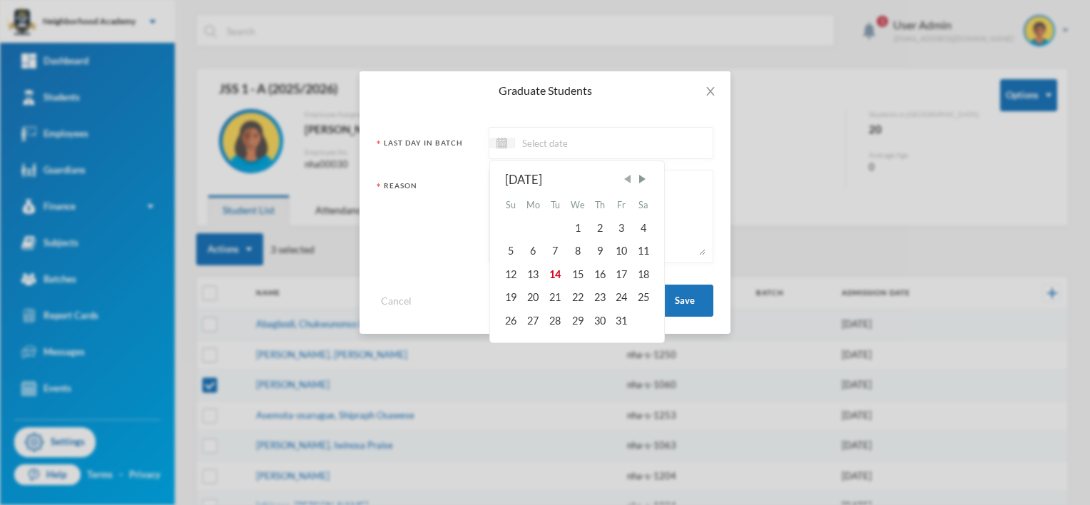
click at [631, 177] on span "Previous Month" at bounding box center [627, 179] width 13 height 13
click at [626, 178] on span "Previous Month" at bounding box center [627, 179] width 13 height 13
click at [602, 318] on div "31" at bounding box center [599, 320] width 21 height 23
type input "[DATE]"
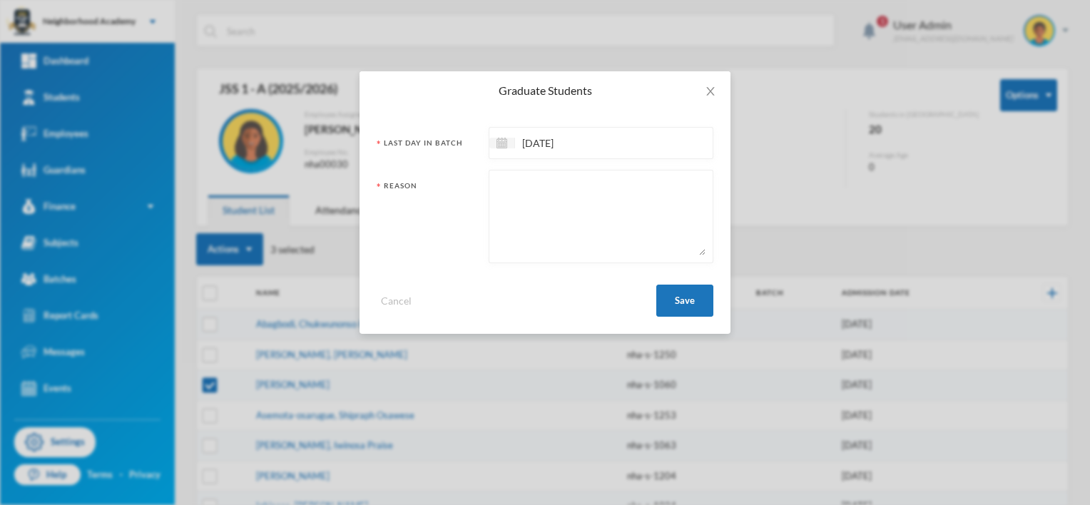
drag, startPoint x: 531, startPoint y: 183, endPoint x: 648, endPoint y: 188, distance: 117.1
click at [532, 183] on textarea at bounding box center [601, 217] width 209 height 78
type textarea "Left the Institution"
click at [674, 297] on button "Save" at bounding box center [684, 301] width 57 height 32
checkbox input "false"
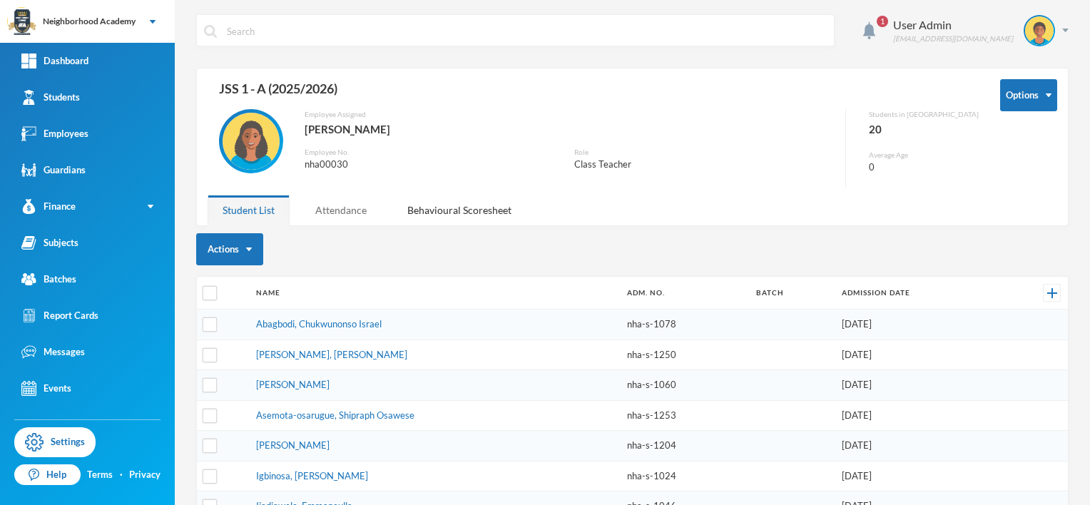
click at [352, 211] on div "Attendance" at bounding box center [340, 210] width 81 height 31
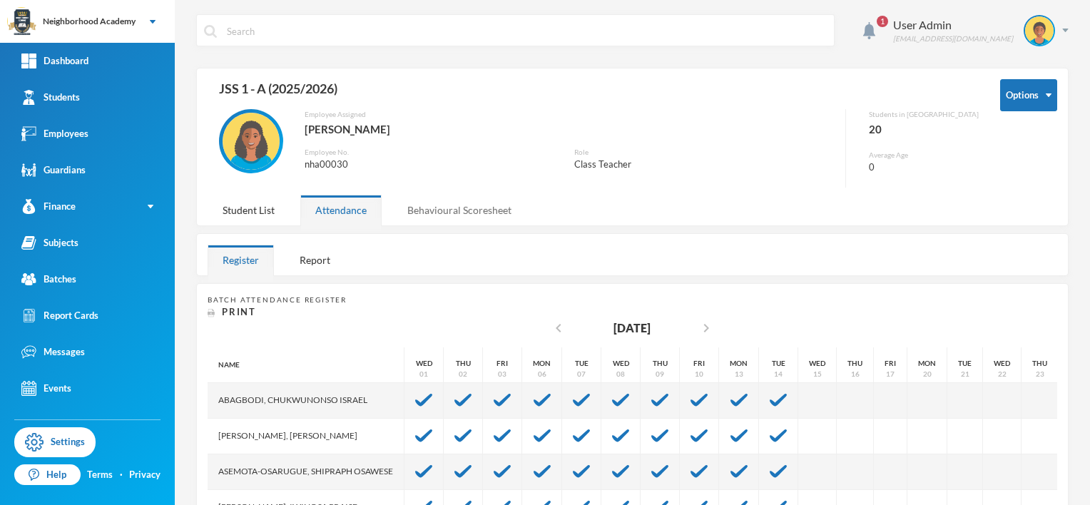
click at [451, 209] on div "Behavioural Scoresheet" at bounding box center [459, 210] width 134 height 31
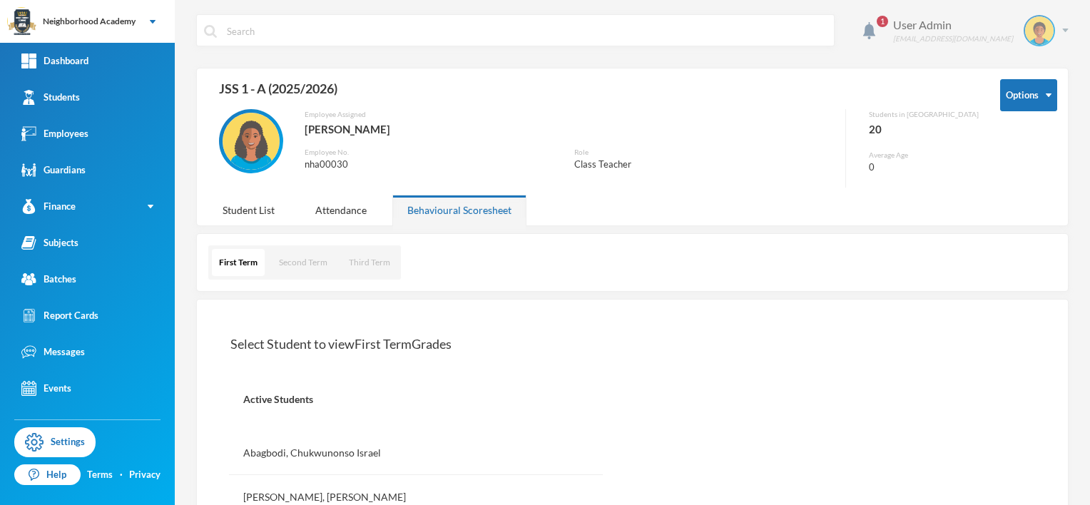
click at [1056, 34] on div "User Admin [EMAIL_ADDRESS][DOMAIN_NAME]" at bounding box center [976, 30] width 186 height 31
click at [1030, 98] on button "Logout" at bounding box center [1019, 103] width 64 height 21
